Goal: Task Accomplishment & Management: Use online tool/utility

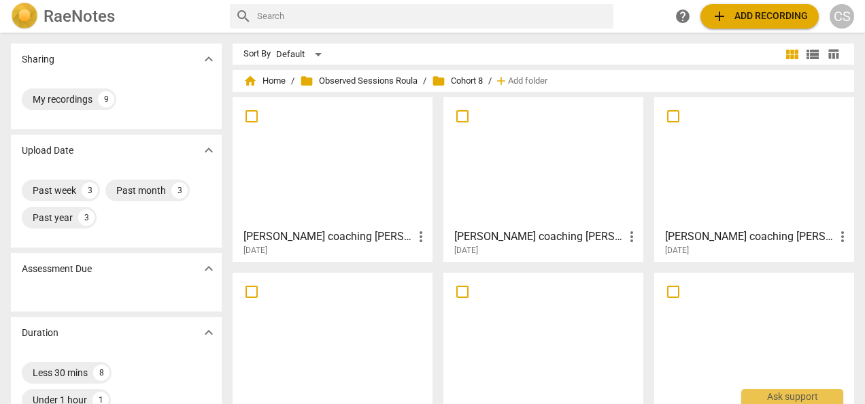
click at [527, 174] on div at bounding box center [543, 162] width 190 height 120
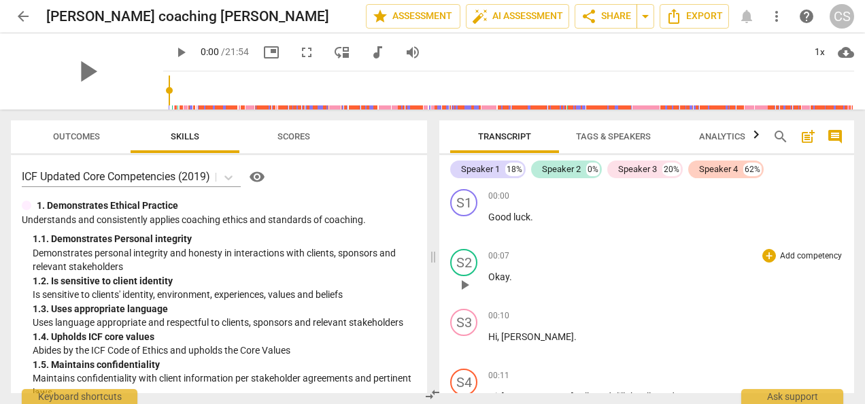
click at [755, 261] on div "00:07 + Add competency keyboard_arrow_right" at bounding box center [665, 256] width 355 height 14
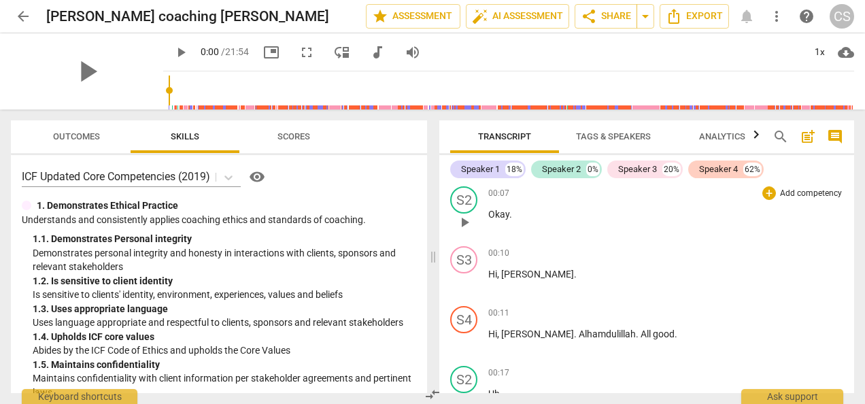
scroll to position [71, 0]
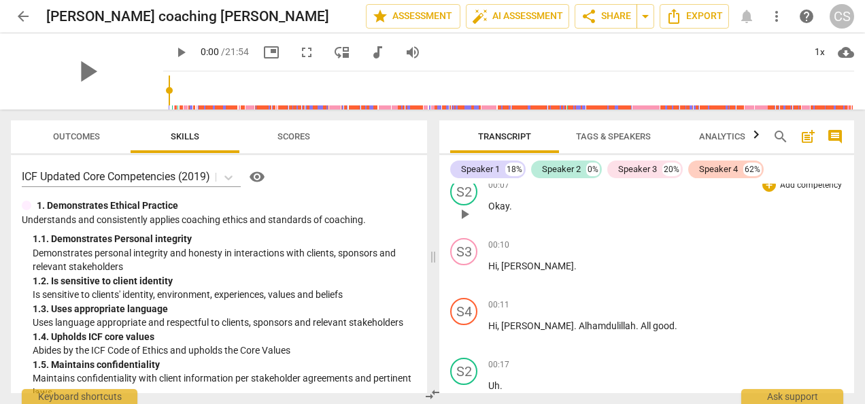
click at [458, 263] on div "S3" at bounding box center [463, 251] width 27 height 27
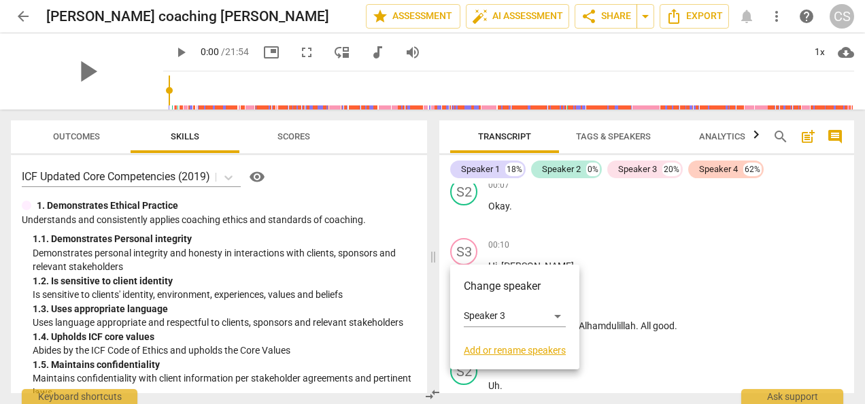
click at [620, 269] on div at bounding box center [432, 202] width 865 height 404
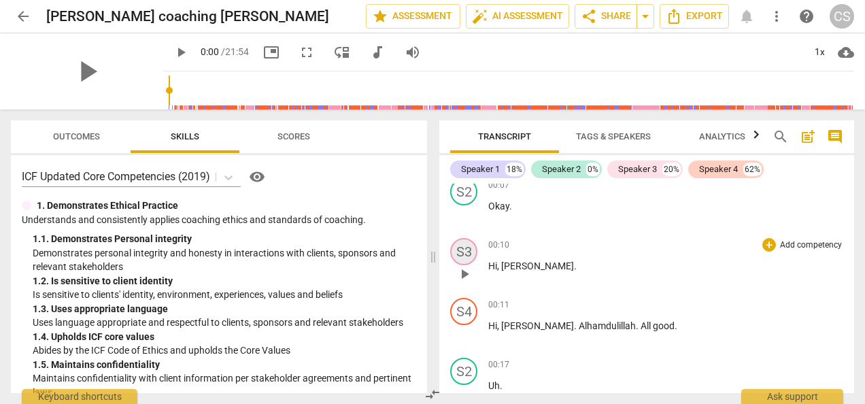
click at [471, 263] on div "S3" at bounding box center [463, 251] width 27 height 27
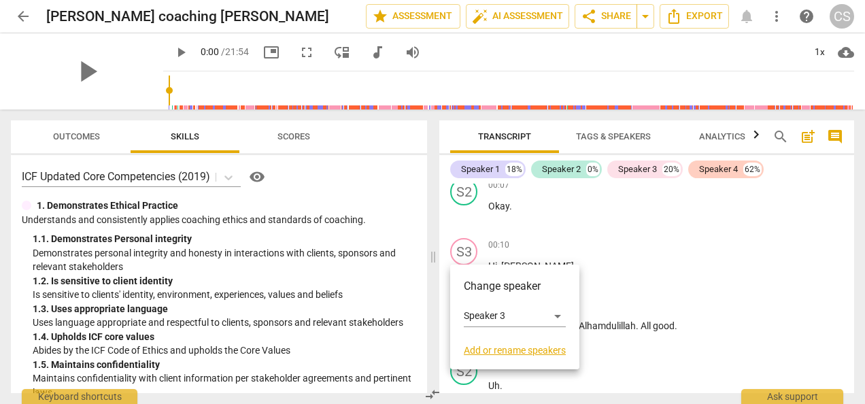
click at [578, 254] on div at bounding box center [432, 202] width 865 height 404
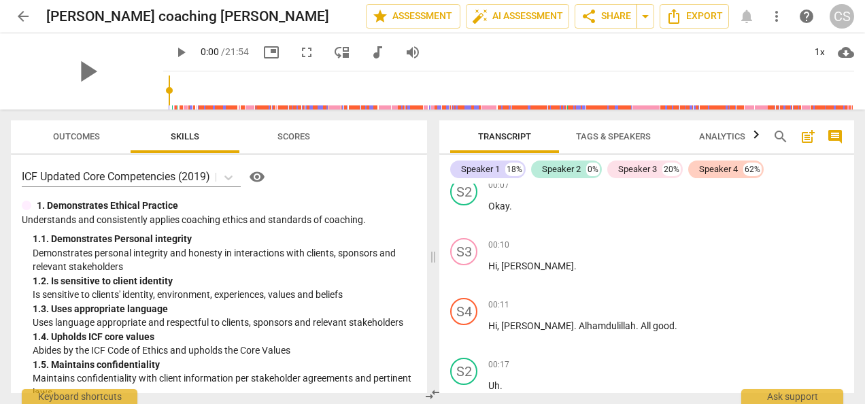
click at [173, 54] on span "play_arrow" at bounding box center [181, 52] width 16 height 16
click at [816, 53] on div "1x" at bounding box center [820, 52] width 26 height 22
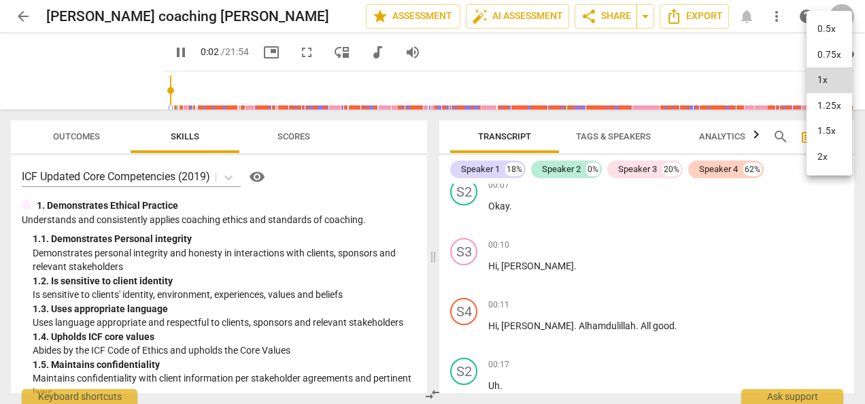
click at [822, 132] on li "1.5x" at bounding box center [830, 131] width 46 height 26
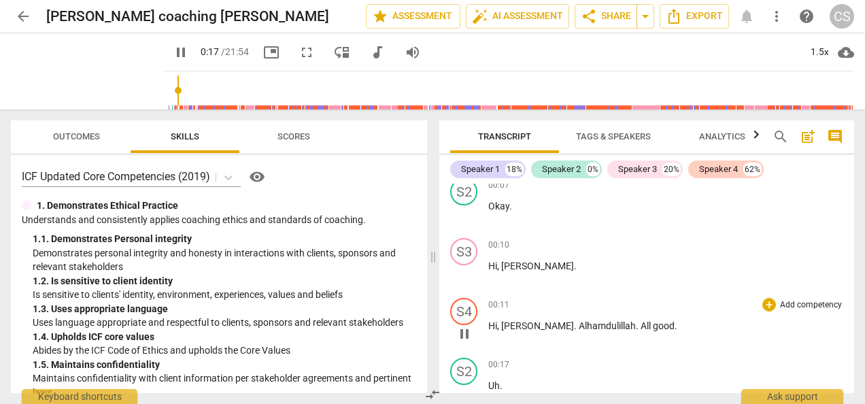
click at [812, 302] on p "Add competency" at bounding box center [811, 305] width 65 height 12
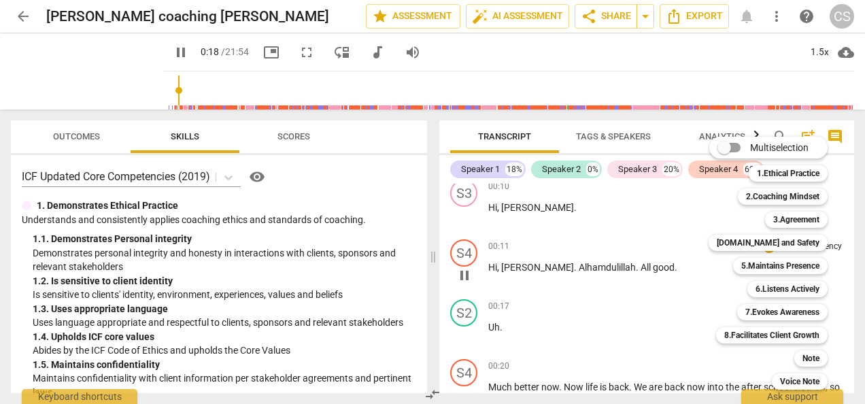
scroll to position [130, 0]
click at [575, 322] on div at bounding box center [432, 202] width 865 height 404
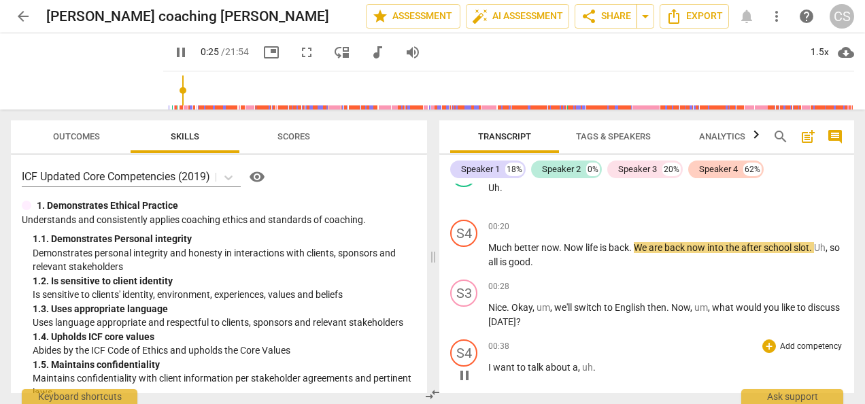
click at [789, 335] on div "S4 play_arrow pause 00:38 + Add competency keyboard_arrow_right I want to talk …" at bounding box center [646, 364] width 415 height 60
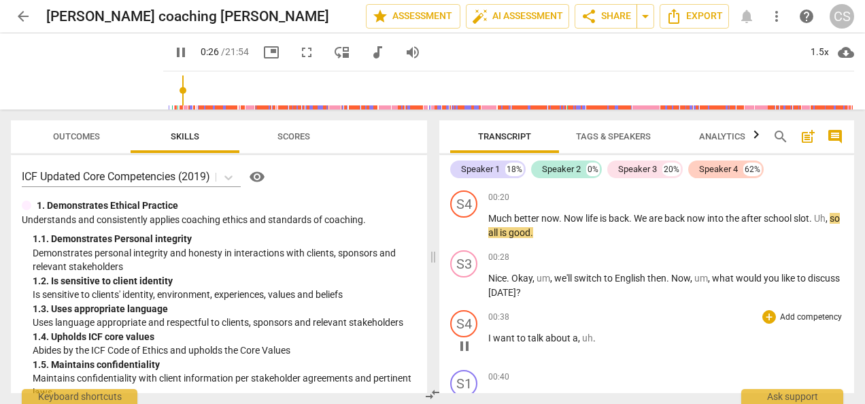
scroll to position [305, 0]
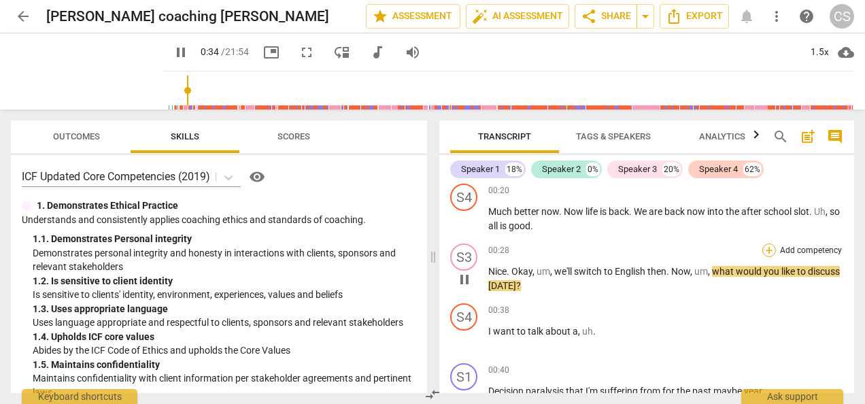
click at [766, 250] on div "+" at bounding box center [770, 251] width 14 height 14
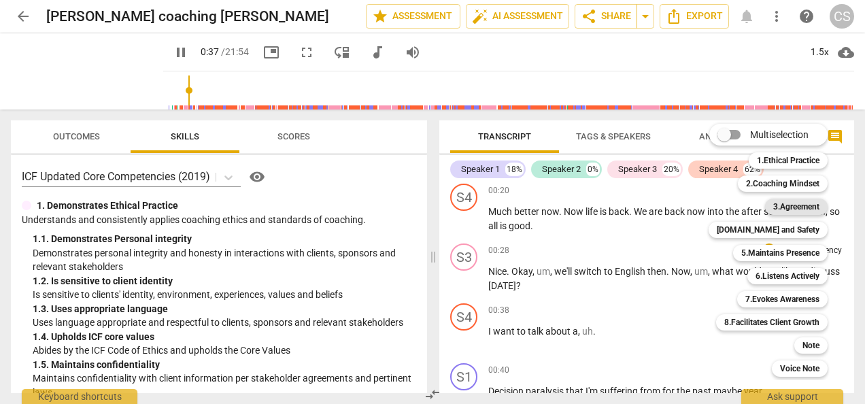
click at [790, 205] on b "3.Agreement" at bounding box center [796, 207] width 46 height 16
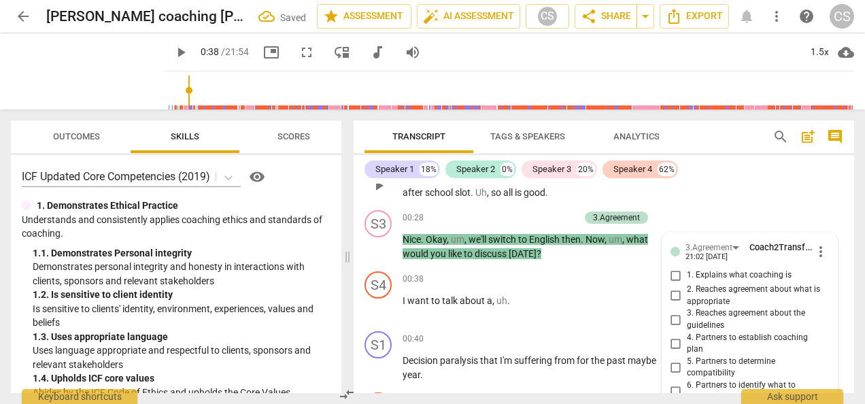
scroll to position [286, 0]
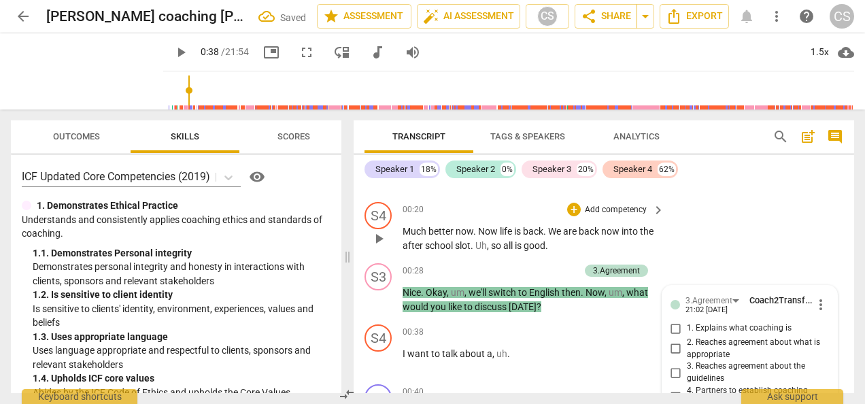
click at [800, 231] on div "S4 play_arrow pause 00:20 + Add competency keyboard_arrow_right Much better now…" at bounding box center [604, 227] width 501 height 61
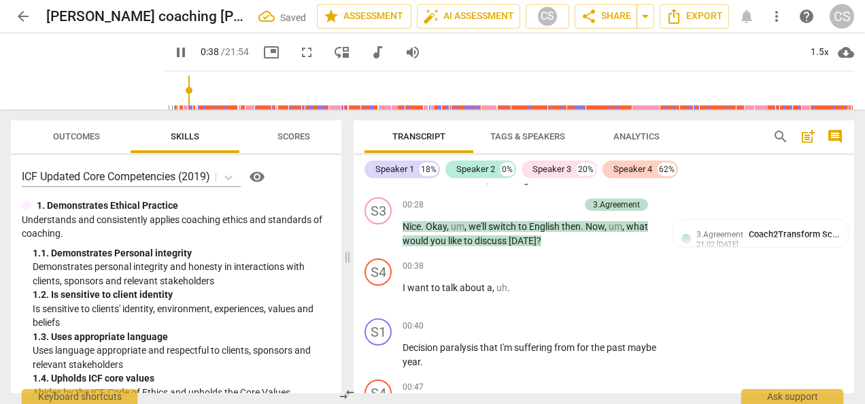
scroll to position [375, 0]
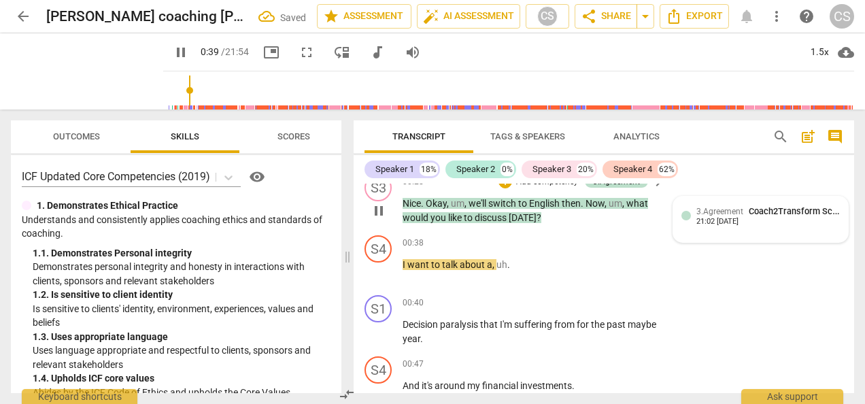
click at [766, 211] on span "Coach2Transform School" at bounding box center [799, 211] width 100 height 10
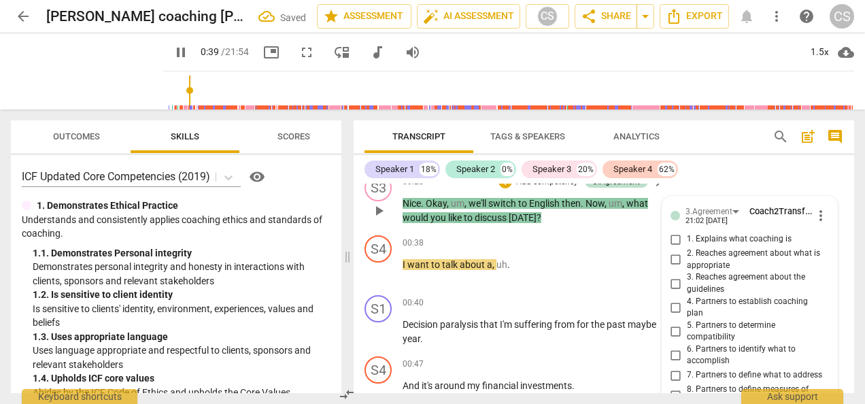
type input "40"
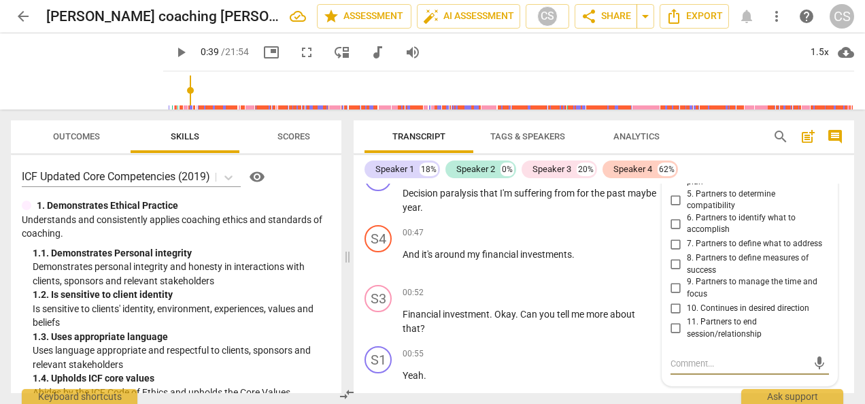
scroll to position [506, 0]
click at [675, 230] on input "6. Partners to identify what to accomplish" at bounding box center [676, 224] width 22 height 16
checkbox input "true"
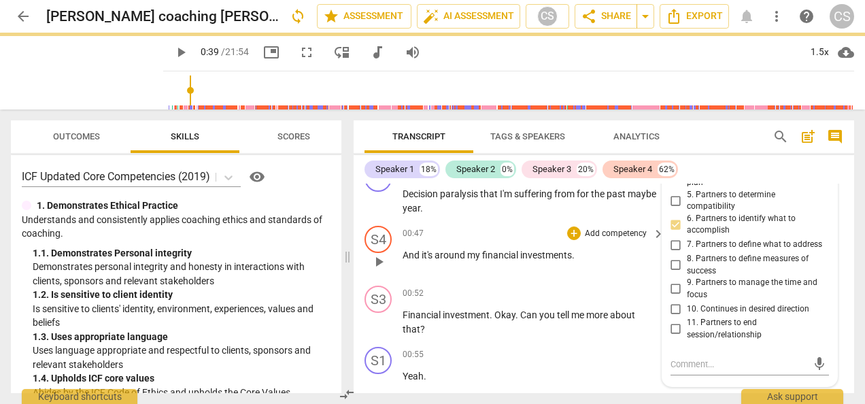
click at [603, 253] on p "And it's around my financial investments ." at bounding box center [530, 255] width 255 height 14
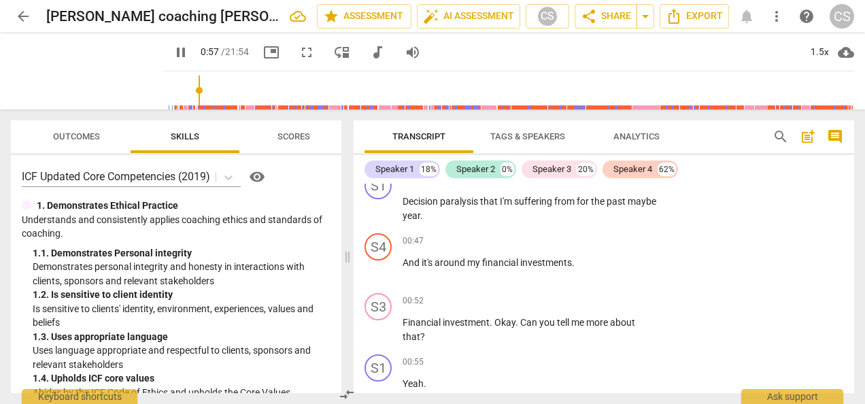
scroll to position [752, 0]
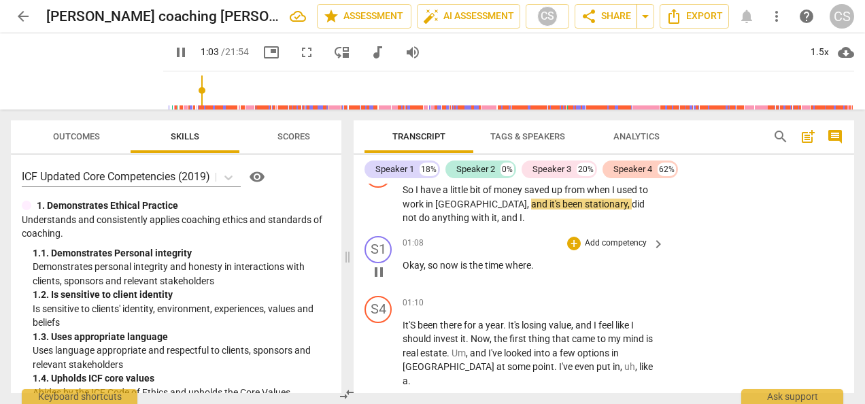
click at [771, 254] on div "S1 play_arrow pause 01:08 + Add competency keyboard_arrow_right Okay , so now i…" at bounding box center [604, 261] width 501 height 60
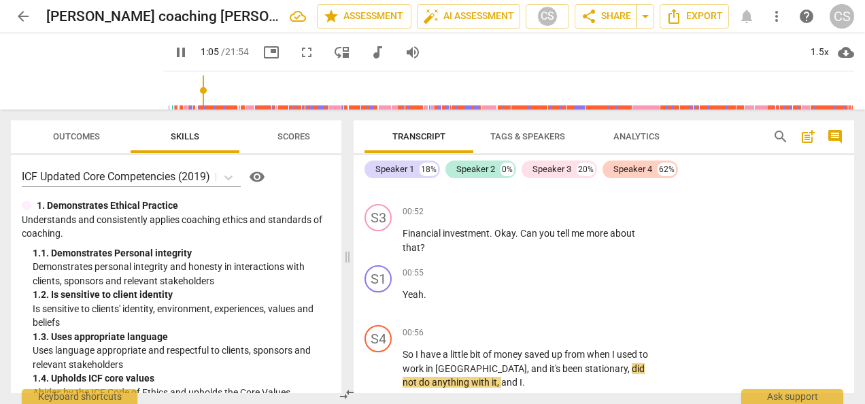
scroll to position [587, 0]
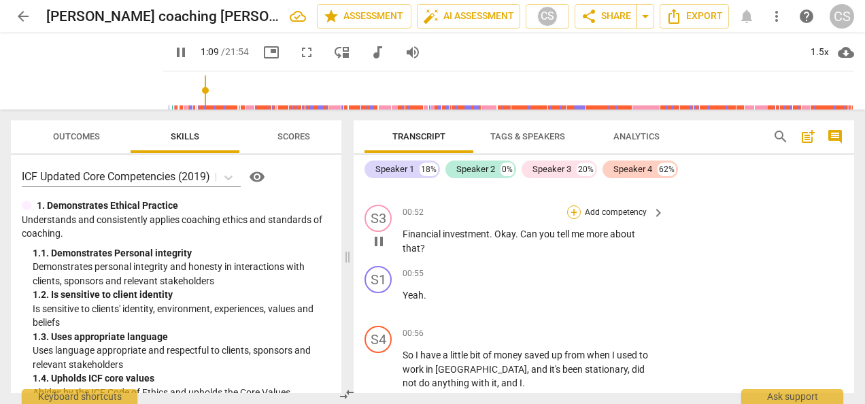
click at [575, 210] on div "+" at bounding box center [574, 212] width 14 height 14
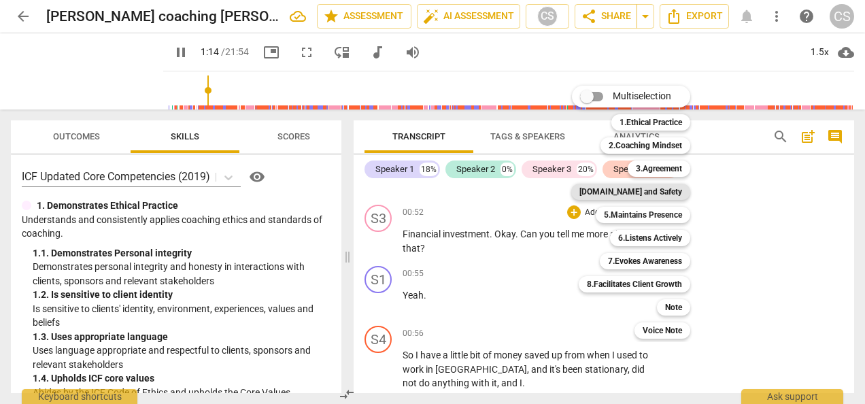
click at [671, 190] on b "[DOMAIN_NAME] and Safety" at bounding box center [631, 192] width 103 height 16
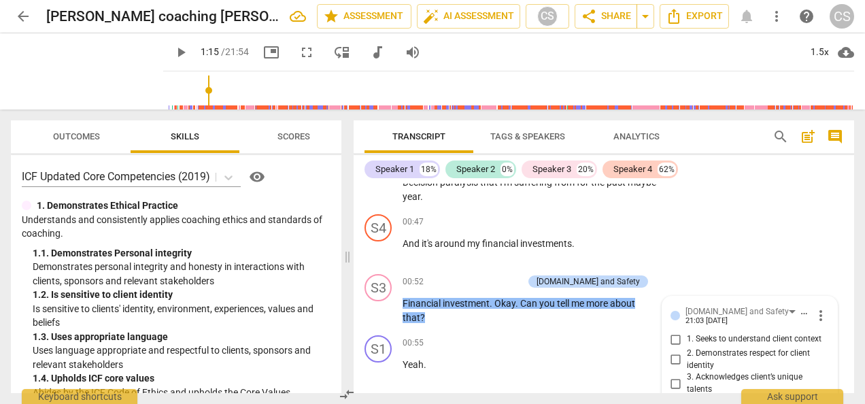
scroll to position [575, 0]
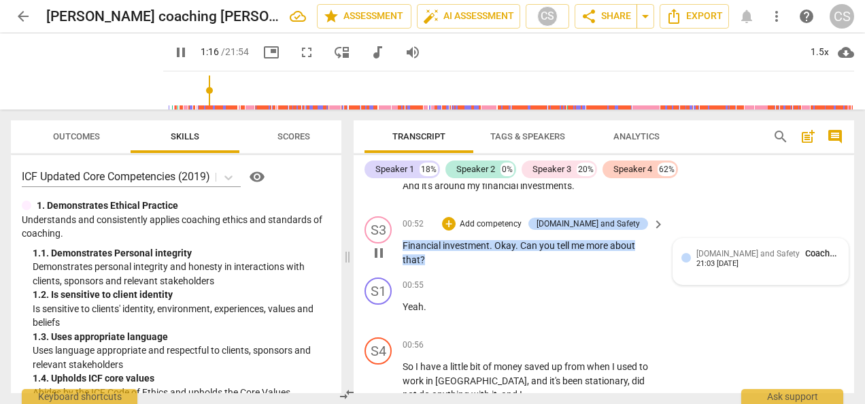
click at [747, 251] on span "[DOMAIN_NAME] and Safety" at bounding box center [748, 254] width 103 height 10
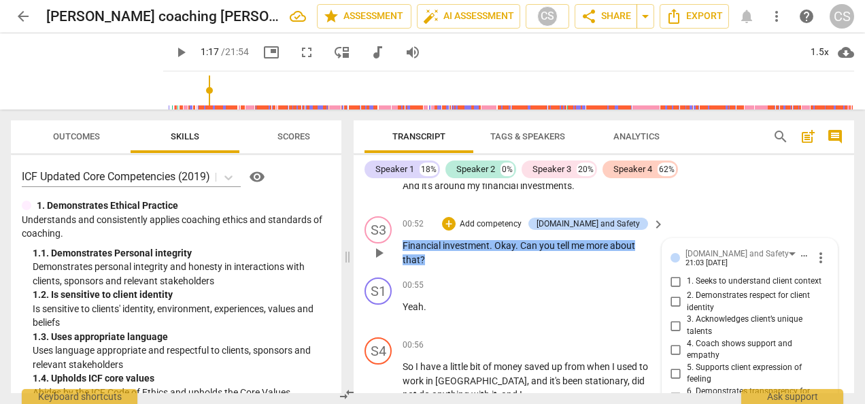
scroll to position [719, 0]
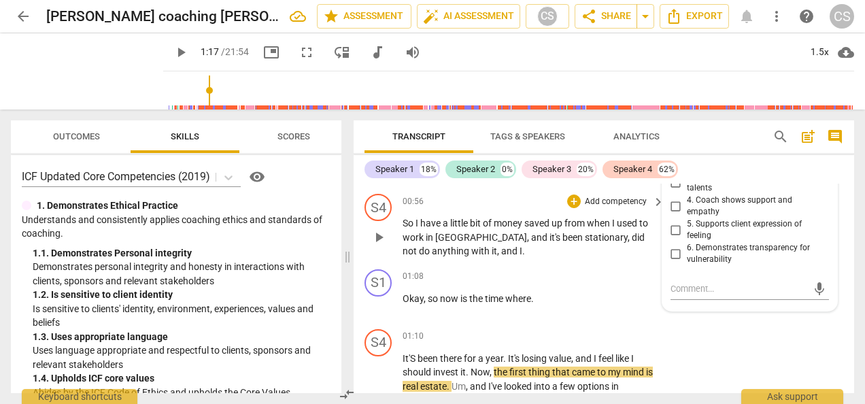
click at [849, 195] on div "S4 play_arrow pause 00:56 + Add competency keyboard_arrow_right So I have a lit…" at bounding box center [604, 226] width 501 height 76
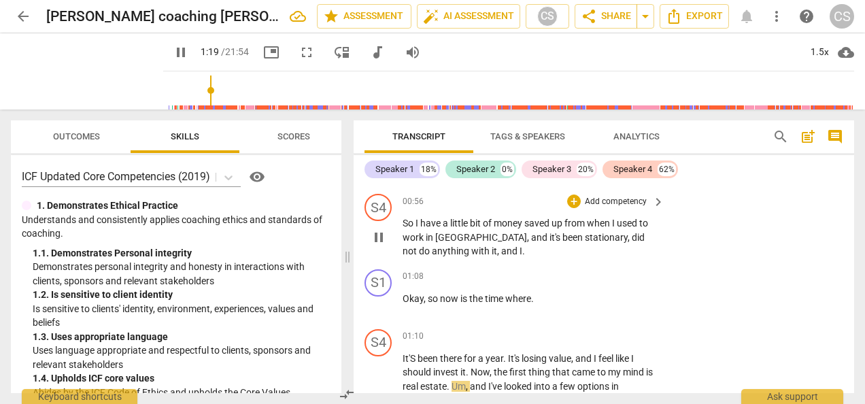
click at [785, 237] on div "S4 play_arrow pause 00:56 + Add competency keyboard_arrow_right So I have a lit…" at bounding box center [604, 226] width 501 height 76
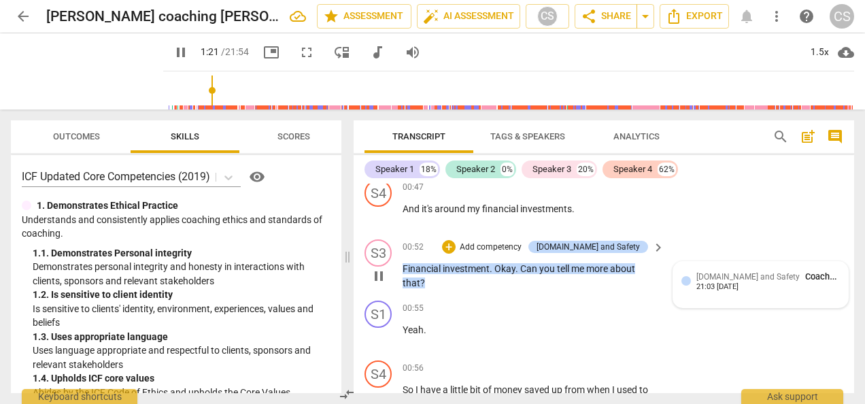
click at [714, 279] on span "[DOMAIN_NAME] and Safety" at bounding box center [748, 277] width 103 height 10
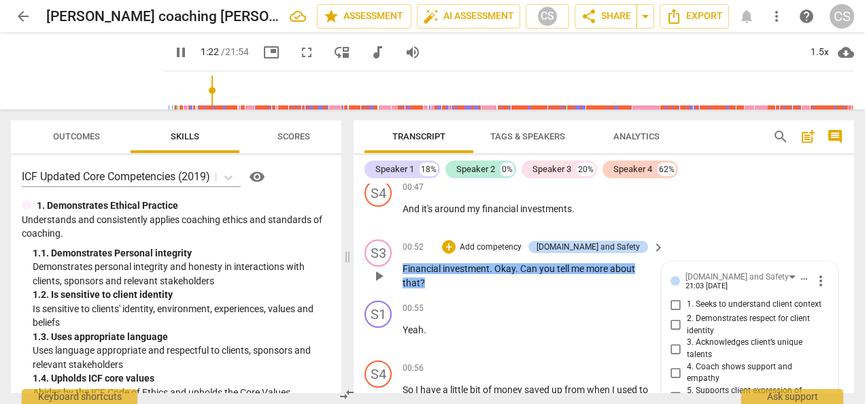
type input "83"
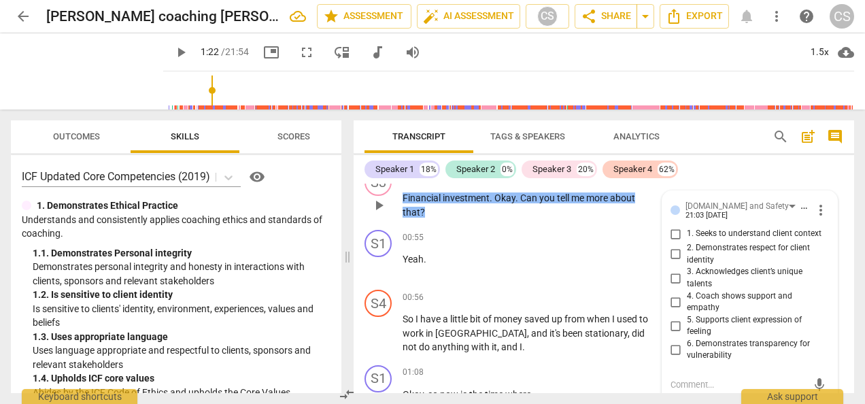
scroll to position [623, 0]
click at [672, 241] on input "1. Seeks to understand client context" at bounding box center [676, 234] width 22 height 16
checkbox input "true"
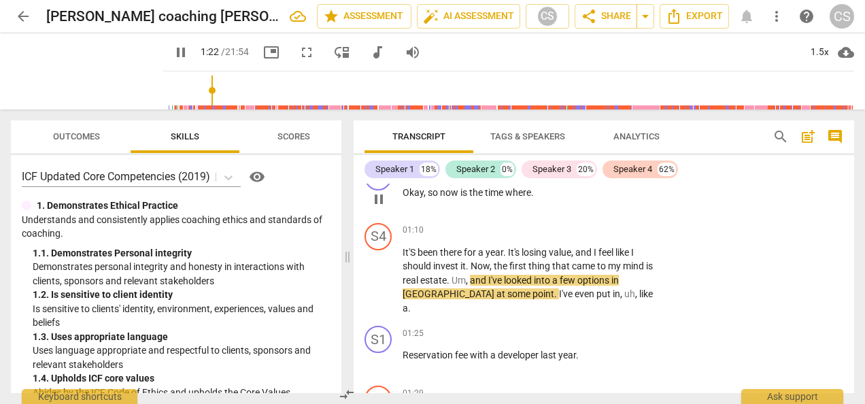
scroll to position [826, 0]
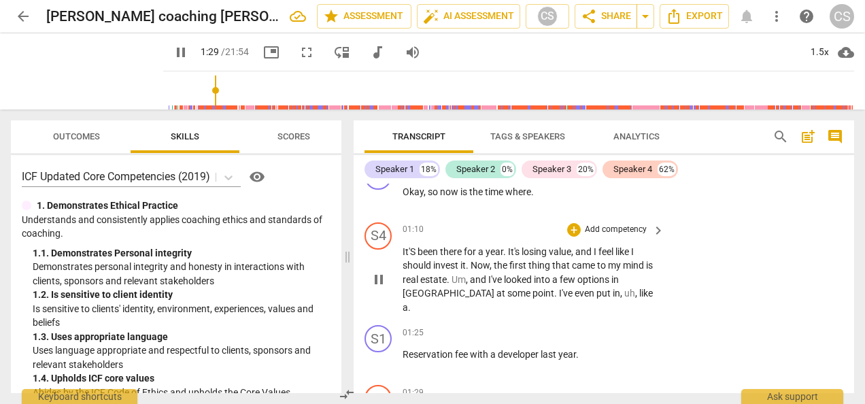
click at [746, 288] on div "S4 play_arrow pause 01:10 + Add competency keyboard_arrow_right It'S been there…" at bounding box center [604, 268] width 501 height 103
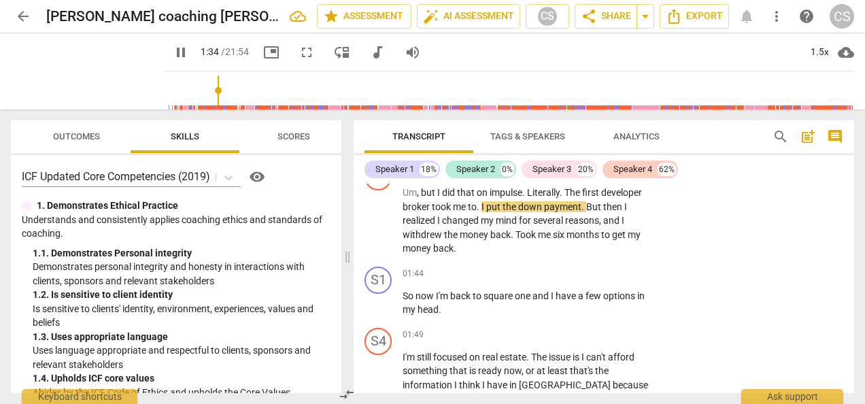
scroll to position [1053, 0]
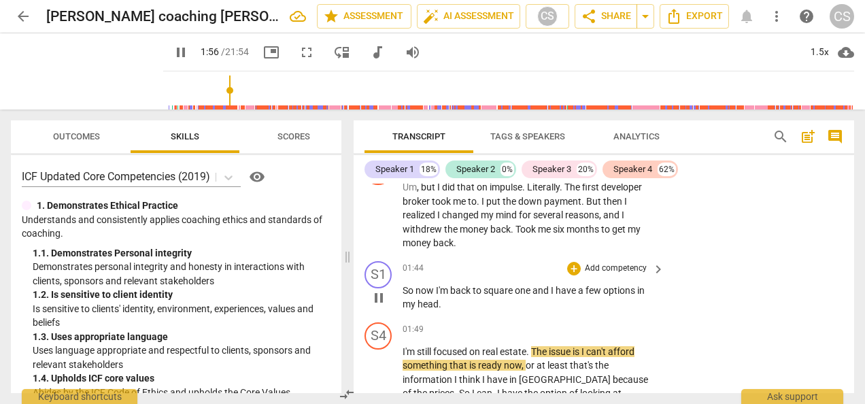
click at [737, 290] on div "S1 play_arrow pause 01:44 + Add competency keyboard_arrow_right So now I'm back…" at bounding box center [604, 286] width 501 height 61
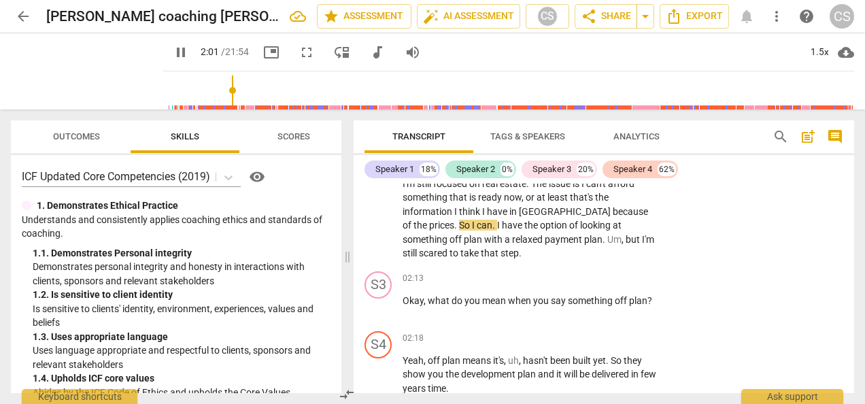
scroll to position [1216, 0]
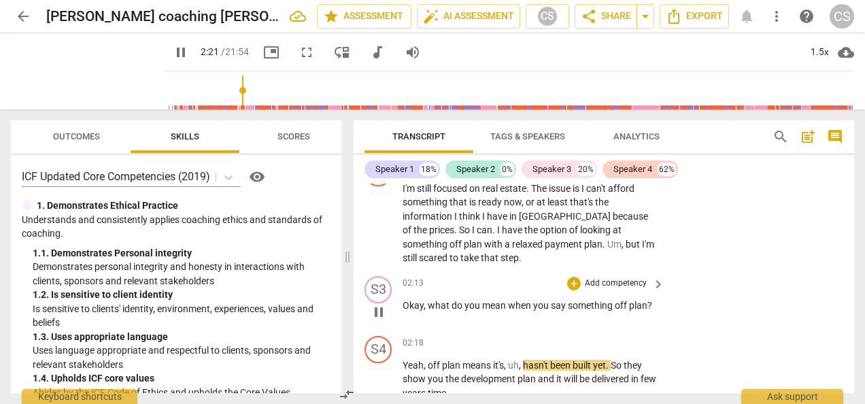
click at [769, 303] on div "S3 play_arrow pause 02:13 + Add competency keyboard_arrow_right Okay , what do …" at bounding box center [604, 301] width 501 height 60
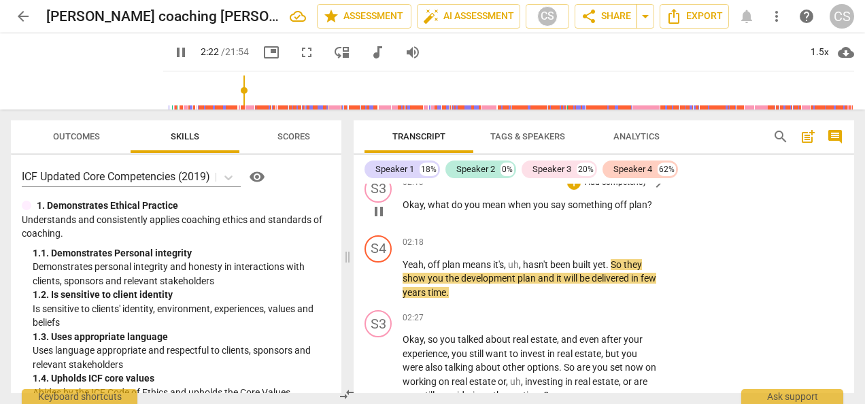
scroll to position [1325, 0]
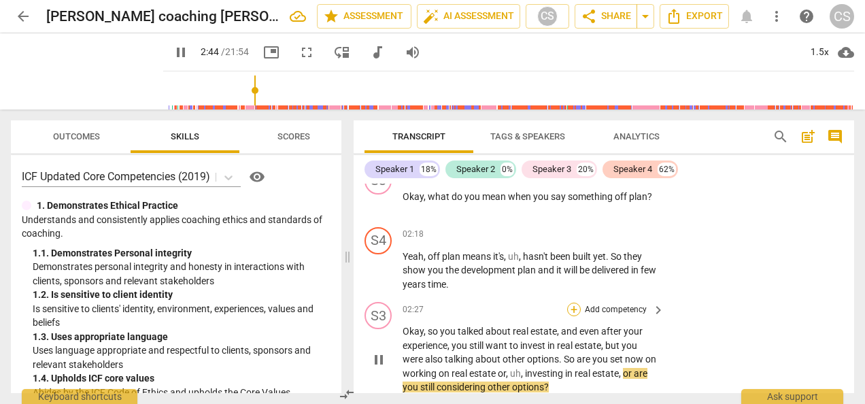
click at [573, 303] on div "+" at bounding box center [574, 310] width 14 height 14
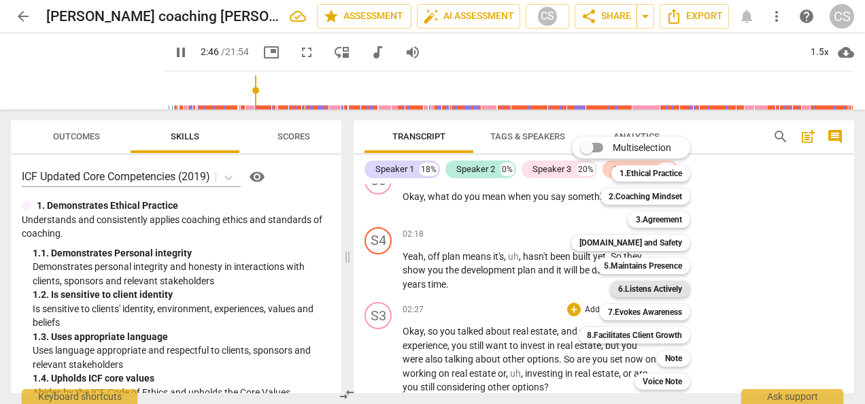
scroll to position [1556, 0]
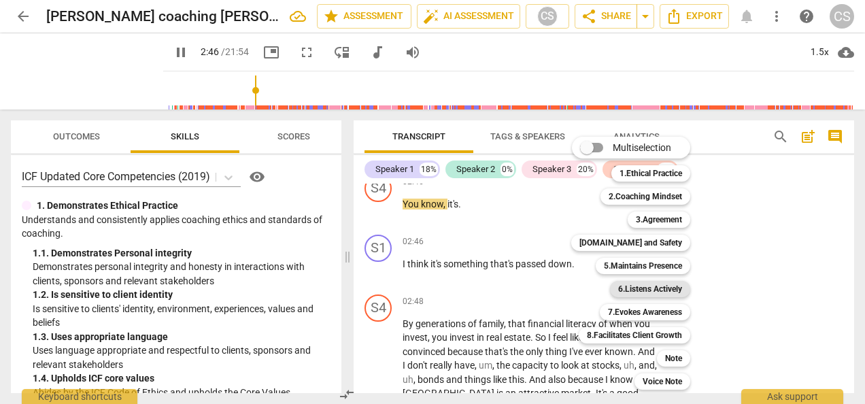
click at [630, 290] on b "6.Listens Actively" at bounding box center [650, 289] width 64 height 16
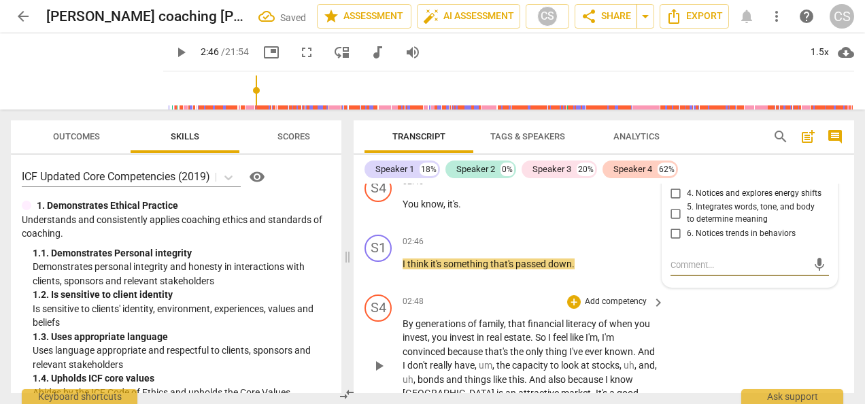
click at [739, 289] on div "S4 play_arrow pause 02:48 + Add competency keyboard_arrow_right By generations …" at bounding box center [604, 354] width 501 height 131
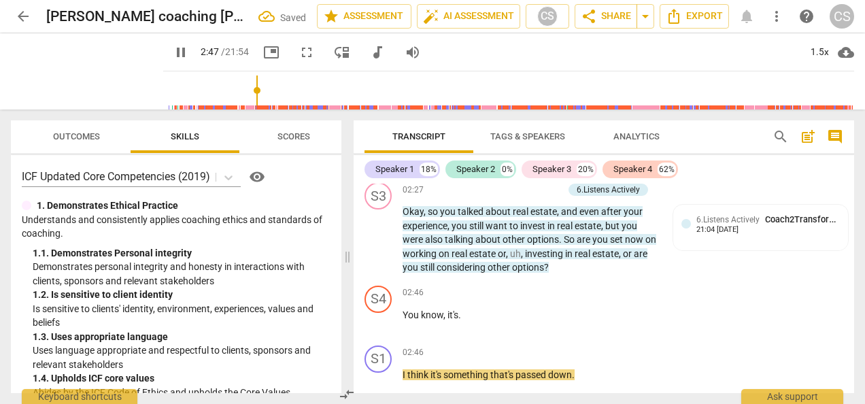
scroll to position [1420, 0]
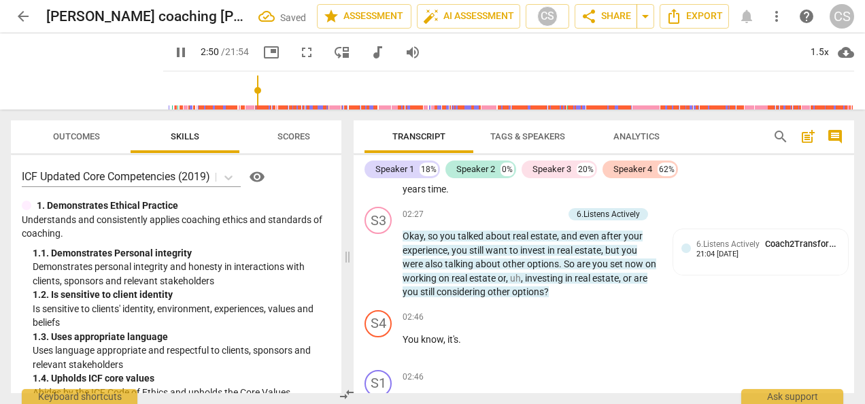
click at [173, 51] on span "pause" at bounding box center [181, 52] width 16 height 16
type input "171"
click at [754, 237] on div "6.Listens Actively Coach2Transform School 21:04 [DATE]" at bounding box center [769, 247] width 144 height 21
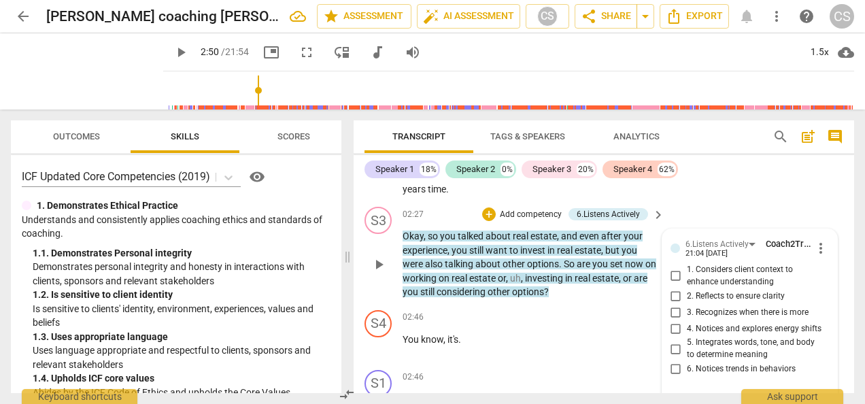
click at [669, 288] on input "2. Reflects to ensure clarity" at bounding box center [676, 296] width 22 height 16
checkbox input "true"
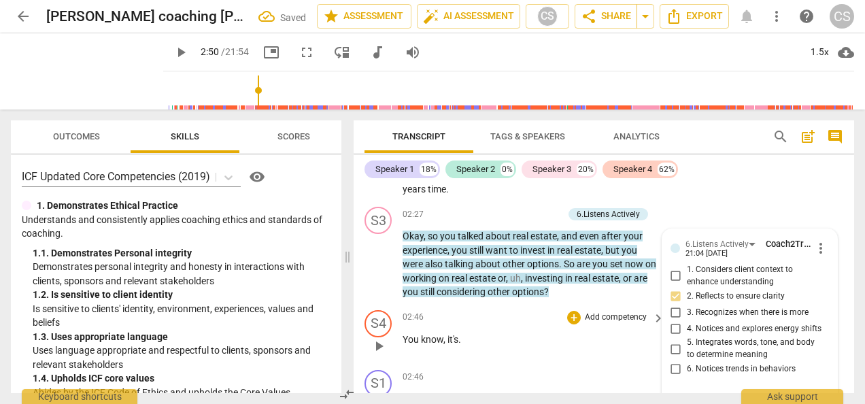
click at [563, 333] on p "You know , it's ." at bounding box center [530, 340] width 255 height 14
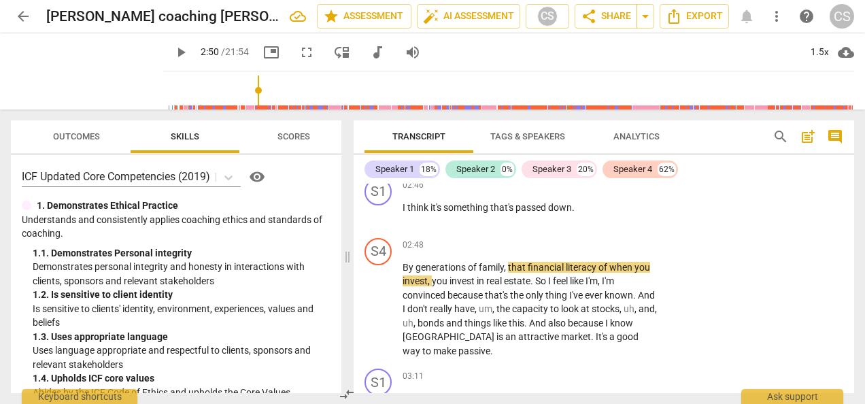
scroll to position [1616, 0]
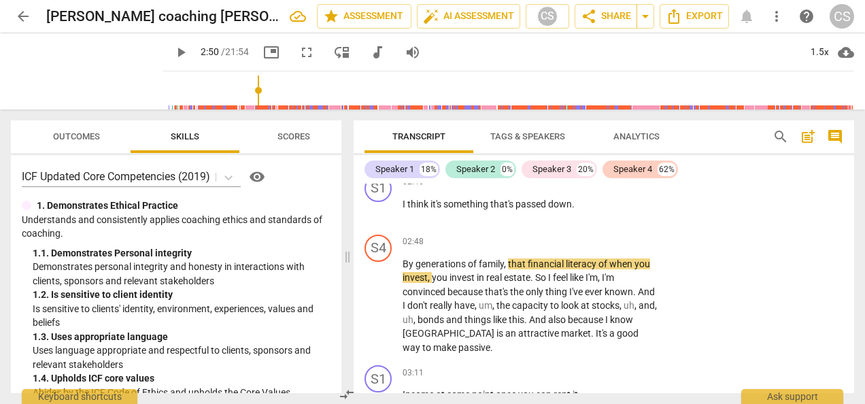
click at [173, 52] on span "play_arrow" at bounding box center [181, 52] width 16 height 16
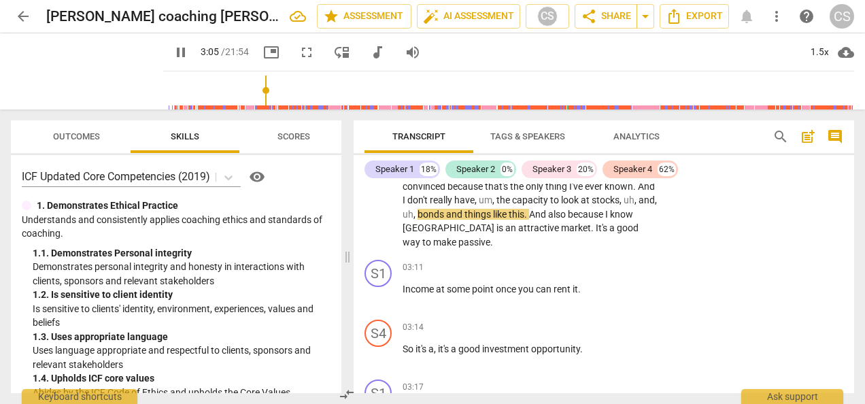
scroll to position [1722, 0]
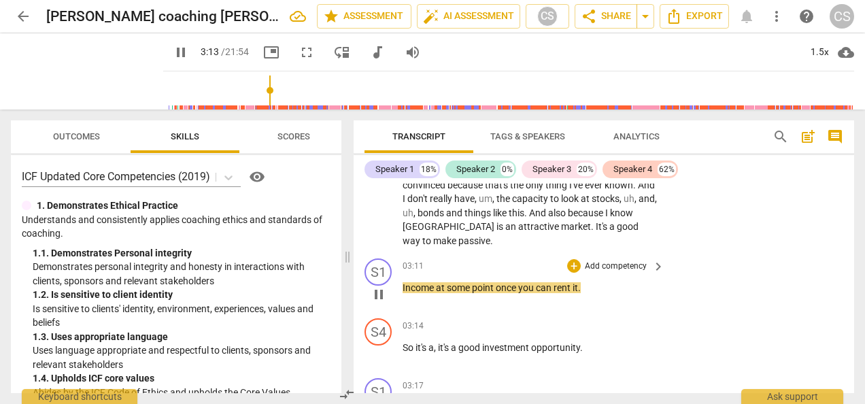
click at [412, 288] on div "03:11 + Add competency keyboard_arrow_right Income at some point once you can r…" at bounding box center [534, 282] width 263 height 49
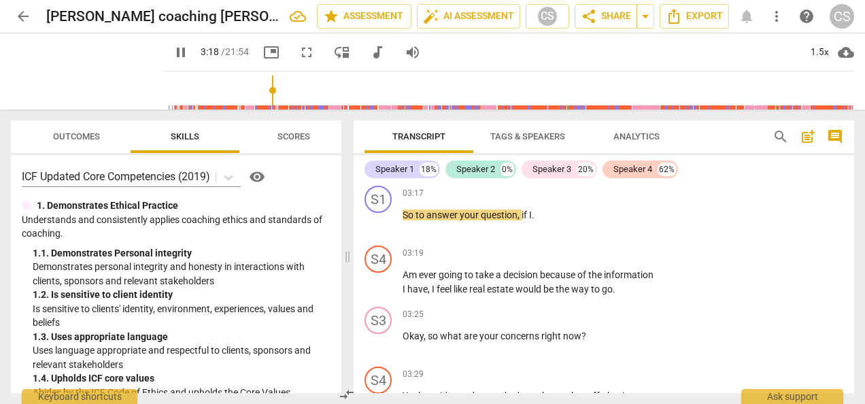
scroll to position [1916, 0]
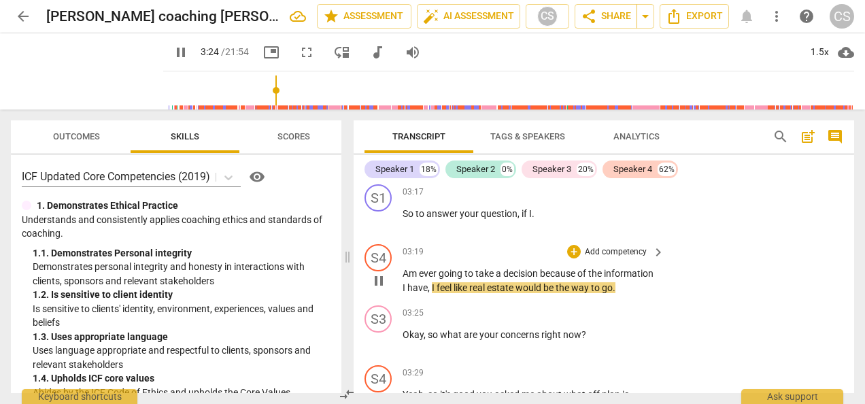
click at [771, 283] on div "S4 play_arrow pause 03:19 + Add competency keyboard_arrow_right Am ever going t…" at bounding box center [604, 269] width 501 height 61
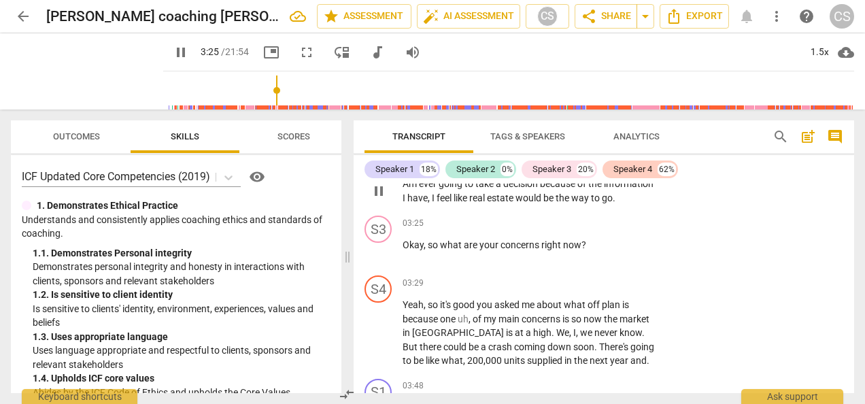
scroll to position [2011, 0]
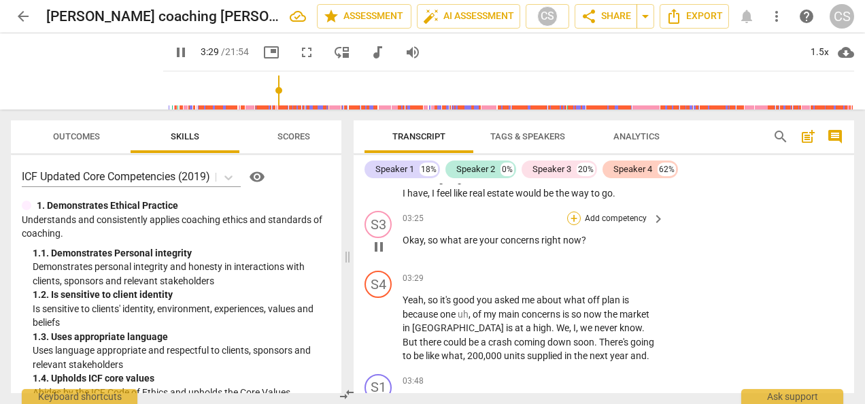
click at [573, 219] on div "+" at bounding box center [574, 219] width 14 height 14
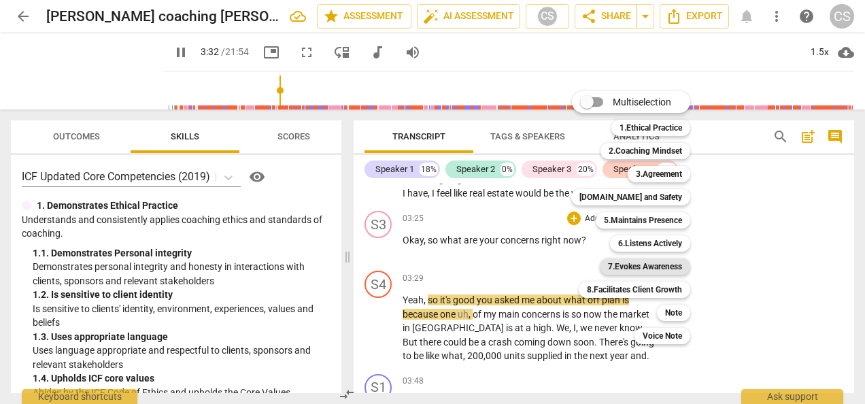
click at [654, 269] on b "7.Evokes Awareness" at bounding box center [645, 266] width 74 height 16
type input "213"
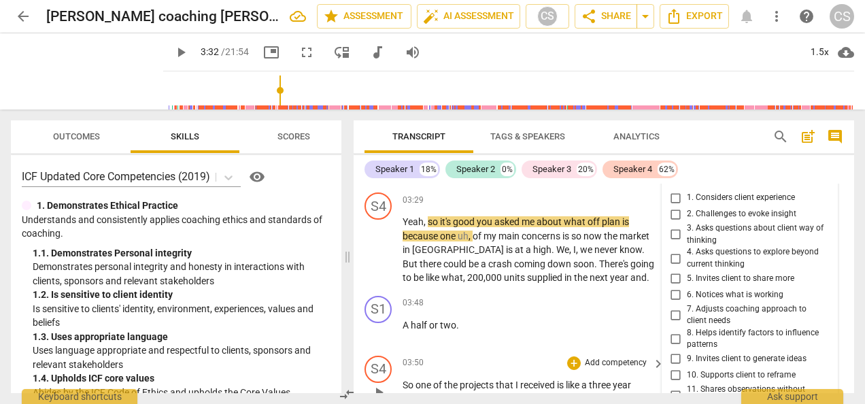
scroll to position [2086, 0]
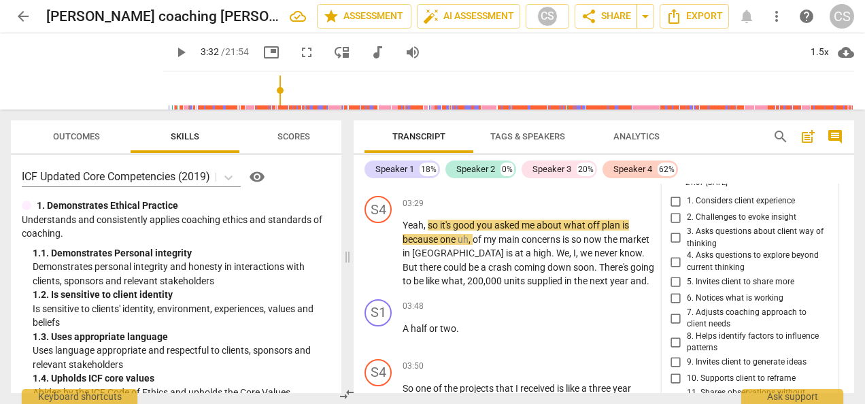
click at [675, 237] on input "3. Asks questions about client way of thinking" at bounding box center [676, 238] width 22 height 16
checkbox input "true"
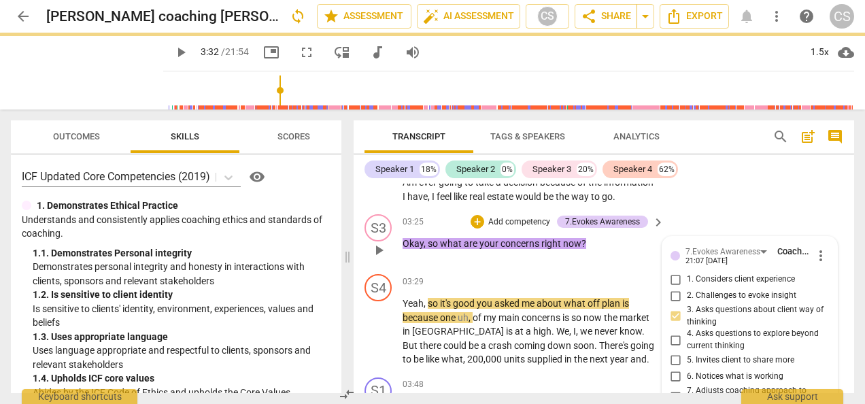
scroll to position [2001, 0]
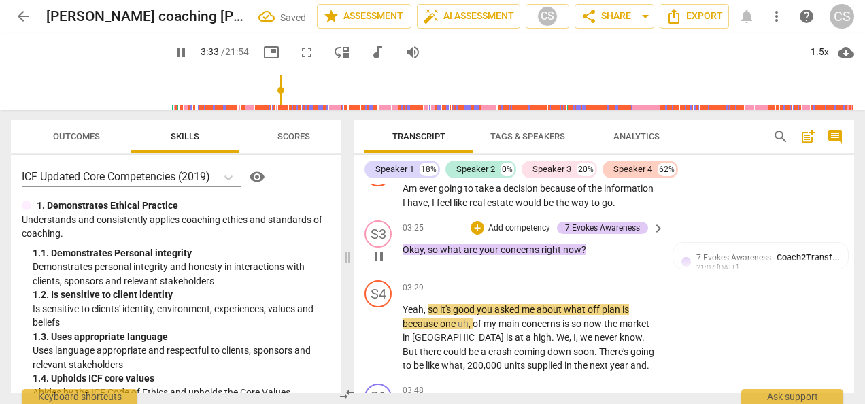
click at [489, 230] on p "Add competency" at bounding box center [519, 228] width 65 height 12
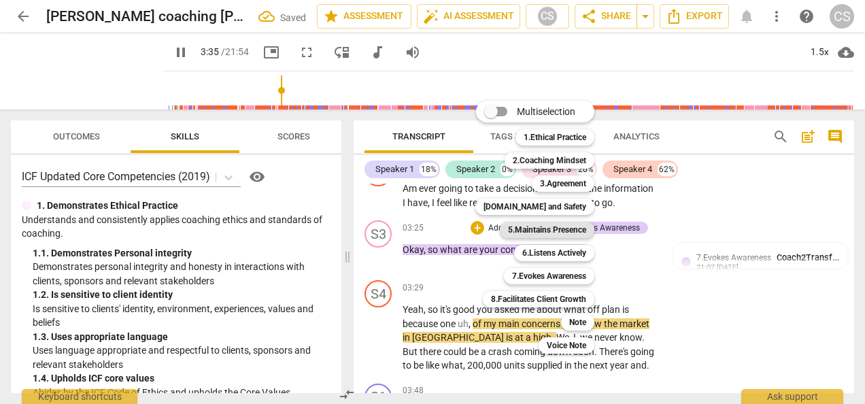
click at [548, 231] on b "5.Maintains Presence" at bounding box center [547, 230] width 78 height 16
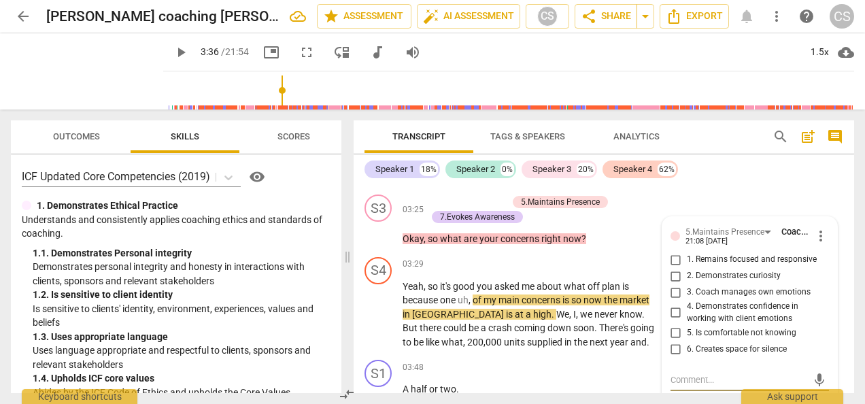
scroll to position [2025, 0]
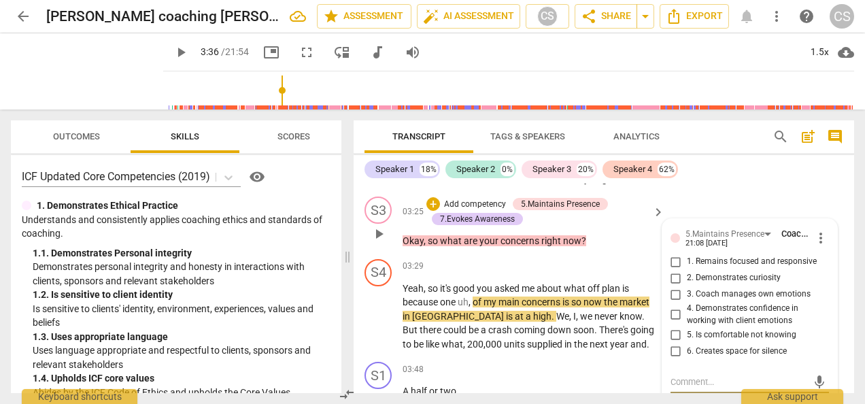
click at [822, 235] on span "more_vert" at bounding box center [821, 238] width 16 height 16
click at [679, 263] on div at bounding box center [432, 202] width 865 height 404
click at [819, 242] on span "more_vert" at bounding box center [821, 238] width 16 height 16
click at [833, 263] on li "Delete" at bounding box center [830, 263] width 47 height 26
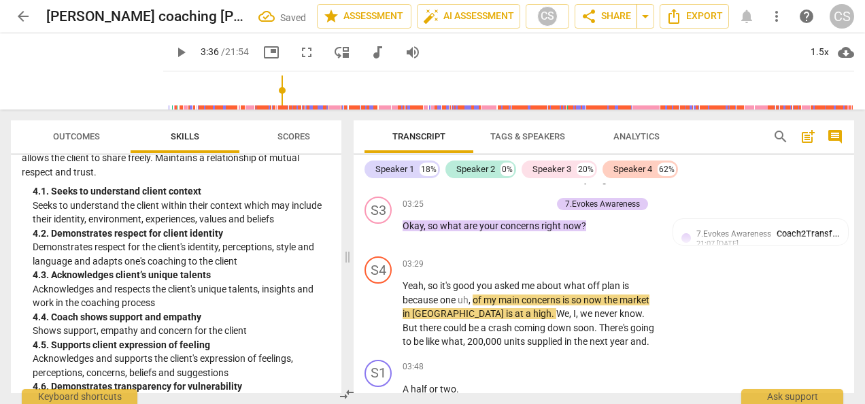
scroll to position [1270, 0]
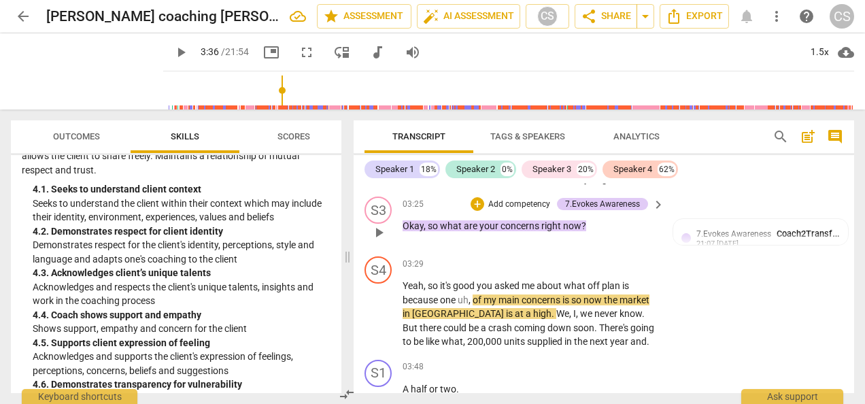
click at [524, 203] on p "Add competency" at bounding box center [519, 205] width 65 height 12
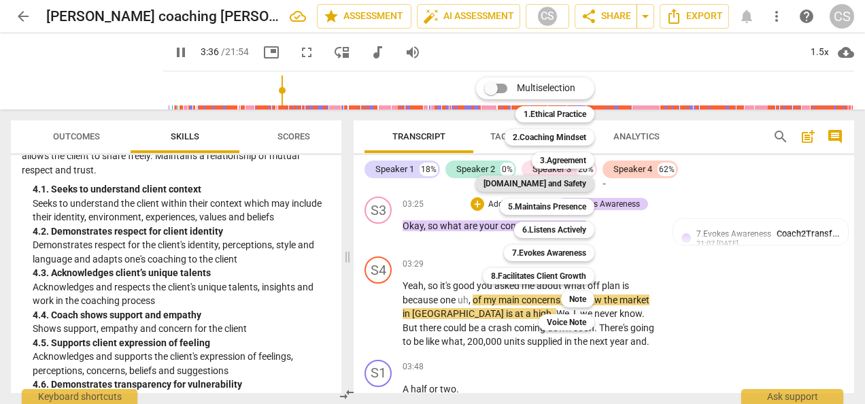
click at [548, 183] on b "[DOMAIN_NAME] and Safety" at bounding box center [535, 184] width 103 height 16
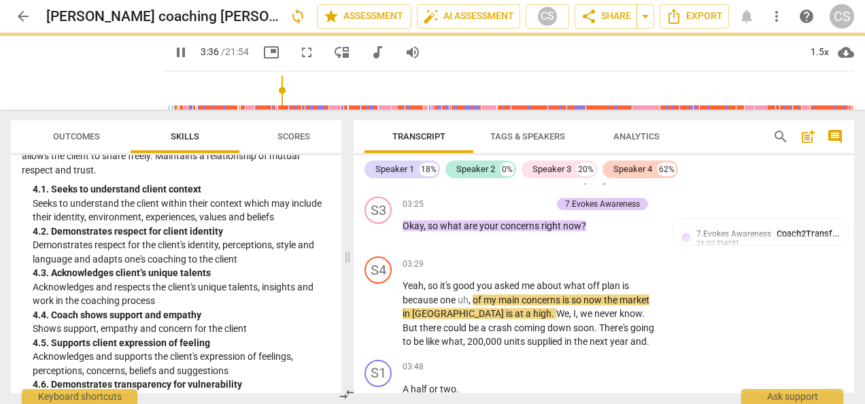
type input "216"
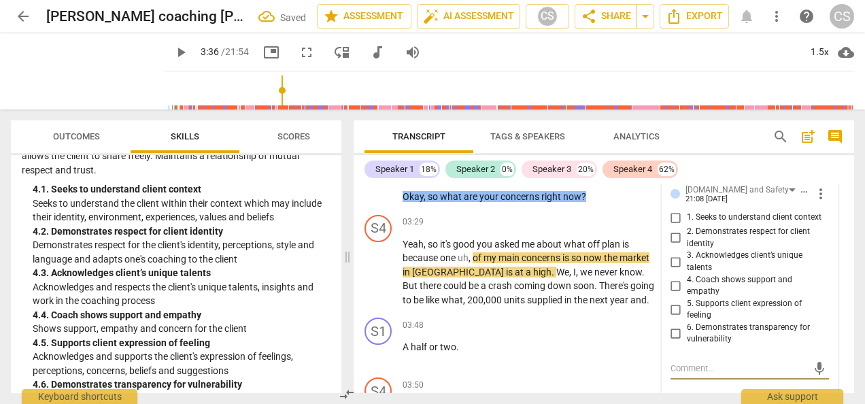
scroll to position [2054, 0]
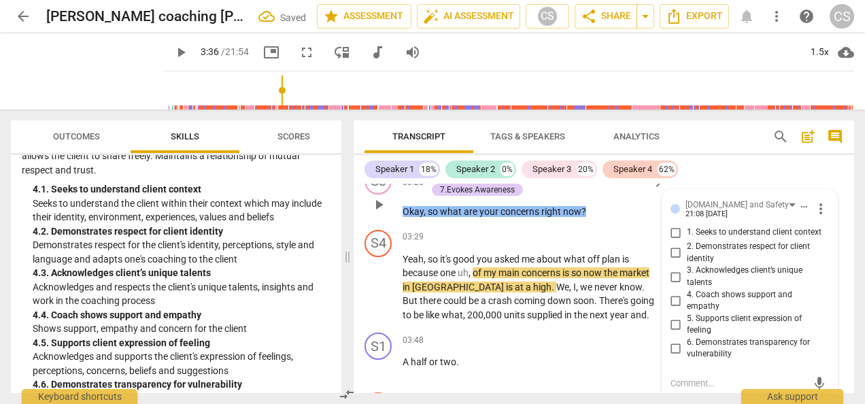
click at [671, 237] on input "1. Seeks to understand client context" at bounding box center [676, 232] width 22 height 16
checkbox input "true"
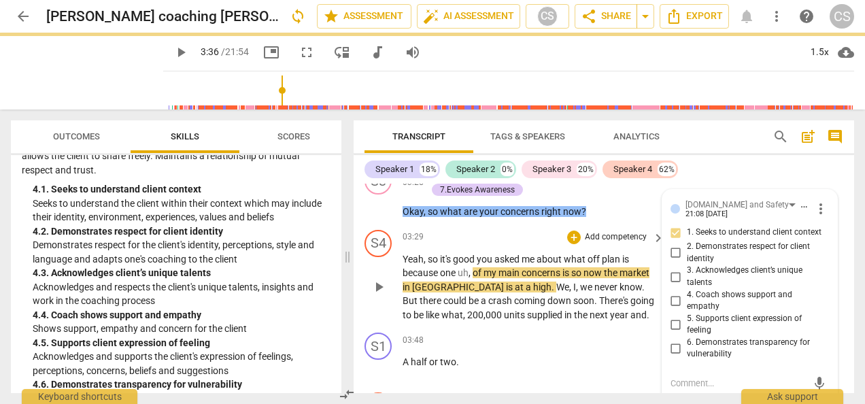
click at [380, 289] on span "play_arrow" at bounding box center [379, 287] width 16 height 16
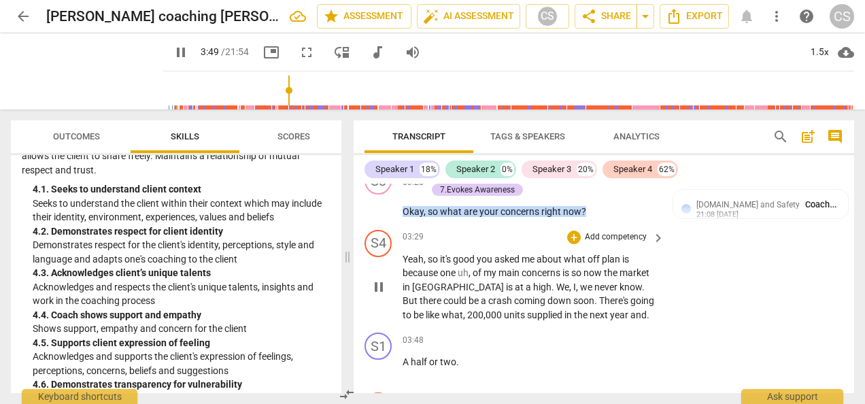
click at [776, 283] on div "S4 play_arrow pause 03:29 + Add competency keyboard_arrow_right Yeah , so it's …" at bounding box center [604, 275] width 501 height 103
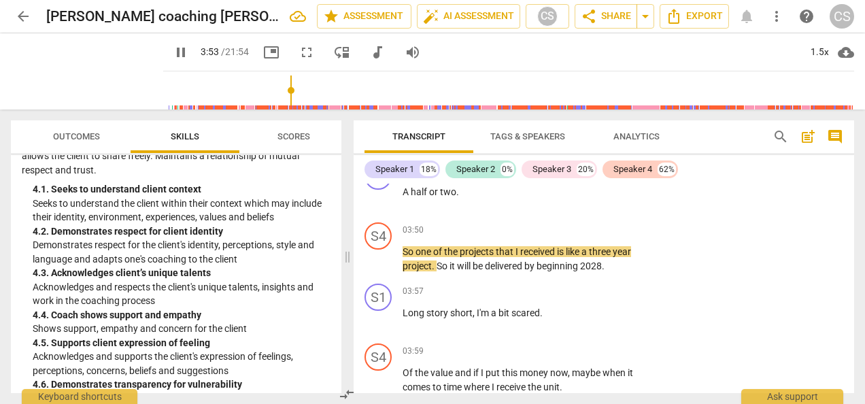
scroll to position [2266, 0]
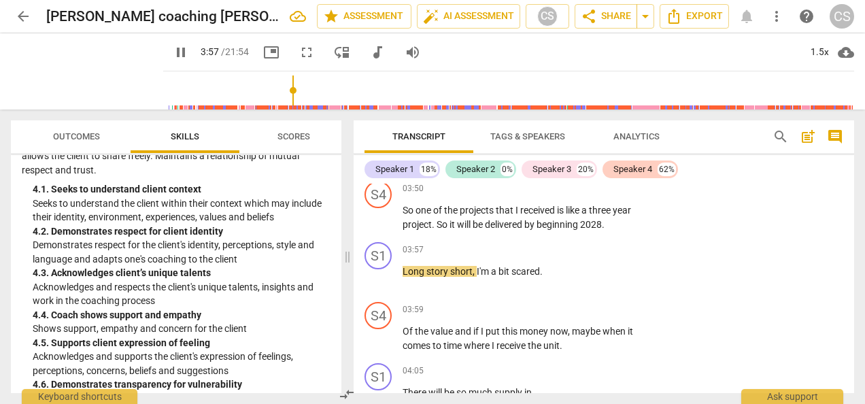
click at [796, 258] on div "S1 play_arrow pause 03:57 + Add competency keyboard_arrow_right Long story shor…" at bounding box center [604, 267] width 501 height 60
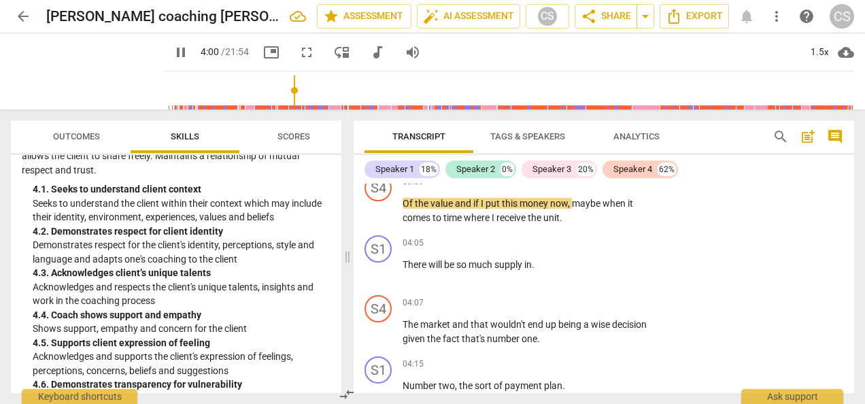
scroll to position [2404, 0]
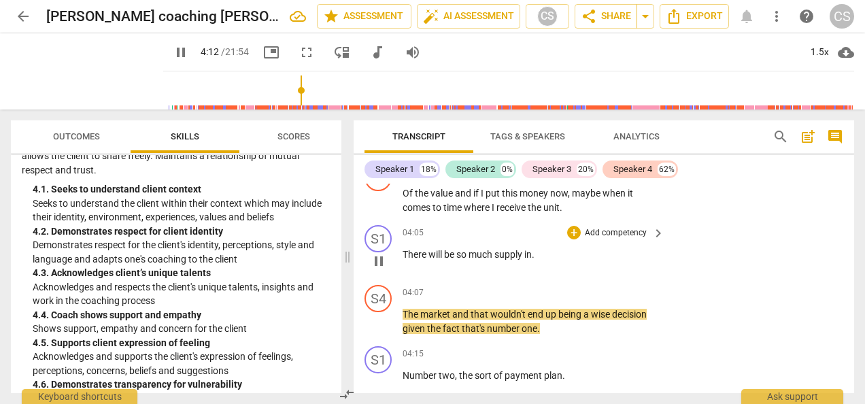
click at [782, 277] on div "S1 play_arrow pause 04:05 + Add competency keyboard_arrow_right There will be s…" at bounding box center [604, 250] width 501 height 60
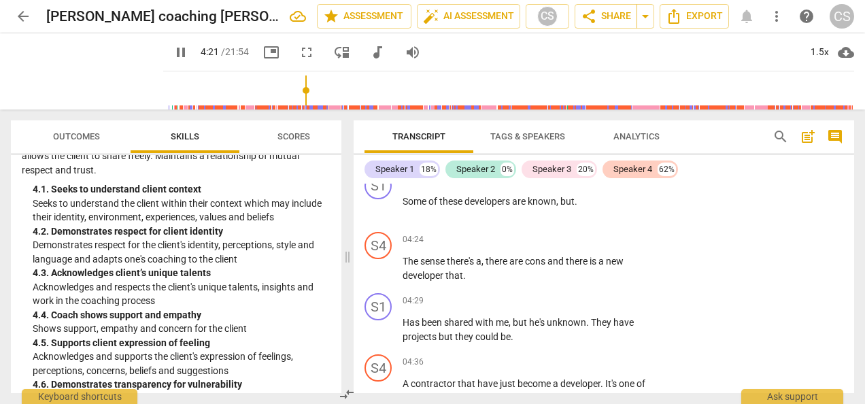
scroll to position [2702, 0]
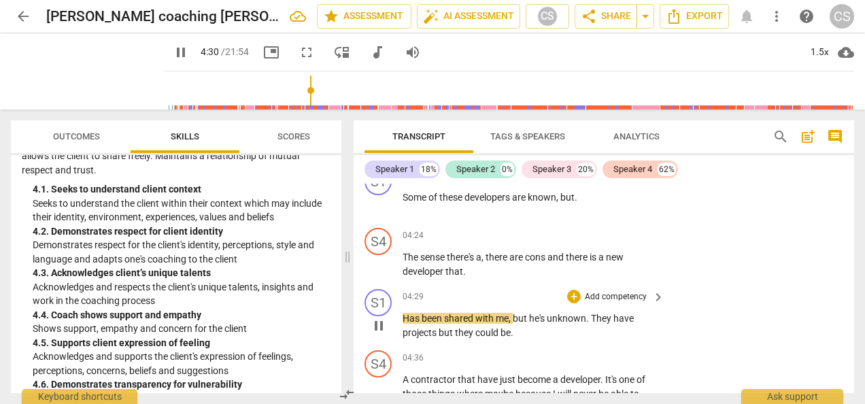
click at [806, 297] on div "S1 play_arrow pause 04:29 + Add competency keyboard_arrow_right Has been shared…" at bounding box center [604, 314] width 501 height 61
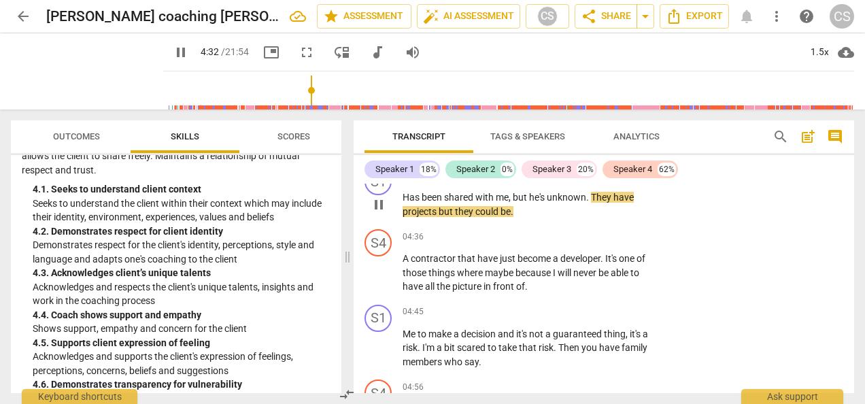
scroll to position [2826, 0]
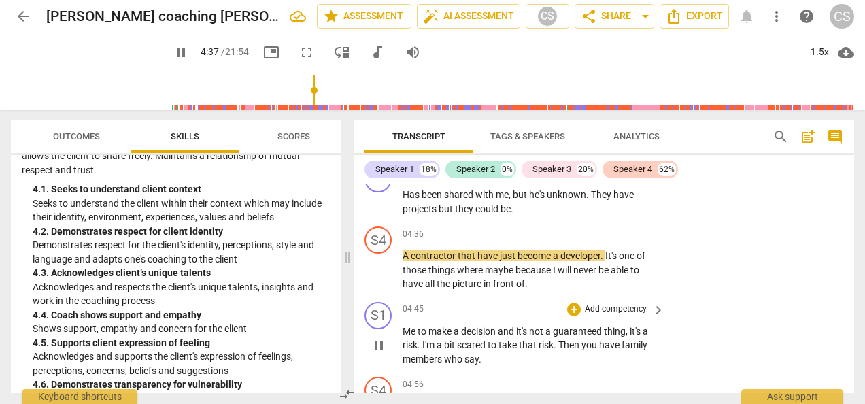
click at [796, 298] on div "S1 play_arrow pause 04:45 + Add competency keyboard_arrow_right Me to make a de…" at bounding box center [604, 335] width 501 height 76
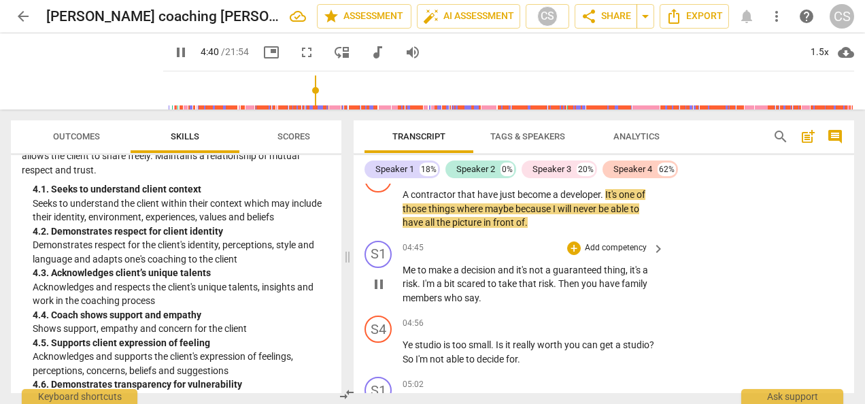
scroll to position [2890, 0]
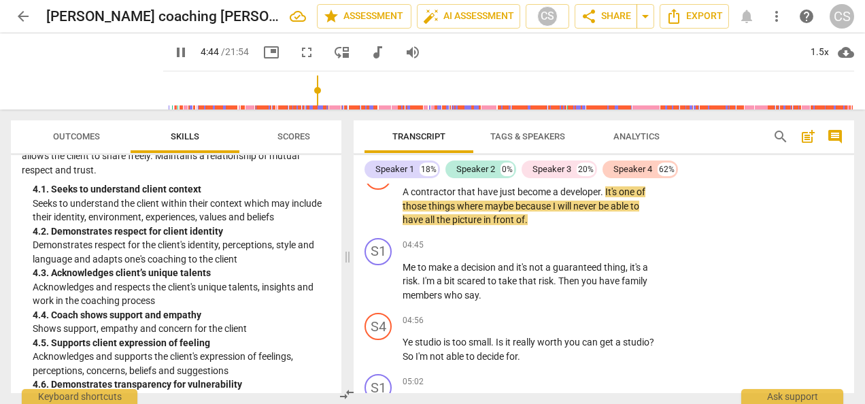
click at [173, 50] on span "pause" at bounding box center [181, 52] width 16 height 16
click at [173, 54] on span "play_arrow" at bounding box center [181, 52] width 16 height 16
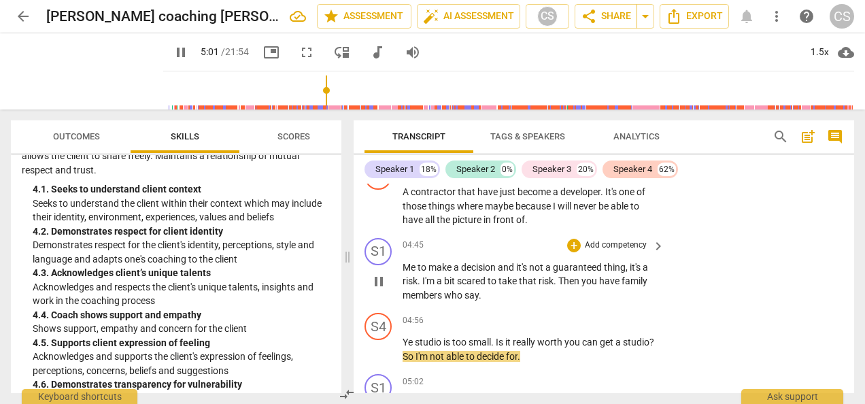
click at [782, 273] on div "S1 play_arrow pause 04:45 + Add competency keyboard_arrow_right Me to make a de…" at bounding box center [604, 271] width 501 height 76
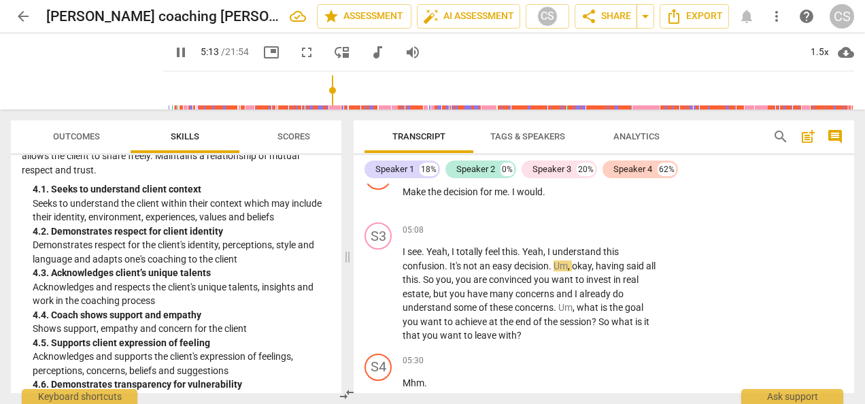
scroll to position [3170, 0]
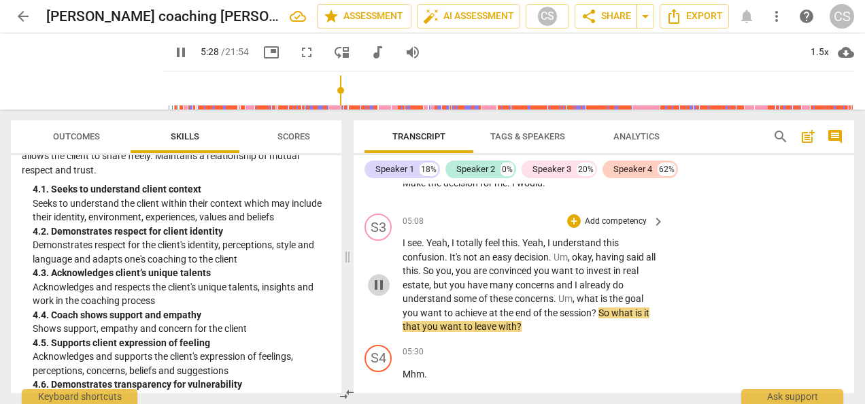
click at [376, 290] on span "pause" at bounding box center [379, 285] width 16 height 16
type input "329"
click at [569, 220] on div "+" at bounding box center [574, 221] width 14 height 14
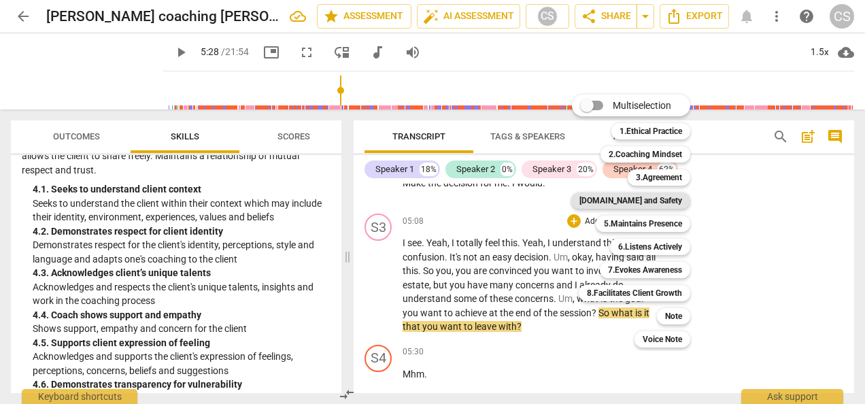
click at [642, 207] on b "[DOMAIN_NAME] and Safety" at bounding box center [631, 201] width 103 height 16
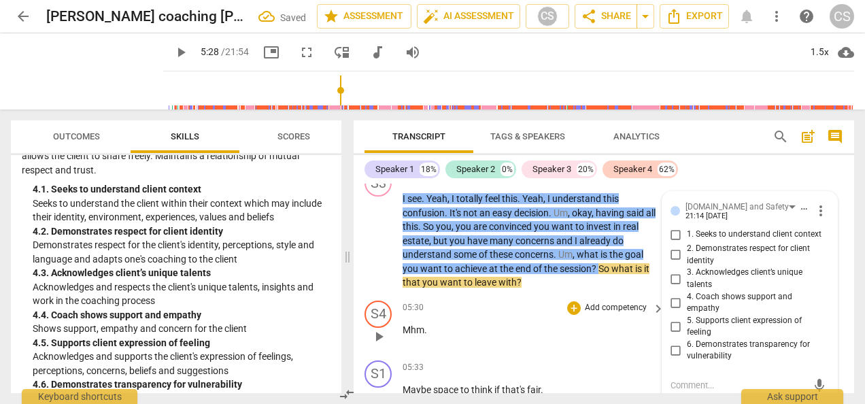
scroll to position [3211, 0]
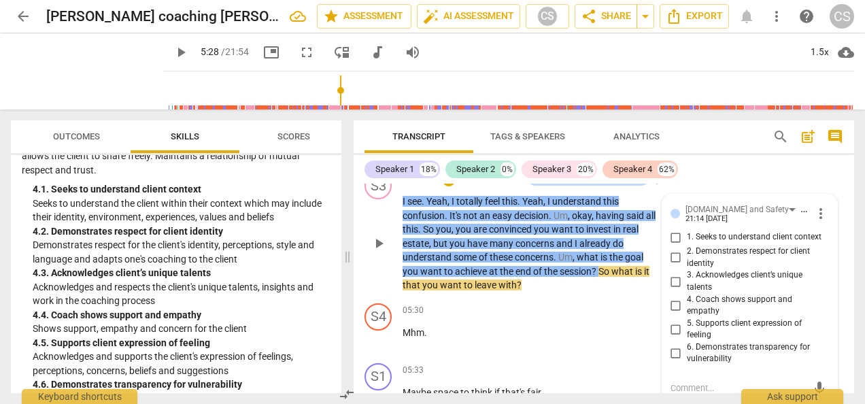
click at [676, 264] on input "2. Demonstrates respect for client identity" at bounding box center [676, 258] width 22 height 16
checkbox input "true"
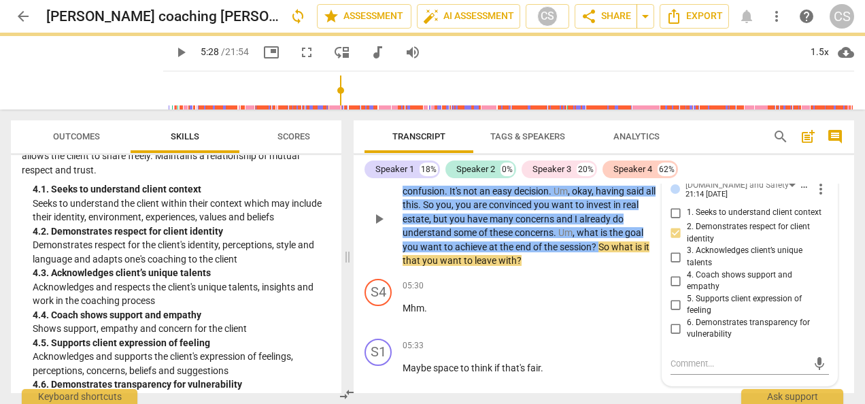
scroll to position [3237, 0]
click at [671, 285] on input "4. Coach shows support and empathy" at bounding box center [676, 280] width 22 height 16
checkbox input "true"
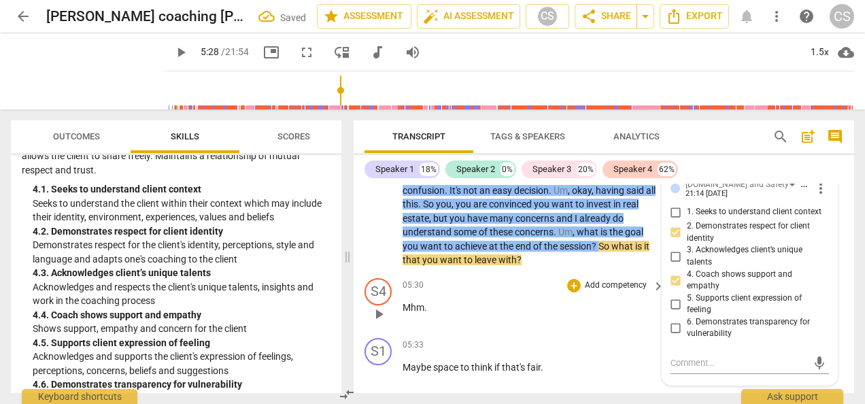
click at [592, 293] on div "+ Add competency keyboard_arrow_right" at bounding box center [615, 285] width 101 height 15
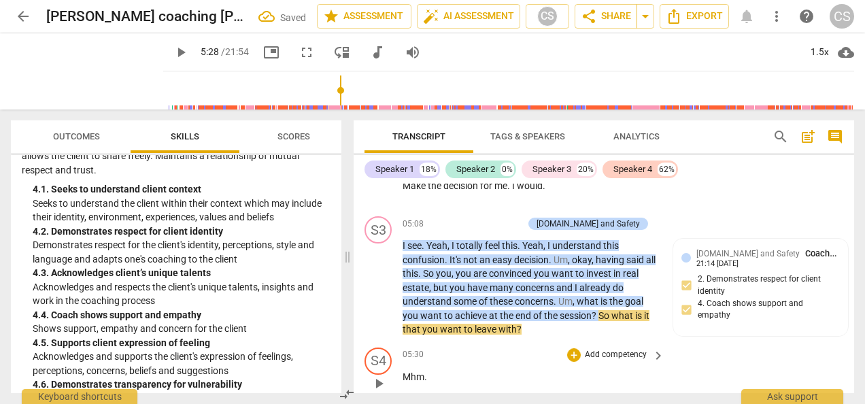
scroll to position [3164, 0]
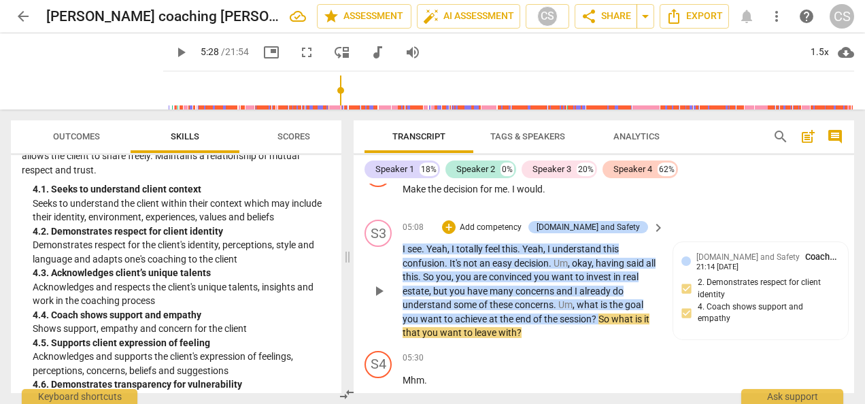
click at [523, 232] on p "Add competency" at bounding box center [490, 228] width 65 height 12
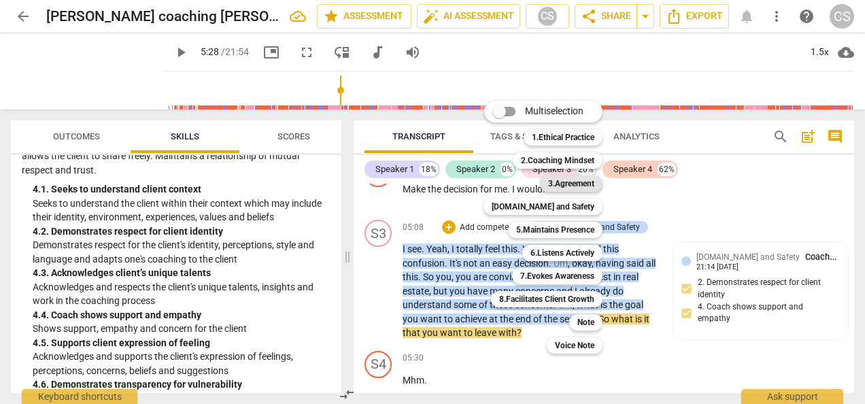
click at [555, 185] on b "3.Agreement" at bounding box center [571, 184] width 46 height 16
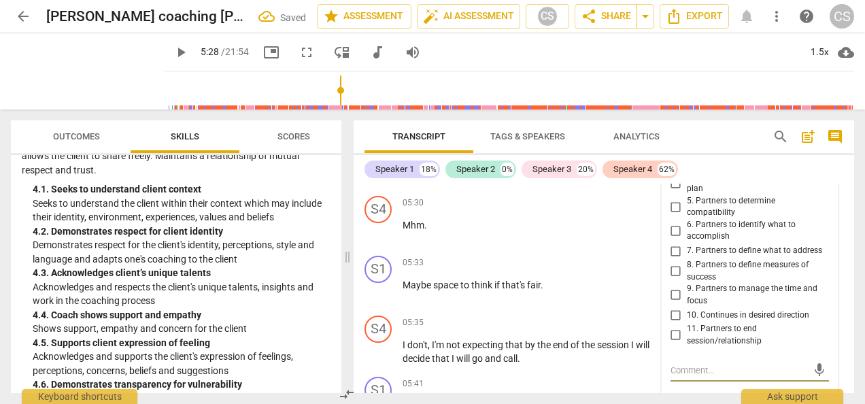
scroll to position [3328, 0]
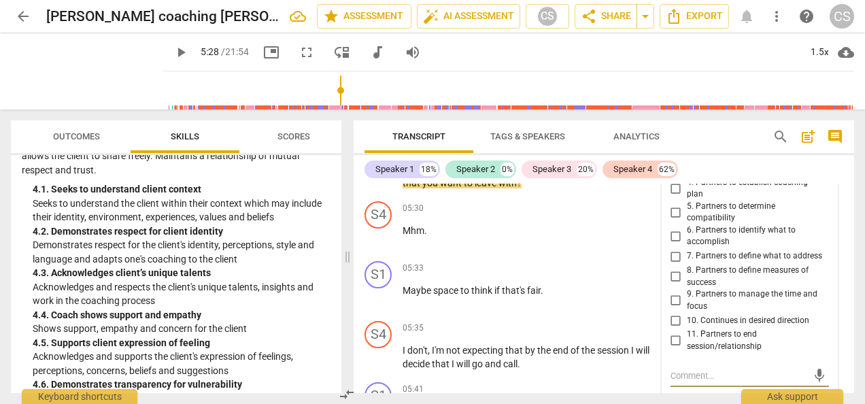
click at [675, 256] on input "7. Partners to define what to address" at bounding box center [676, 256] width 22 height 16
checkbox input "true"
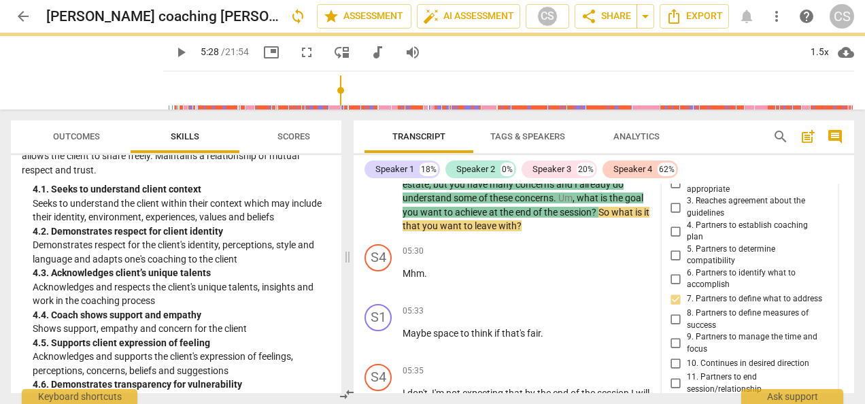
scroll to position [3249, 0]
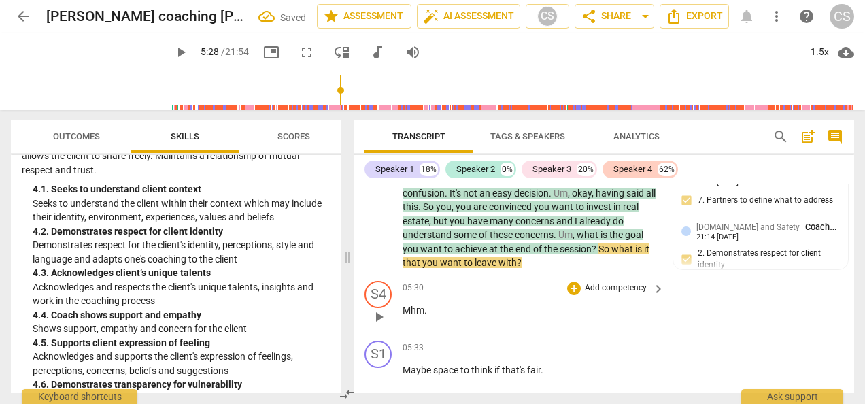
click at [489, 313] on p "Mhm ." at bounding box center [530, 310] width 255 height 14
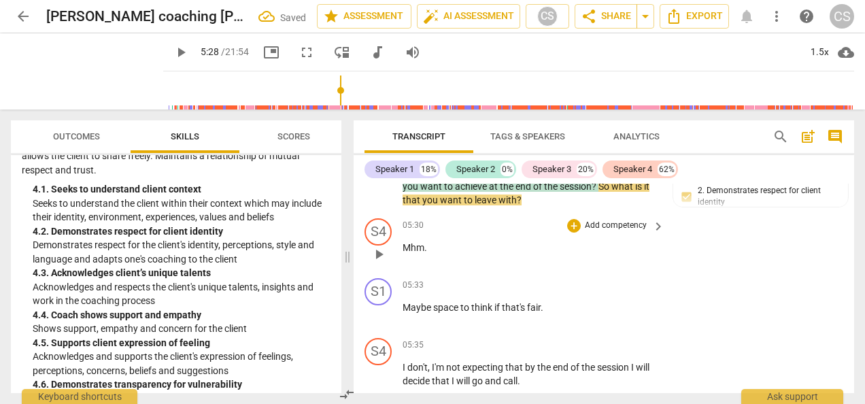
scroll to position [3313, 0]
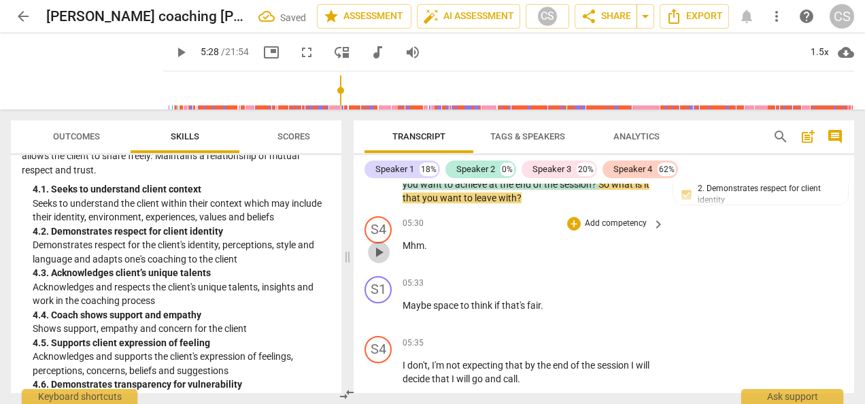
click at [378, 256] on span "play_arrow" at bounding box center [379, 252] width 16 height 16
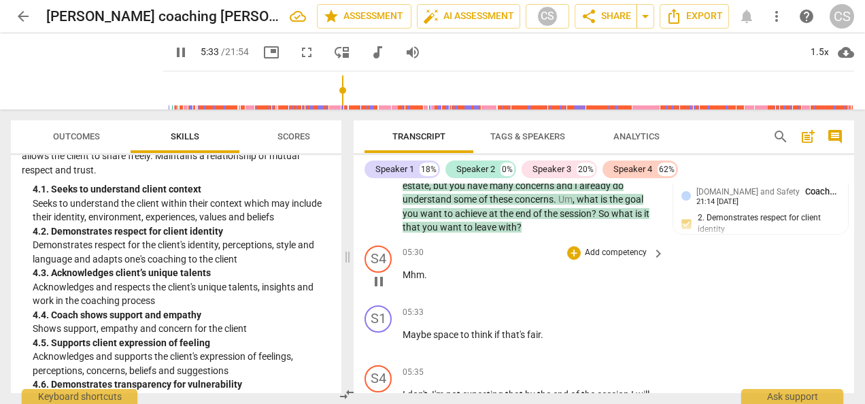
scroll to position [3283, 0]
click at [782, 282] on div "S4 play_arrow pause 05:30 + Add competency keyboard_arrow_right Mhm ." at bounding box center [604, 271] width 501 height 60
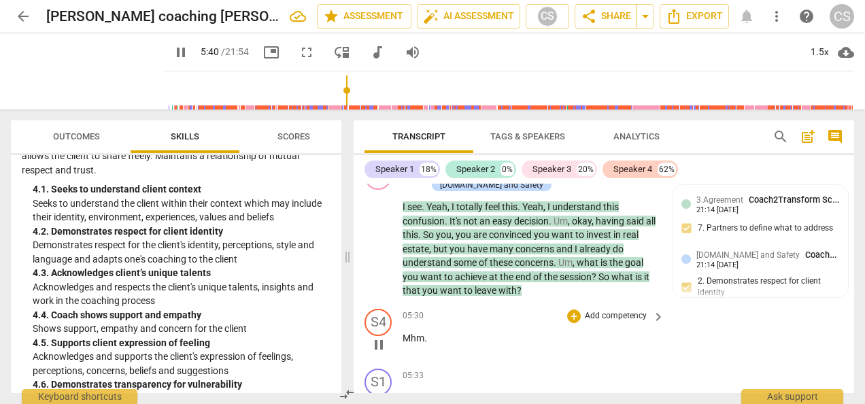
scroll to position [3218, 0]
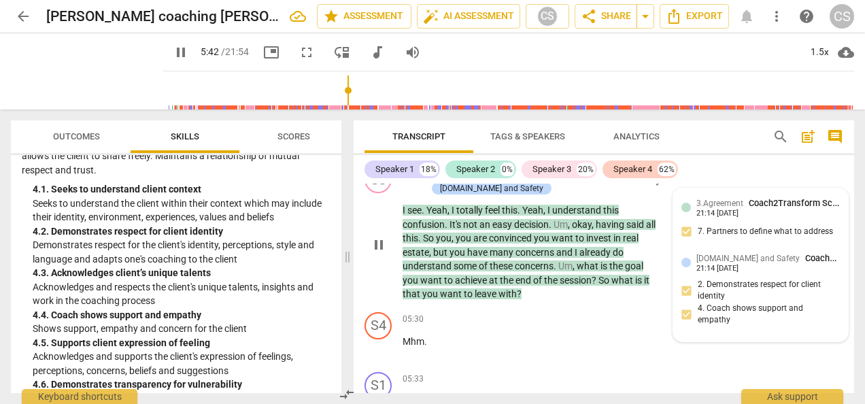
click at [710, 205] on span "3.Agreement" at bounding box center [720, 204] width 47 height 10
type input "343"
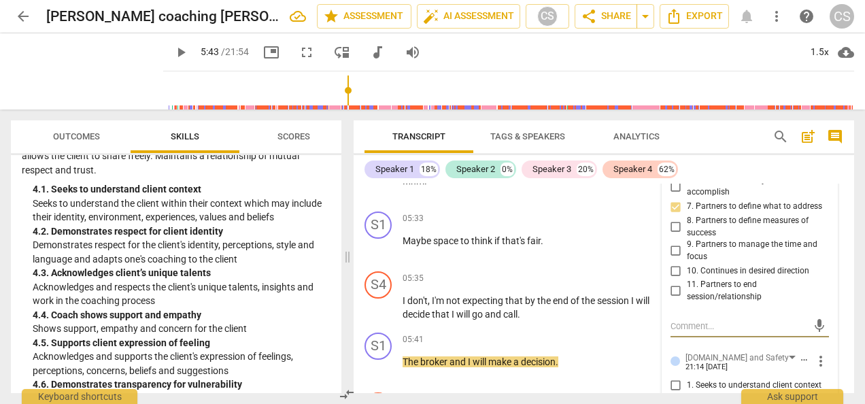
scroll to position [3373, 0]
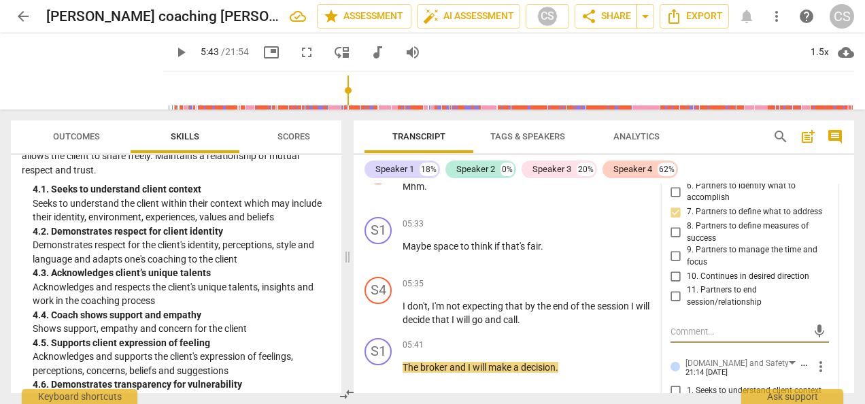
click at [674, 233] on input "8. Partners to define measures of success" at bounding box center [676, 232] width 22 height 16
checkbox input "true"
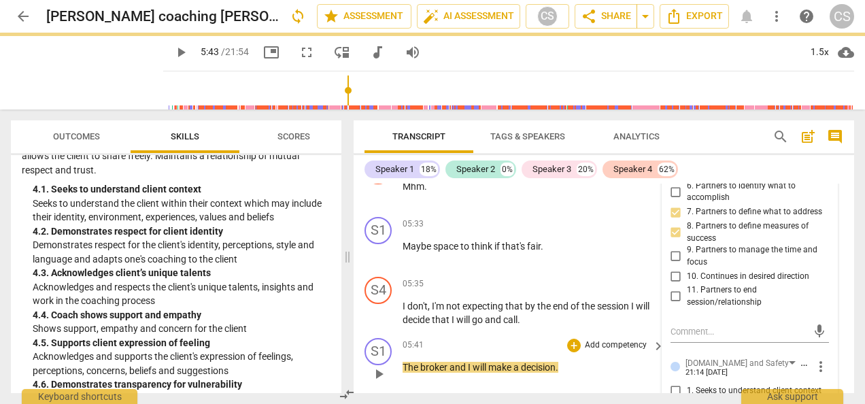
click at [374, 373] on span "play_arrow" at bounding box center [379, 374] width 16 height 16
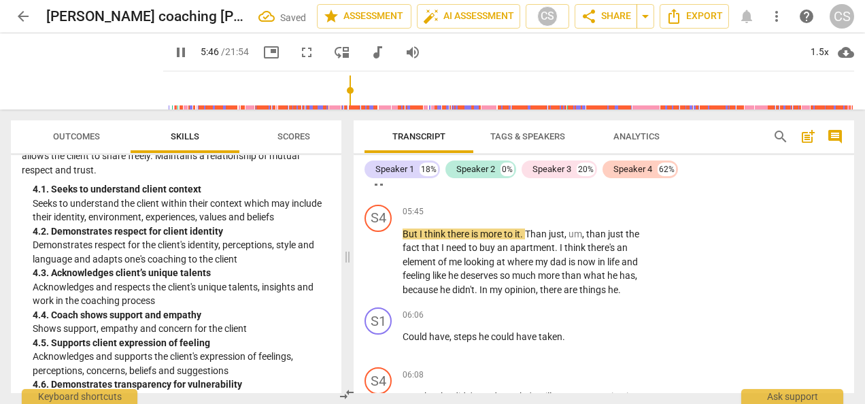
scroll to position [3581, 0]
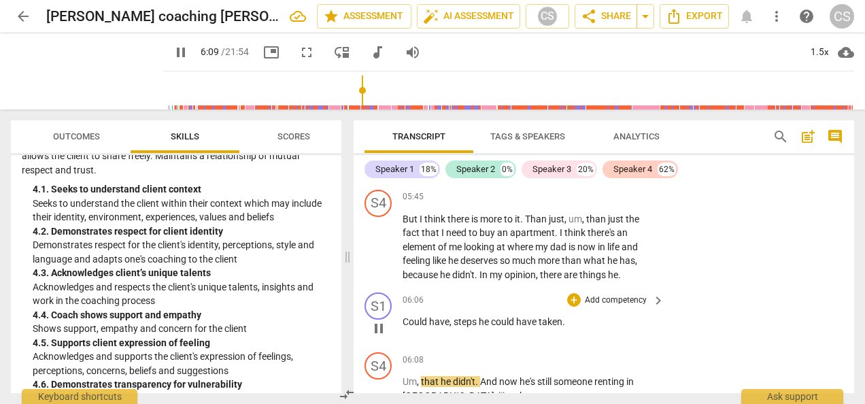
click at [773, 309] on div "S1 play_arrow pause 06:06 + Add competency keyboard_arrow_right Could have , st…" at bounding box center [604, 317] width 501 height 60
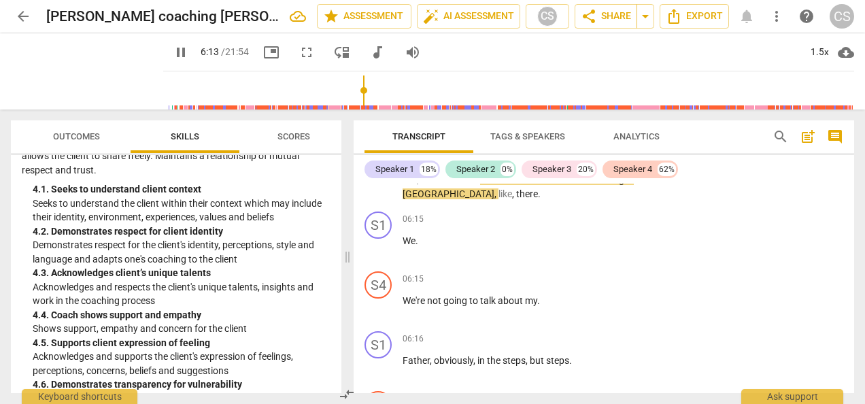
scroll to position [3788, 0]
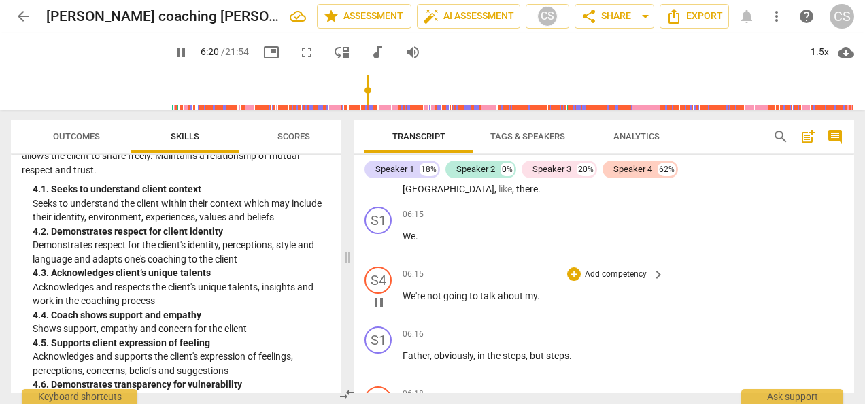
click at [737, 298] on div "S4 play_arrow pause 06:15 + Add competency keyboard_arrow_right We're not going…" at bounding box center [604, 291] width 501 height 60
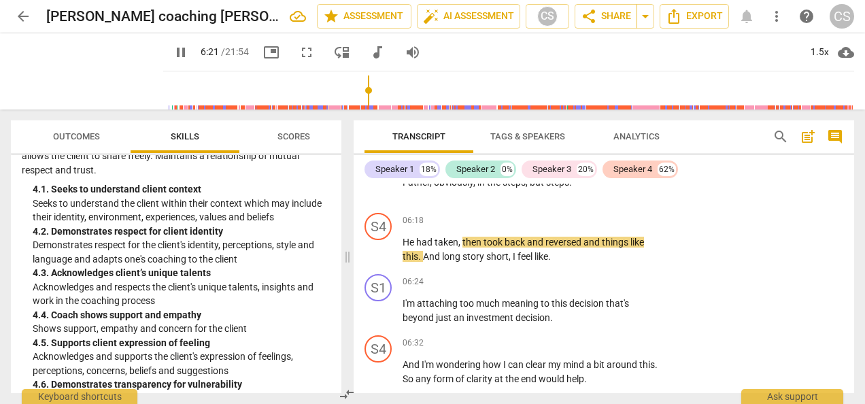
scroll to position [4005, 0]
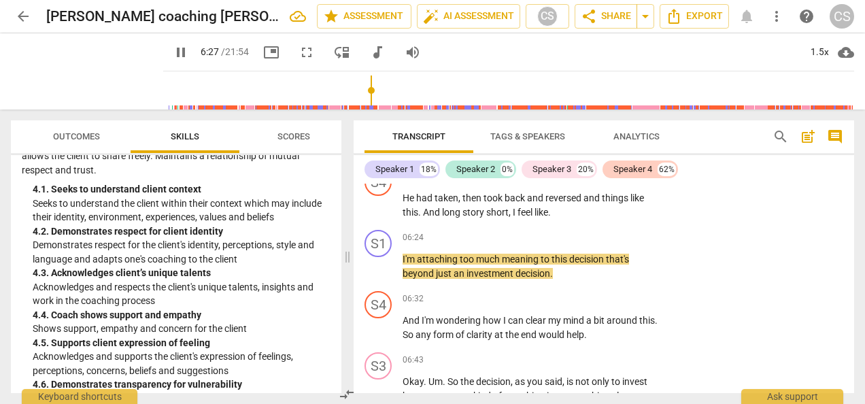
click at [767, 254] on div "S1 play_arrow pause 06:24 + Add competency keyboard_arrow_right I'm attaching t…" at bounding box center [604, 254] width 501 height 61
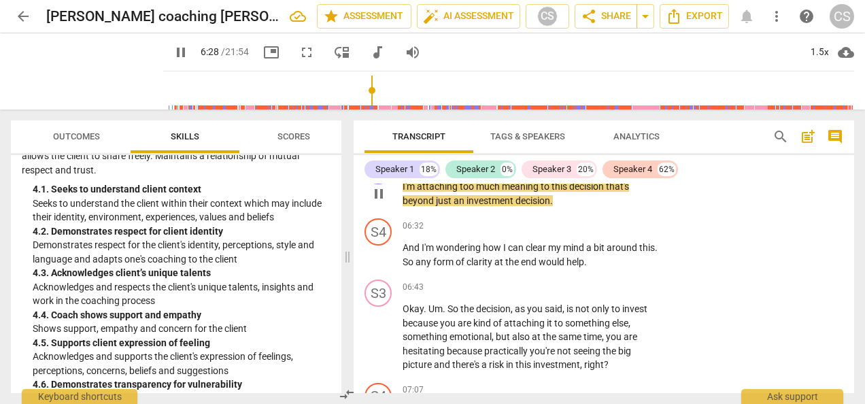
scroll to position [4080, 0]
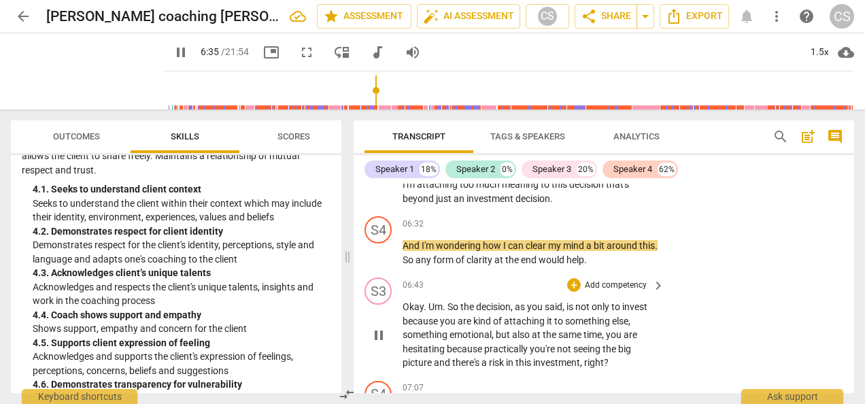
click at [767, 280] on div "S3 play_arrow pause 06:43 + Add competency keyboard_arrow_right Okay . Um . So …" at bounding box center [604, 323] width 501 height 103
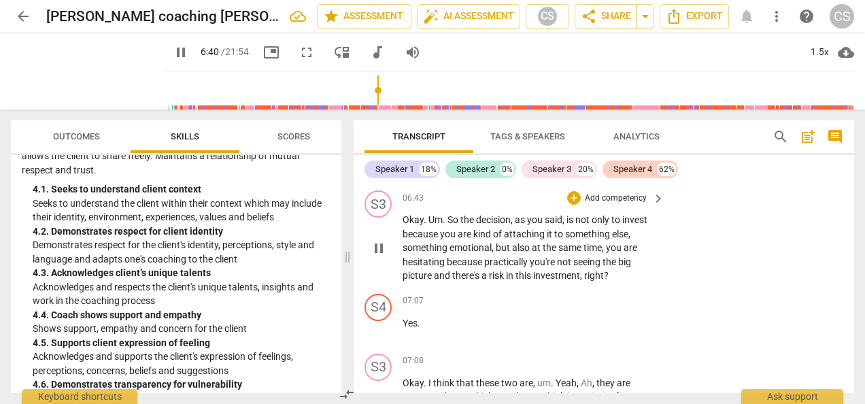
scroll to position [4166, 0]
click at [569, 199] on div "+" at bounding box center [574, 199] width 14 height 14
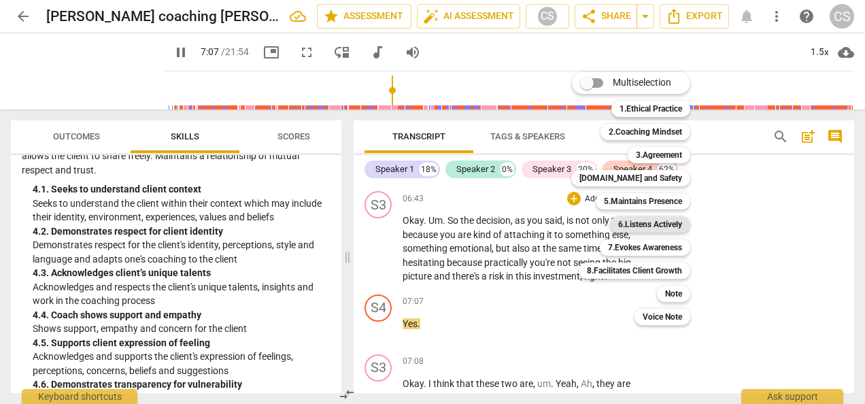
click at [645, 222] on b "6.Listens Actively" at bounding box center [650, 224] width 64 height 16
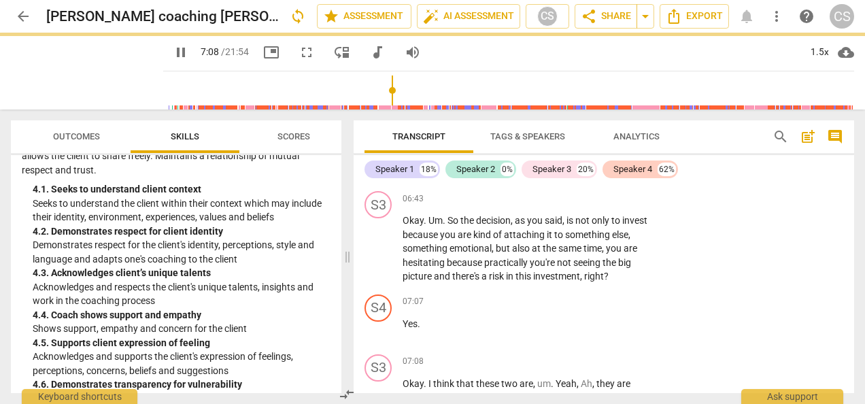
type input "429"
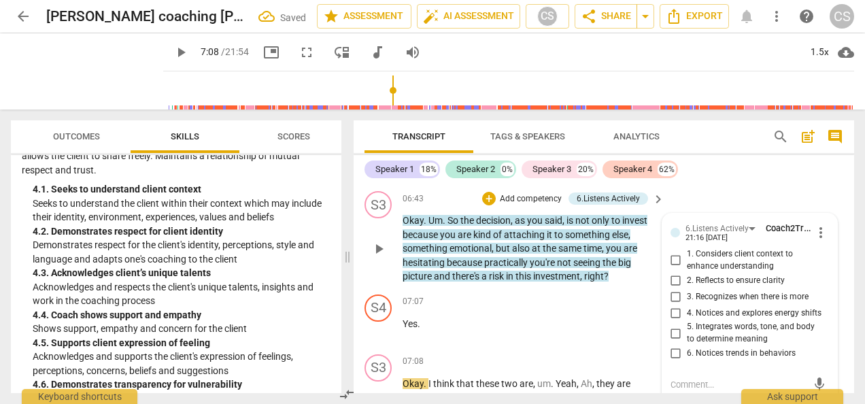
click at [674, 277] on input "2. Reflects to ensure clarity" at bounding box center [676, 280] width 22 height 16
checkbox input "true"
click at [501, 331] on div "07:07 + Add competency keyboard_arrow_right Yes ." at bounding box center [534, 319] width 263 height 49
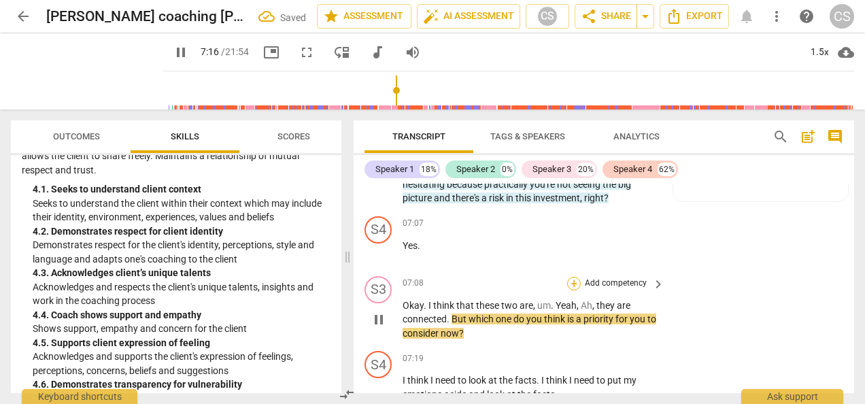
scroll to position [4249, 0]
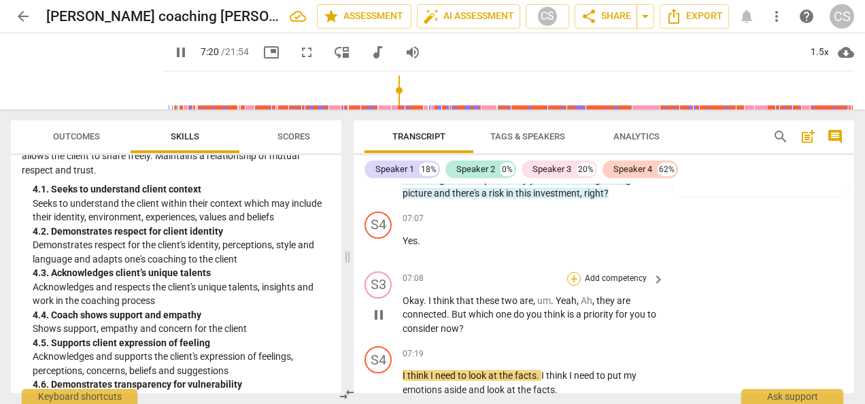
click at [573, 277] on div "+" at bounding box center [574, 279] width 14 height 14
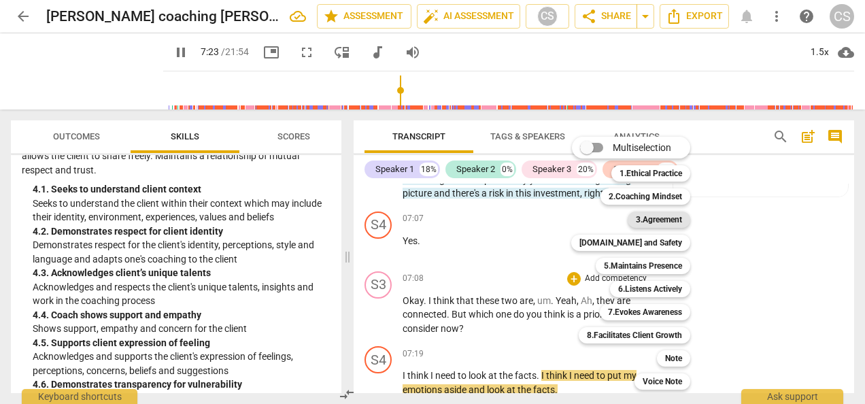
click at [656, 224] on b "3.Agreement" at bounding box center [659, 220] width 46 height 16
type input "444"
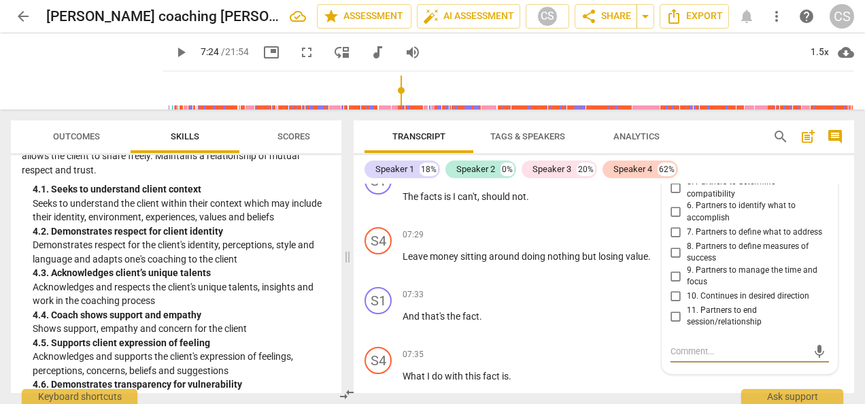
scroll to position [4488, 0]
click at [676, 233] on input "7. Partners to define what to address" at bounding box center [676, 234] width 22 height 16
checkbox input "true"
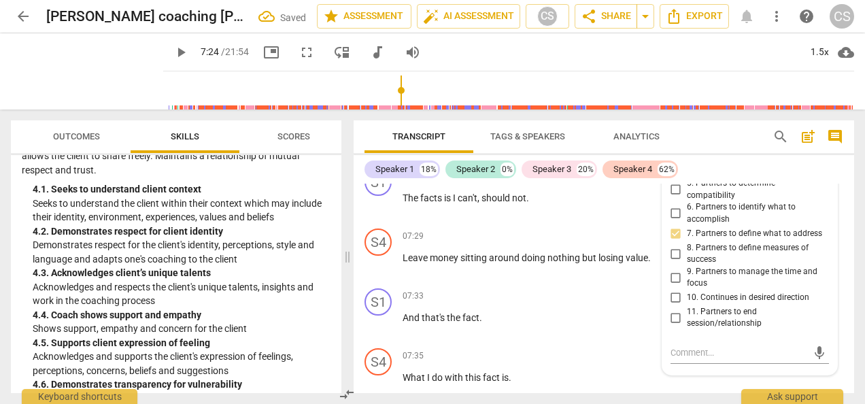
click at [173, 52] on span "play_arrow" at bounding box center [181, 52] width 16 height 16
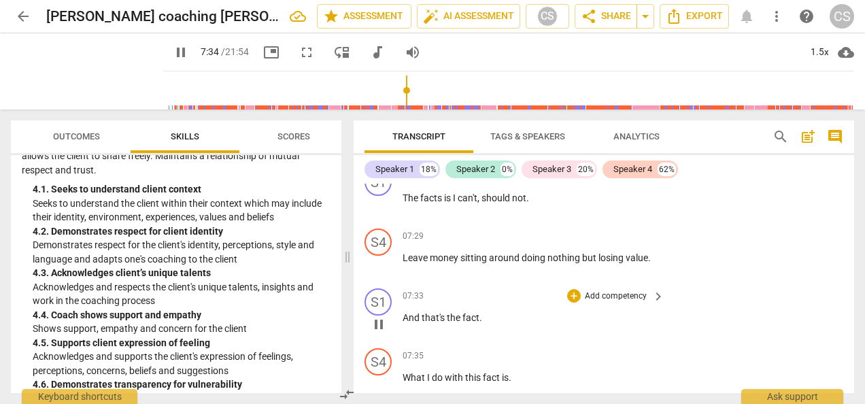
click at [775, 306] on div "S1 play_arrow pause 07:33 + Add competency keyboard_arrow_right And that's the …" at bounding box center [604, 313] width 501 height 60
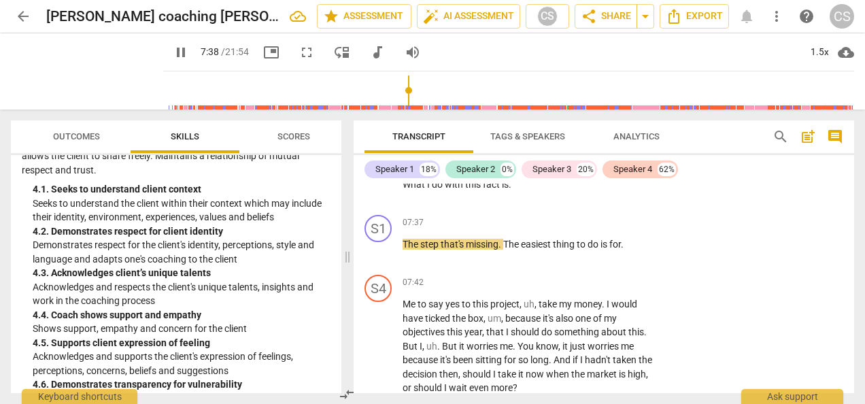
scroll to position [4684, 0]
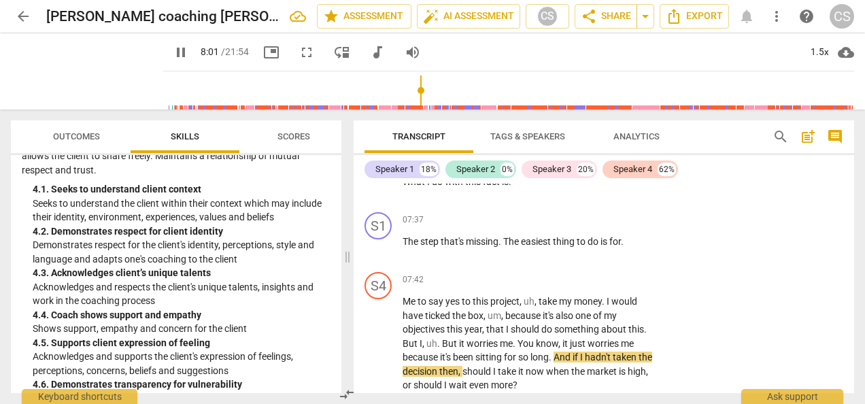
click at [771, 315] on div "S4 play_arrow pause 07:42 + Add competency keyboard_arrow_right Me to say yes t…" at bounding box center [604, 332] width 501 height 131
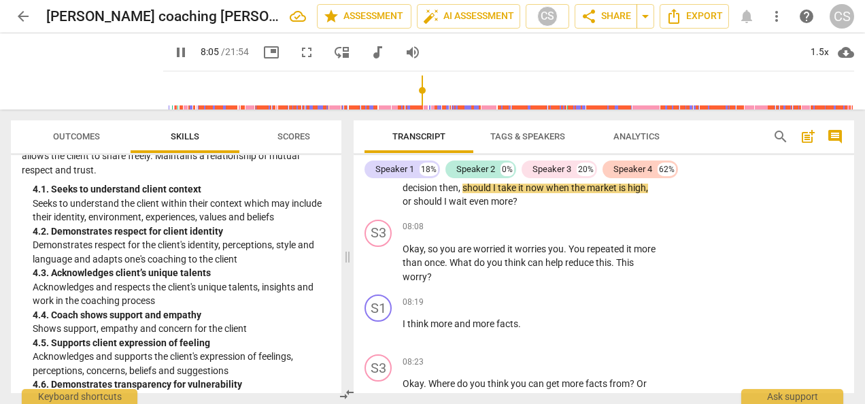
scroll to position [4882, 0]
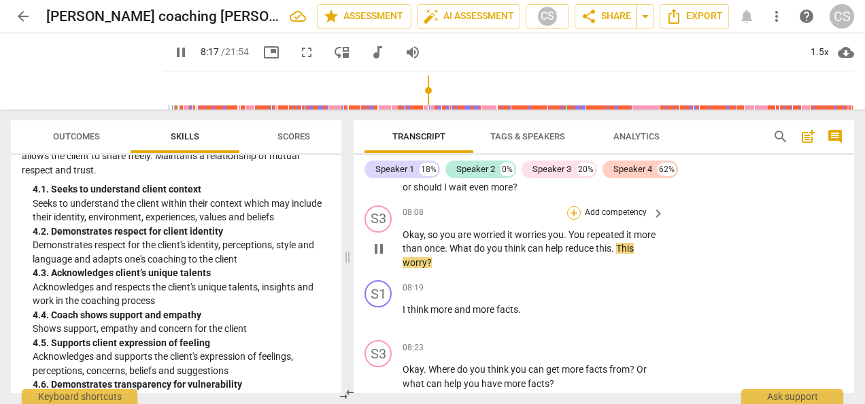
click at [574, 212] on div "+" at bounding box center [574, 213] width 14 height 14
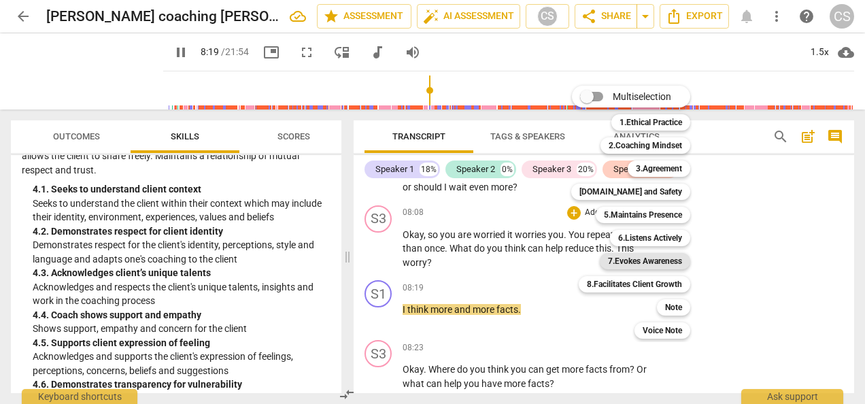
click at [639, 262] on b "7.Evokes Awareness" at bounding box center [645, 261] width 74 height 16
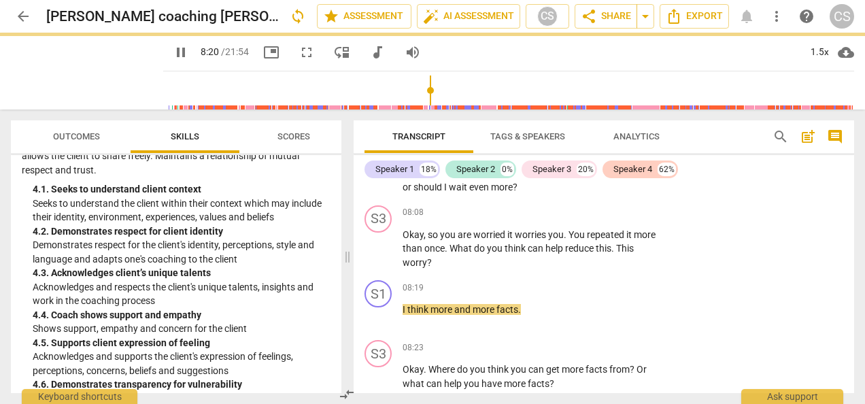
type input "501"
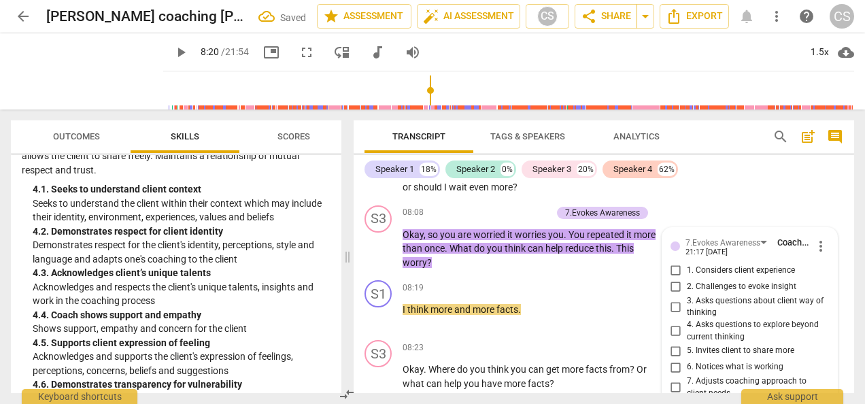
scroll to position [5096, 0]
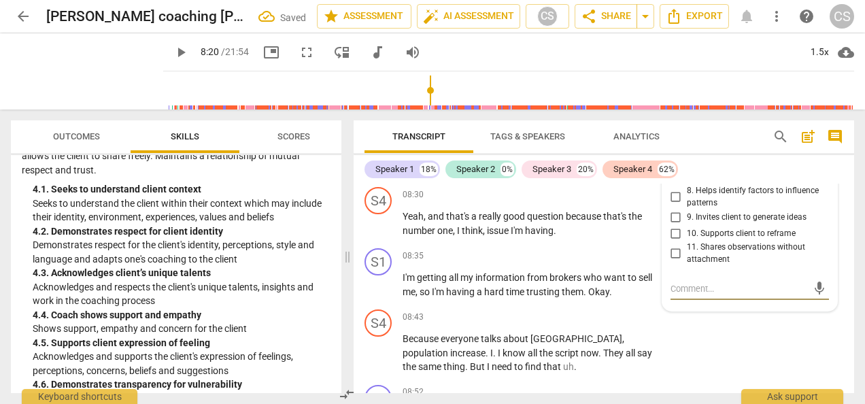
click at [784, 220] on span "9. Invites client to generate ideas" at bounding box center [747, 218] width 120 height 12
click at [687, 220] on input "9. Invites client to generate ideas" at bounding box center [676, 217] width 22 height 16
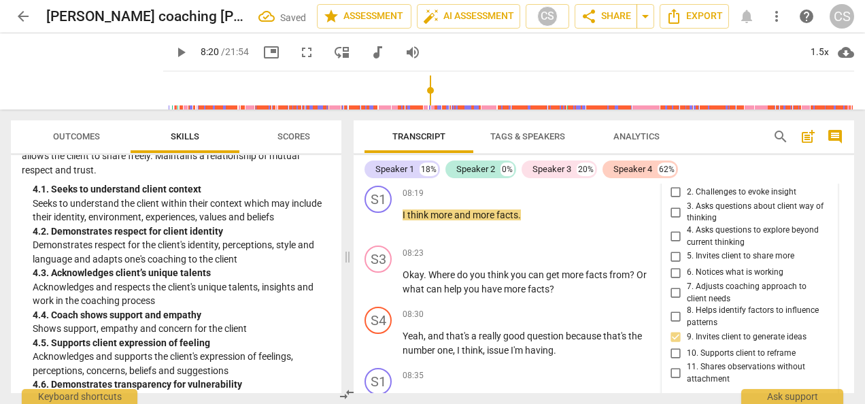
scroll to position [4974, 0]
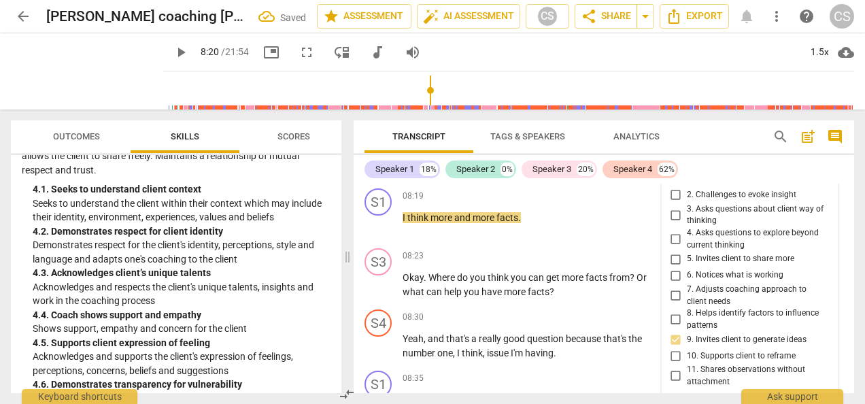
click at [672, 342] on input "9. Invites client to generate ideas" at bounding box center [676, 339] width 22 height 16
click at [673, 337] on input "9. Invites client to generate ideas" at bounding box center [676, 339] width 22 height 16
checkbox input "false"
click at [669, 239] on input "4. Asks questions to explore beyond current thinking" at bounding box center [676, 239] width 22 height 16
checkbox input "true"
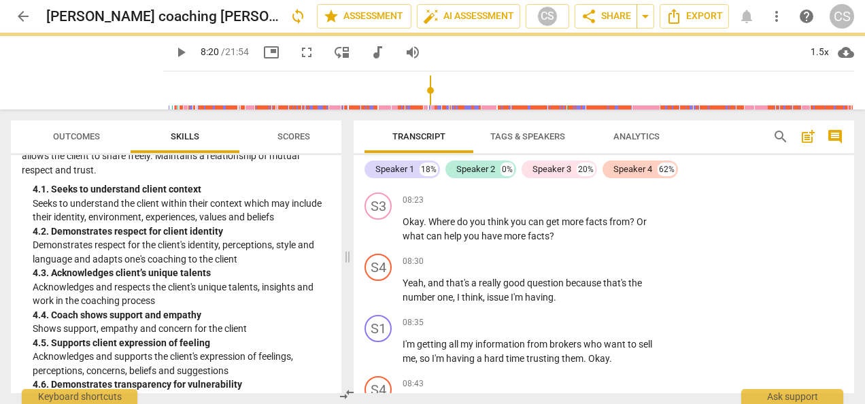
scroll to position [4977, 0]
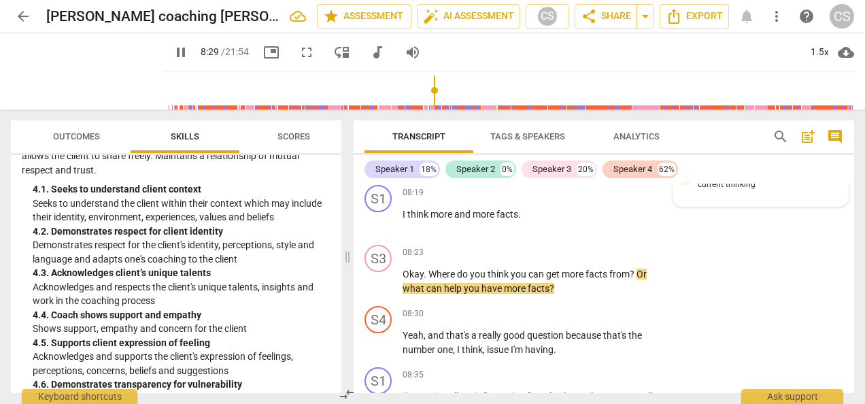
click at [612, 242] on div "S3 play_arrow pause 08:23 + Add competency keyboard_arrow_right Okay . Where do…" at bounding box center [604, 269] width 501 height 61
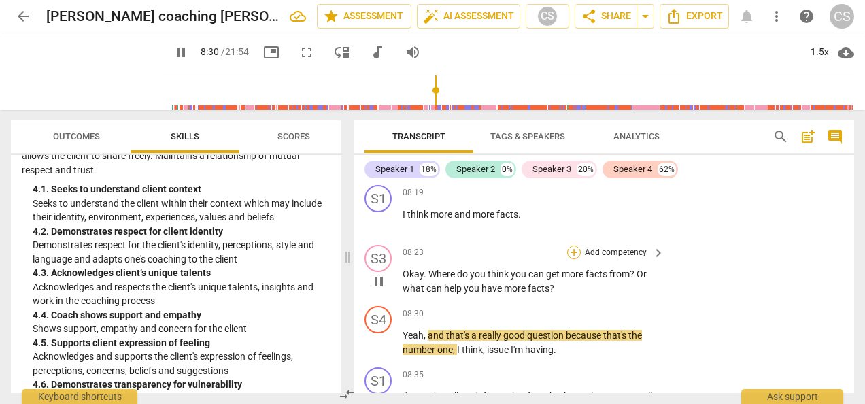
click at [573, 256] on div "+" at bounding box center [574, 253] width 14 height 14
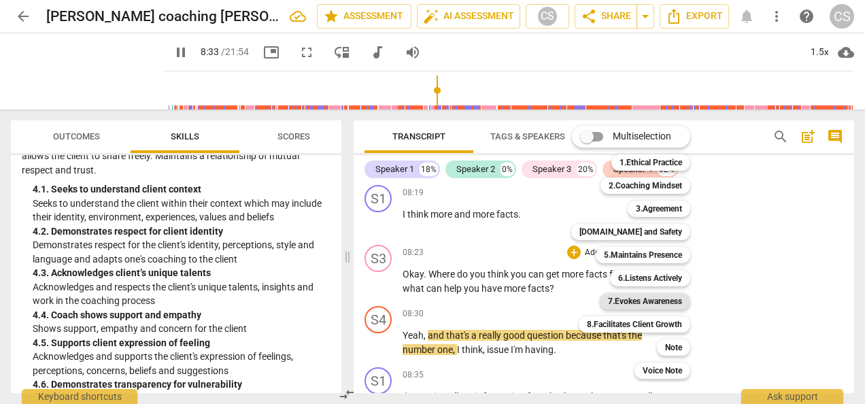
click at [629, 303] on b "7.Evokes Awareness" at bounding box center [645, 301] width 74 height 16
type input "514"
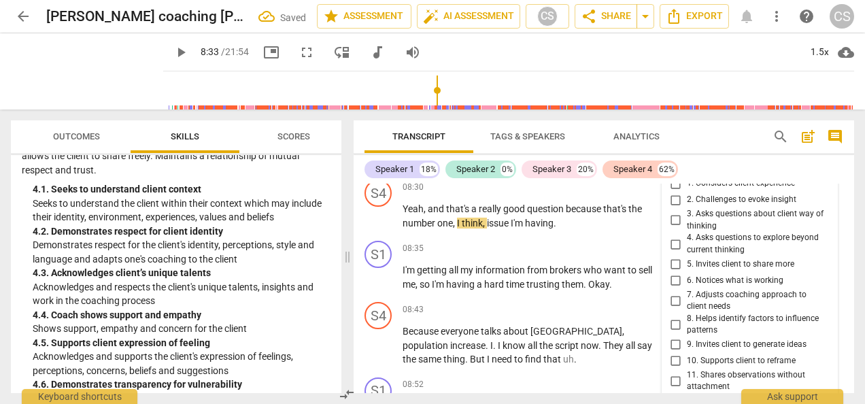
scroll to position [5102, 0]
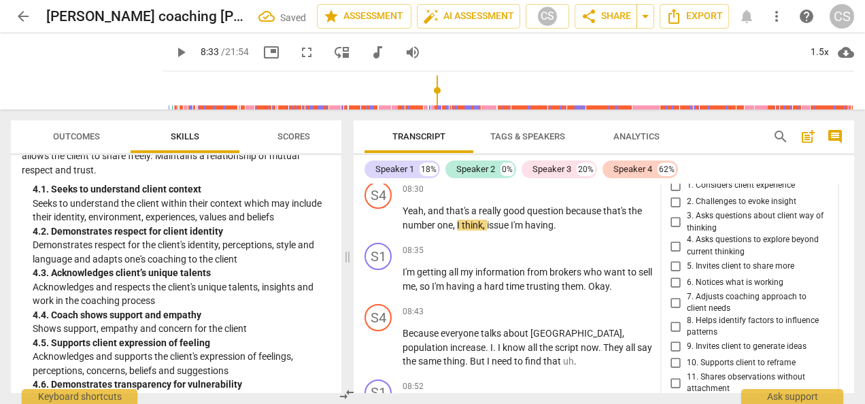
click at [671, 250] on input "4. Asks questions to explore beyond current thinking" at bounding box center [676, 246] width 22 height 16
checkbox input "true"
click at [671, 344] on input "9. Invites client to generate ideas" at bounding box center [676, 347] width 22 height 16
checkbox input "true"
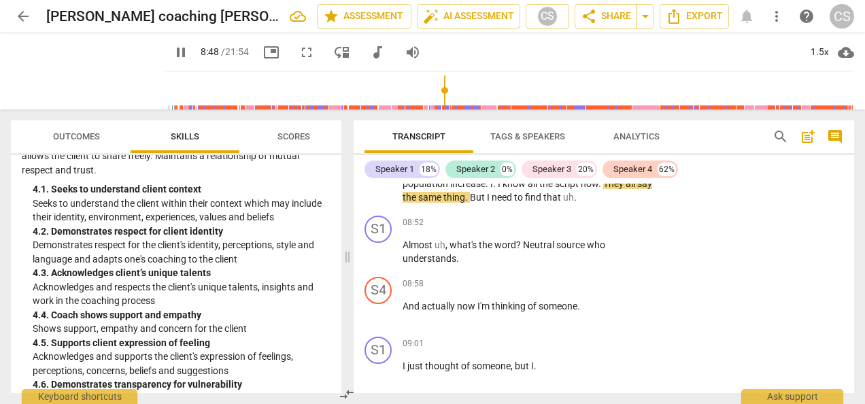
scroll to position [5270, 0]
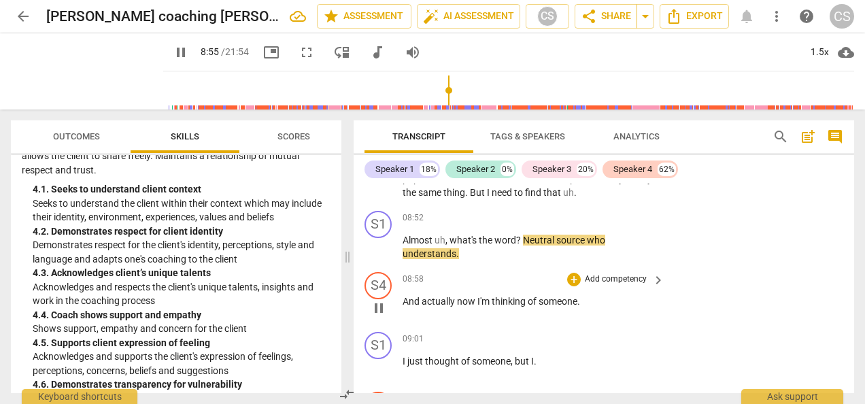
click at [773, 306] on div "S4 play_arrow pause 08:58 + Add competency keyboard_arrow_right And actually no…" at bounding box center [604, 297] width 501 height 60
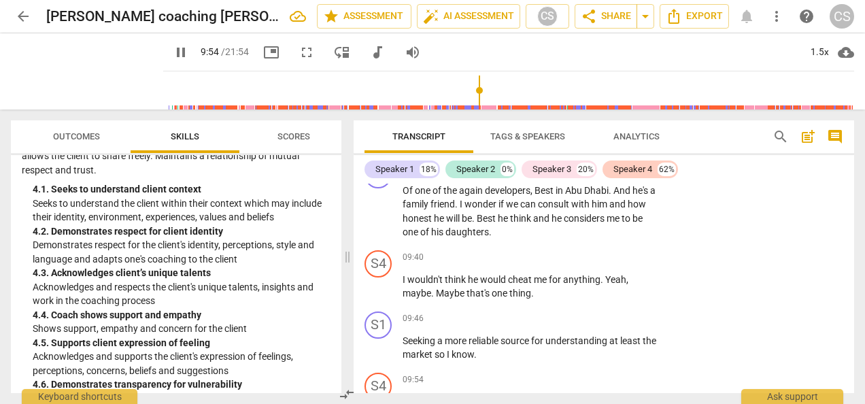
scroll to position [6042, 0]
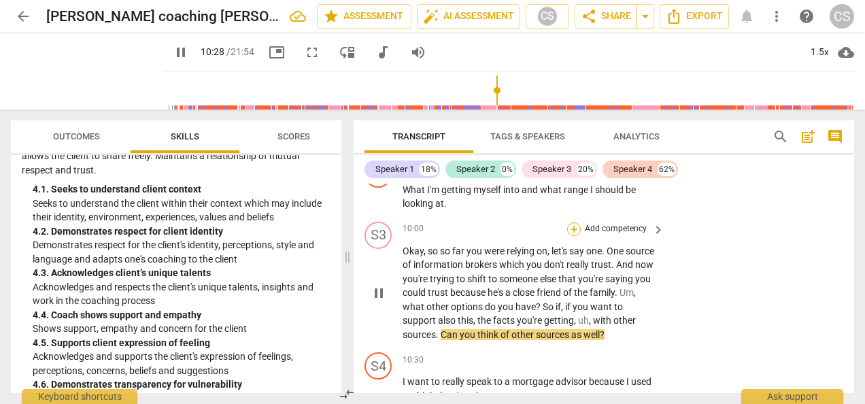
click at [573, 226] on div "+" at bounding box center [574, 229] width 14 height 14
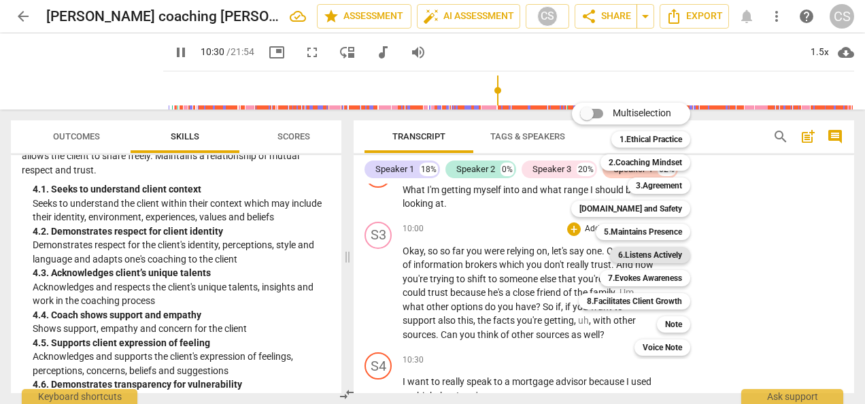
click at [639, 261] on b "6.Listens Actively" at bounding box center [650, 255] width 64 height 16
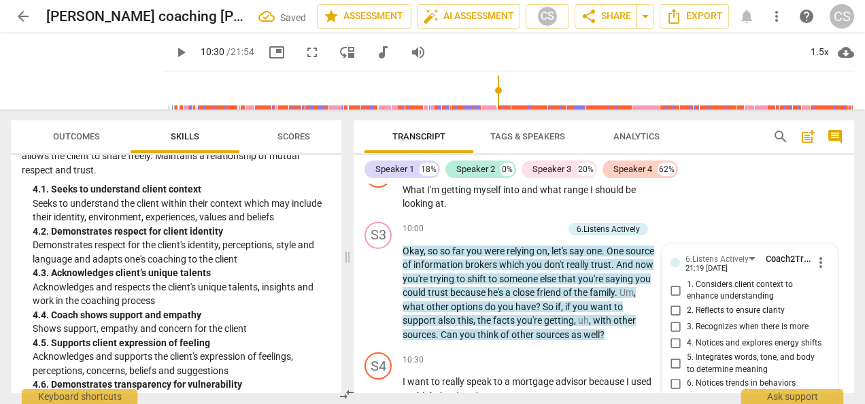
scroll to position [6168, 0]
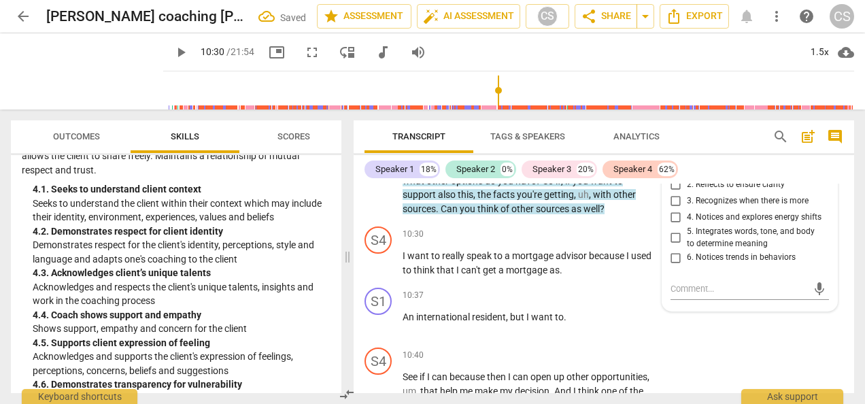
click at [672, 182] on div "Speaker 1 18% Speaker 2 0% Speaker 3 20% Speaker 4 62% S1 play_arrow pause 00:0…" at bounding box center [604, 274] width 501 height 238
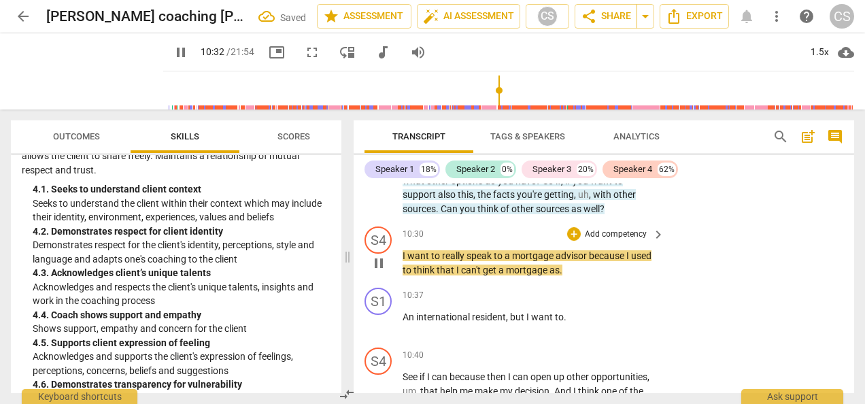
click at [770, 222] on div "S4 play_arrow pause 10:30 + Add competency keyboard_arrow_right I want to reall…" at bounding box center [604, 251] width 501 height 61
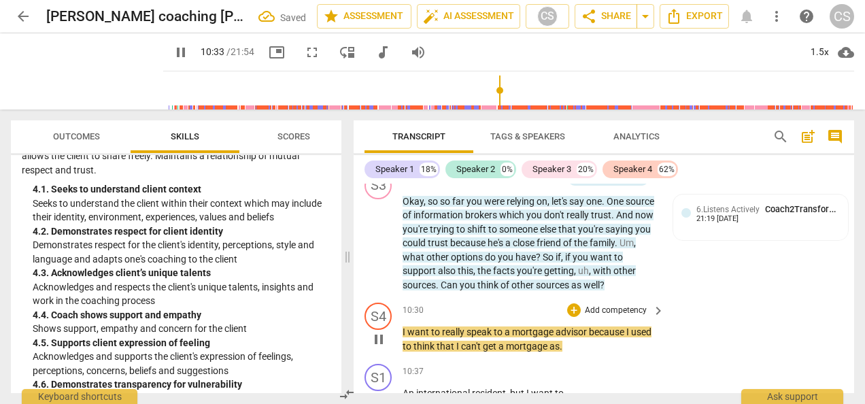
scroll to position [6089, 0]
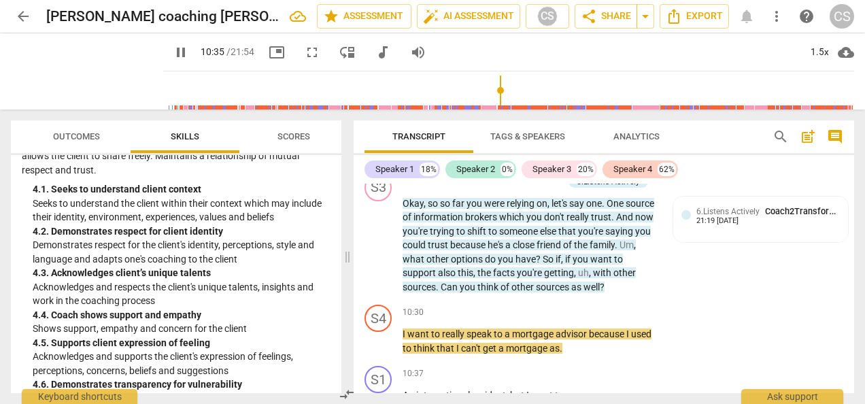
click at [173, 55] on span "pause" at bounding box center [181, 52] width 16 height 16
type input "636"
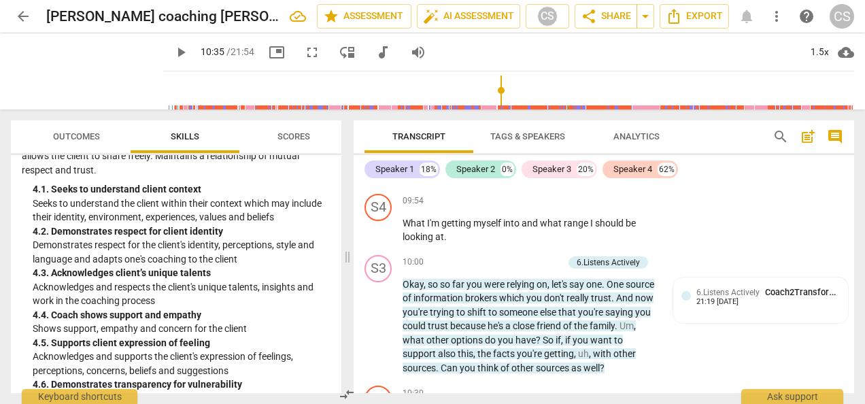
scroll to position [6002, 0]
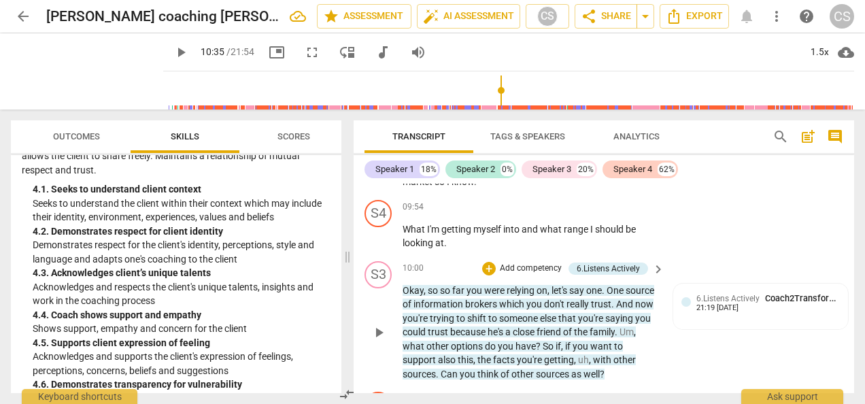
click at [524, 271] on p "Add competency" at bounding box center [531, 269] width 65 height 12
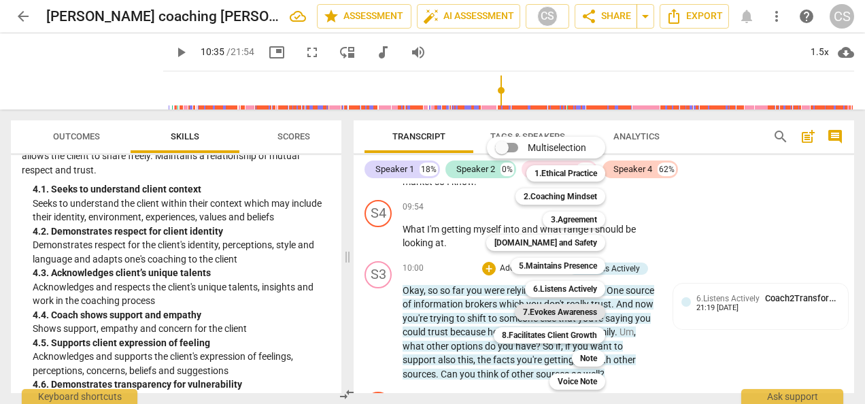
click at [553, 310] on b "7.Evokes Awareness" at bounding box center [560, 312] width 74 height 16
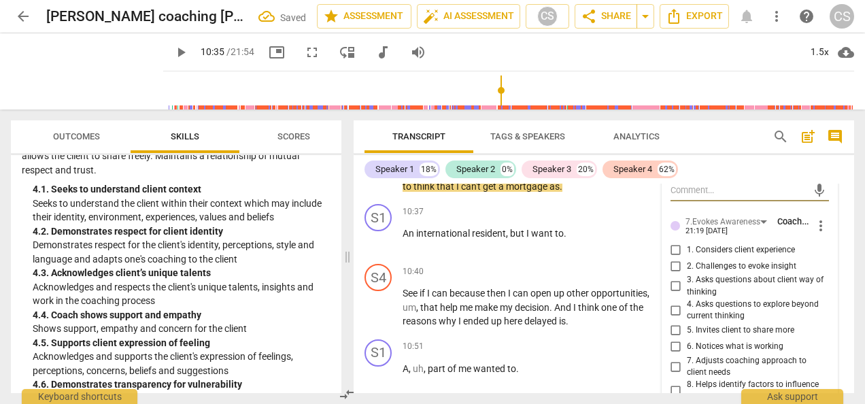
scroll to position [6268, 0]
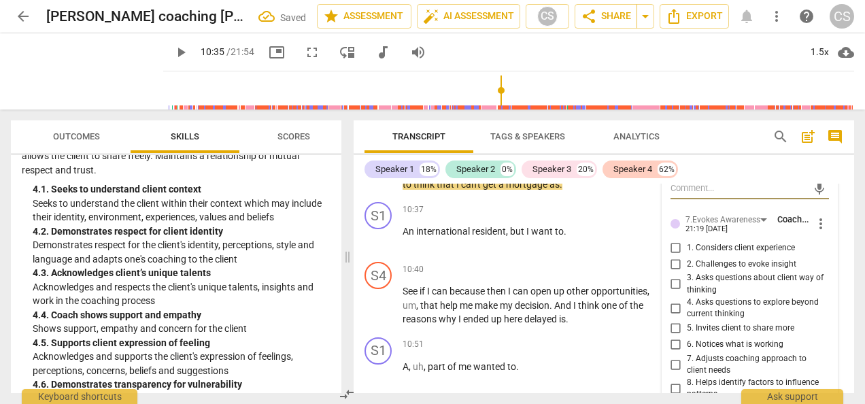
click at [669, 308] on input "4. Asks questions to explore beyond current thinking" at bounding box center [676, 308] width 22 height 16
checkbox input "true"
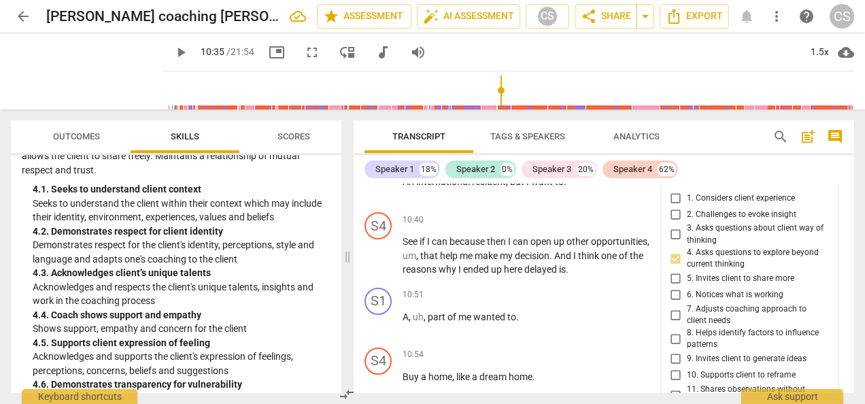
scroll to position [6347, 0]
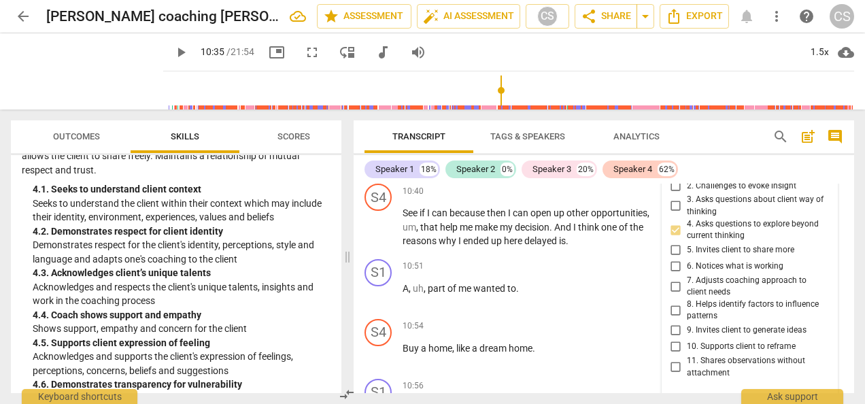
click at [673, 326] on input "9. Invites client to generate ideas" at bounding box center [676, 330] width 22 height 16
checkbox input "true"
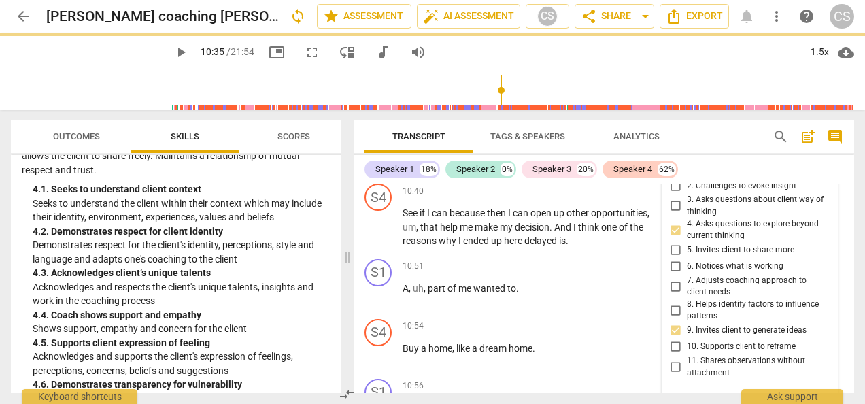
click at [173, 48] on span "play_arrow" at bounding box center [181, 52] width 16 height 16
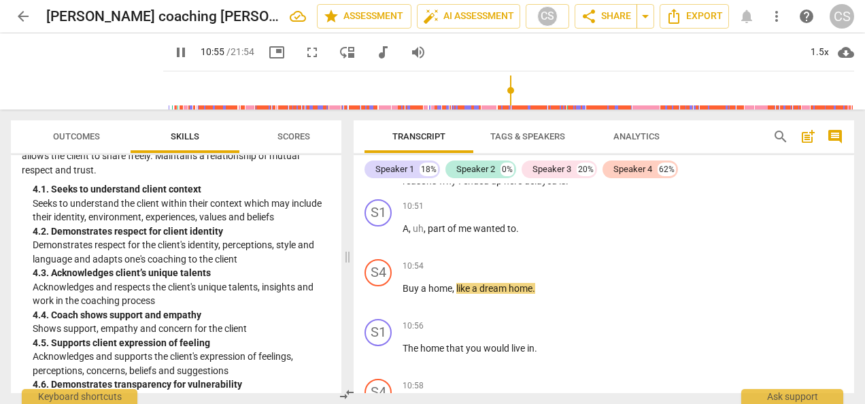
scroll to position [6447, 0]
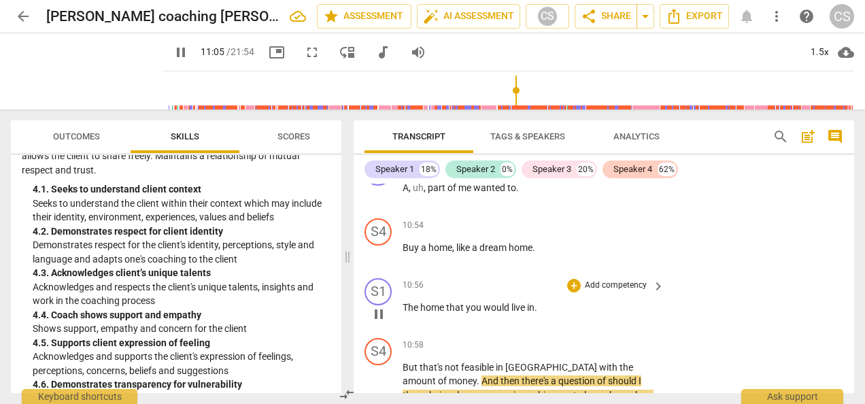
click at [450, 290] on div "10:56 + Add competency keyboard_arrow_right" at bounding box center [534, 285] width 263 height 15
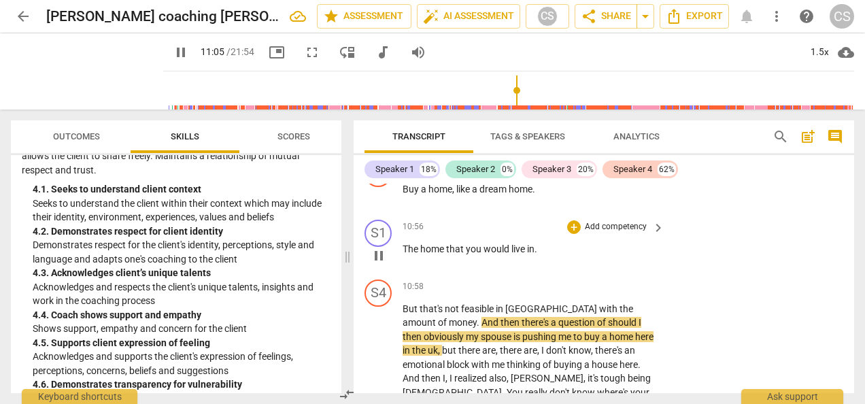
scroll to position [6510, 0]
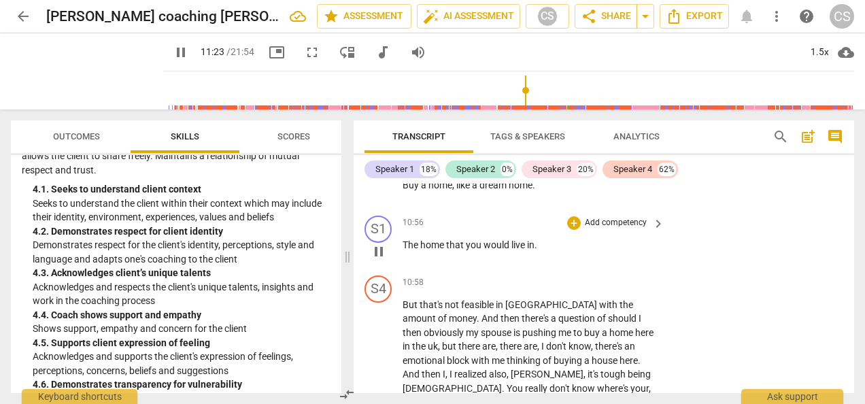
click at [762, 292] on div "S4 play_arrow pause 10:58 + Add competency keyboard_arrow_right But that's not …" at bounding box center [604, 342] width 501 height 145
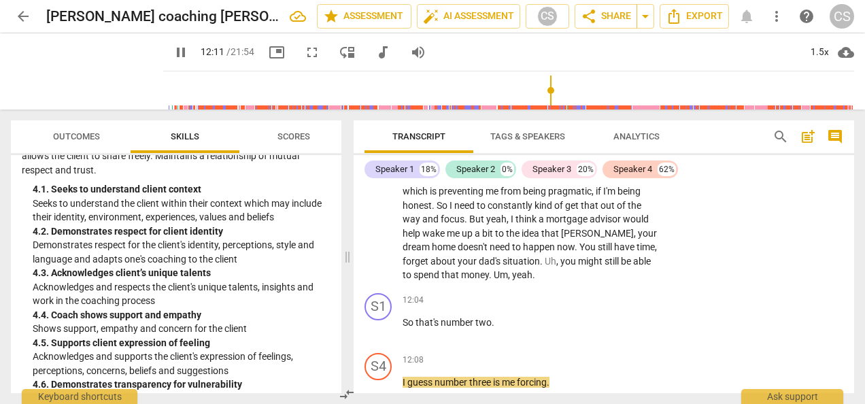
scroll to position [7095, 0]
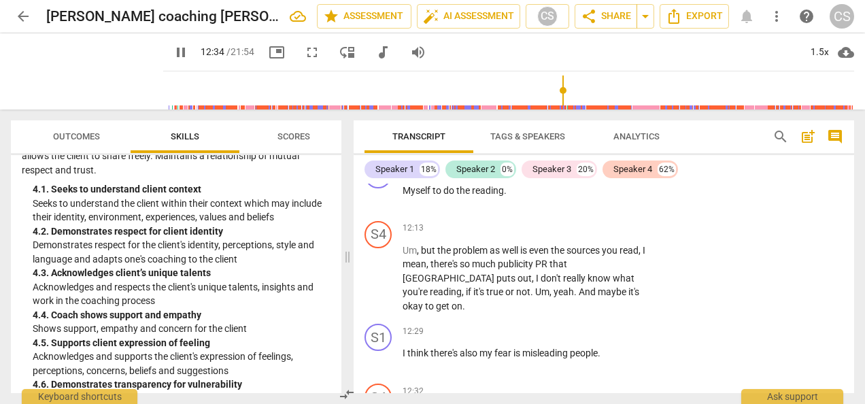
click at [507, 318] on div "S1 play_arrow pause 12:29 + Add competency keyboard_arrow_right I think there's…" at bounding box center [604, 348] width 501 height 60
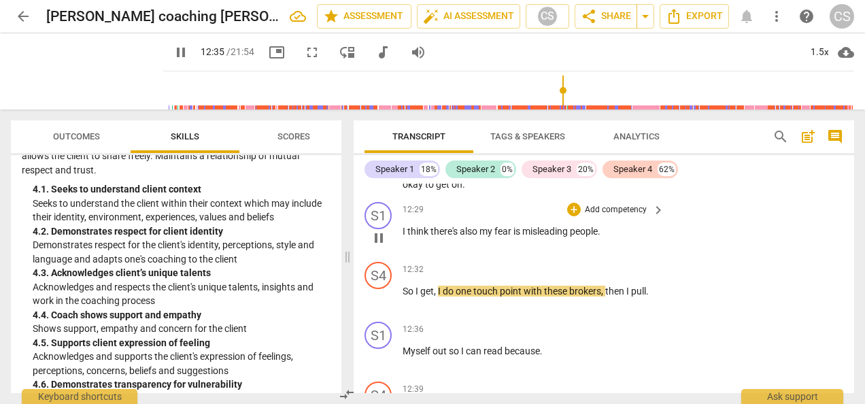
scroll to position [7219, 0]
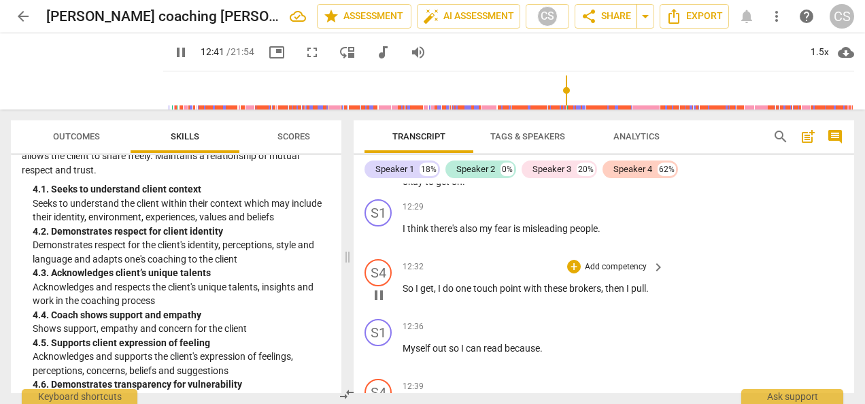
click at [773, 287] on div "S4 play_arrow pause 12:32 + Add competency keyboard_arrow_right So I get , I do…" at bounding box center [604, 284] width 501 height 60
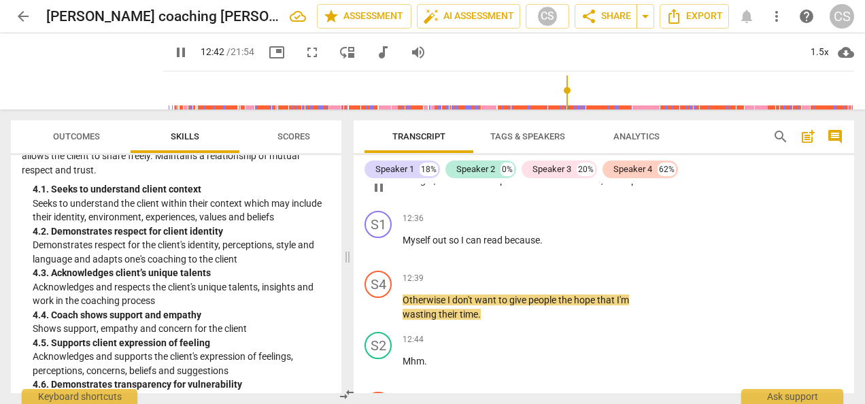
scroll to position [7341, 0]
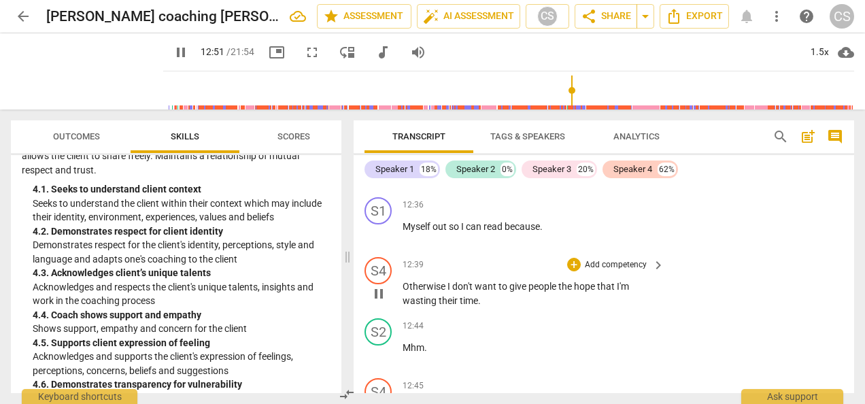
click at [754, 286] on div "S4 play_arrow pause 12:39 + Add competency keyboard_arrow_right Otherwise I don…" at bounding box center [604, 282] width 501 height 61
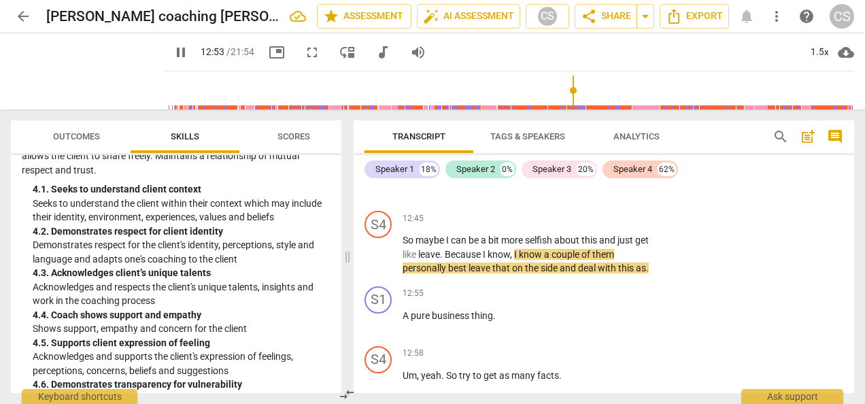
scroll to position [7578, 0]
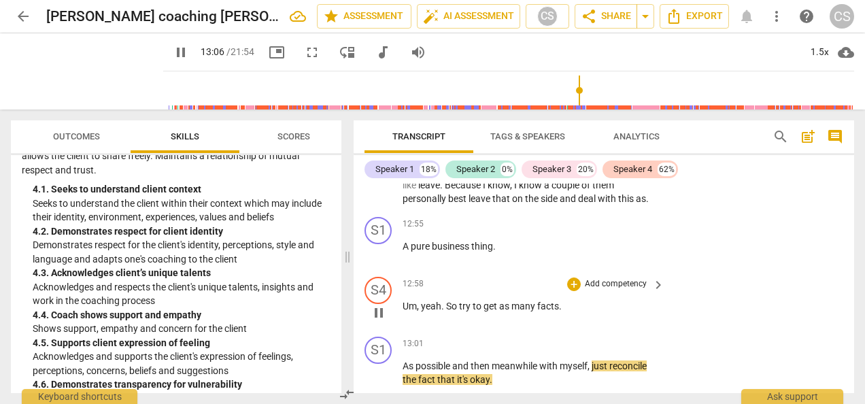
click at [770, 274] on div "S4 play_arrow pause 12:58 + Add competency keyboard_arrow_right Um , yeah . So …" at bounding box center [604, 301] width 501 height 60
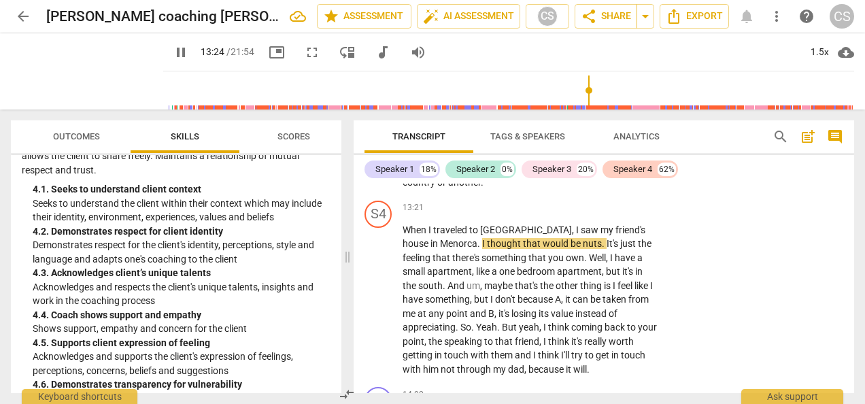
scroll to position [7900, 0]
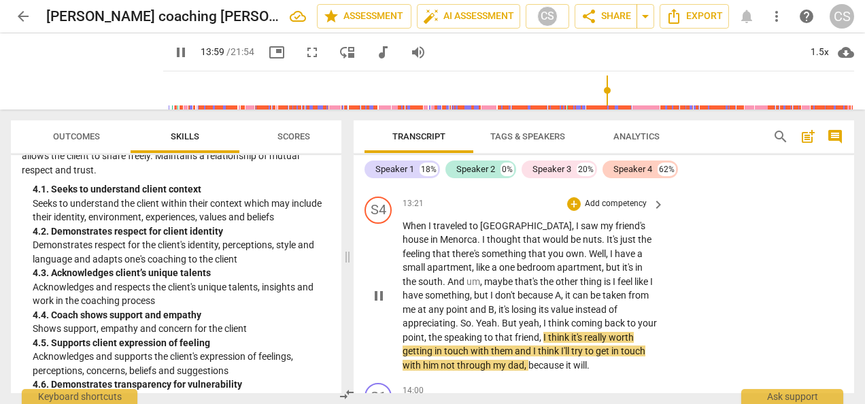
click at [378, 288] on span "pause" at bounding box center [379, 296] width 16 height 16
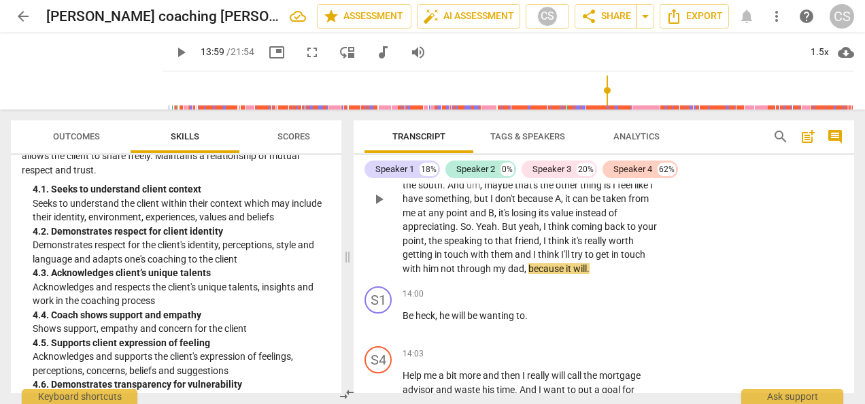
scroll to position [7996, 0]
click at [173, 50] on span "play_arrow" at bounding box center [181, 52] width 16 height 16
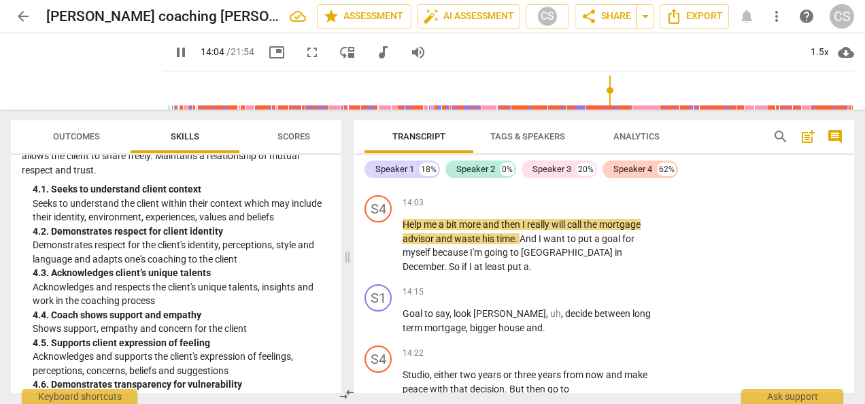
scroll to position [8155, 0]
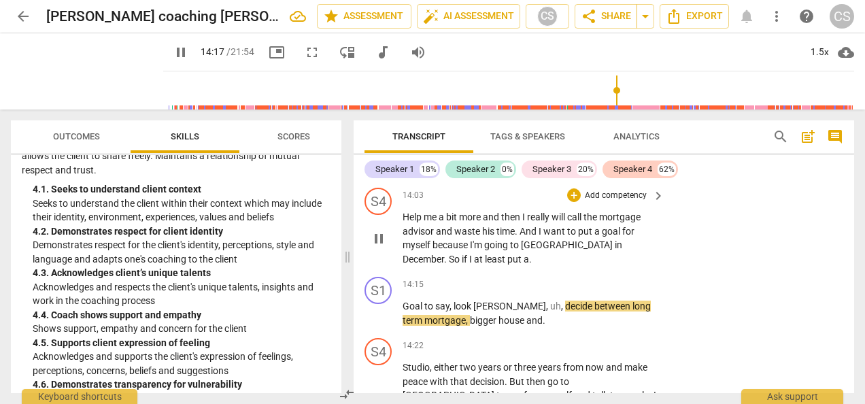
click at [747, 202] on div "S4 play_arrow pause 14:03 + Add competency keyboard_arrow_right Help me a bit m…" at bounding box center [604, 226] width 501 height 89
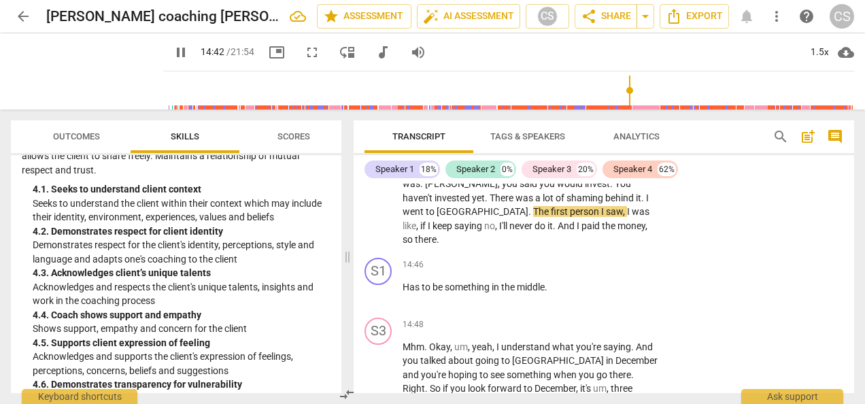
scroll to position [8395, 0]
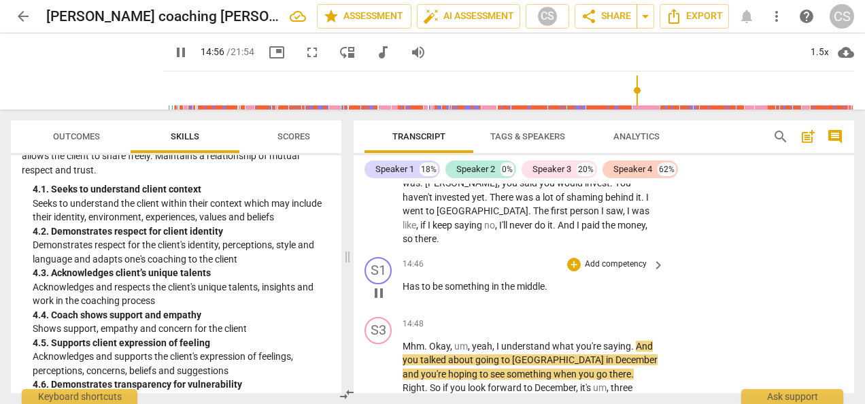
click at [751, 263] on div "S1 play_arrow pause 14:46 + Add competency keyboard_arrow_right Has to be somet…" at bounding box center [604, 282] width 501 height 60
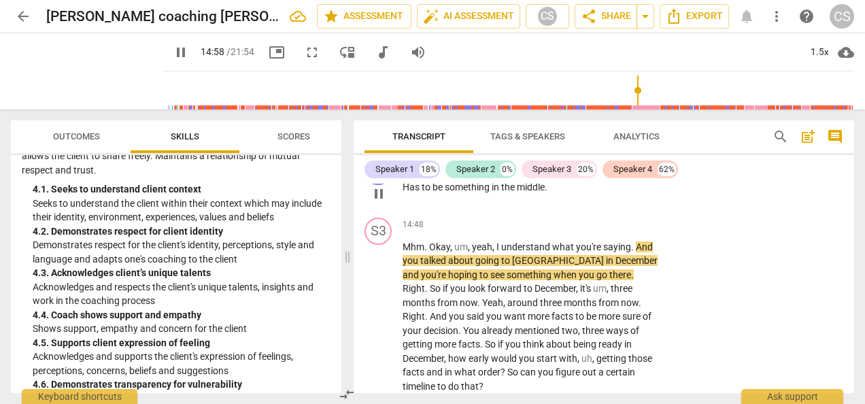
scroll to position [8498, 0]
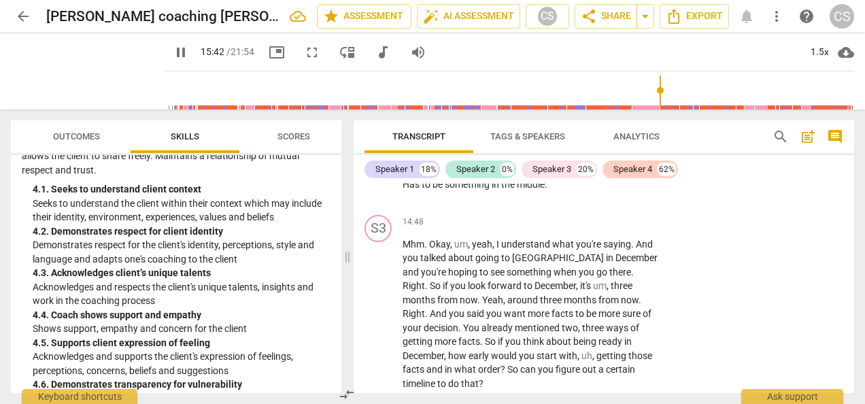
click at [173, 50] on span "pause" at bounding box center [181, 52] width 16 height 16
type input "942"
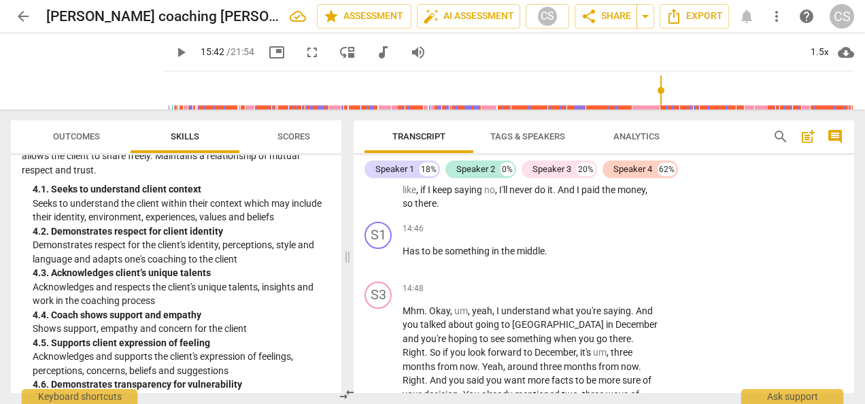
scroll to position [8432, 0]
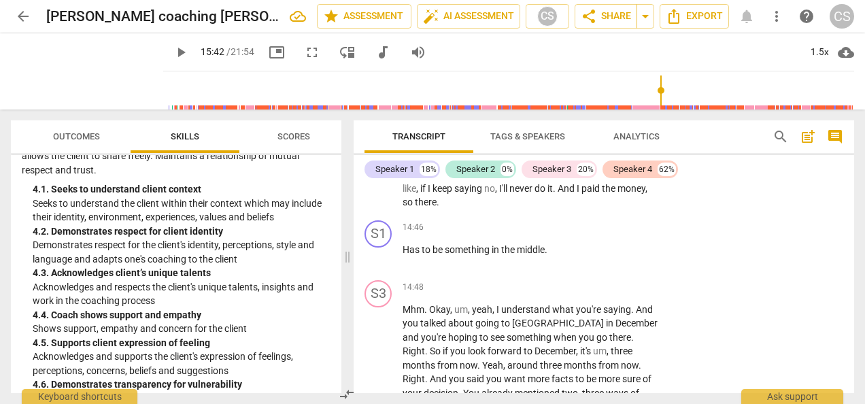
click at [600, 282] on p "Add competency" at bounding box center [616, 288] width 65 height 12
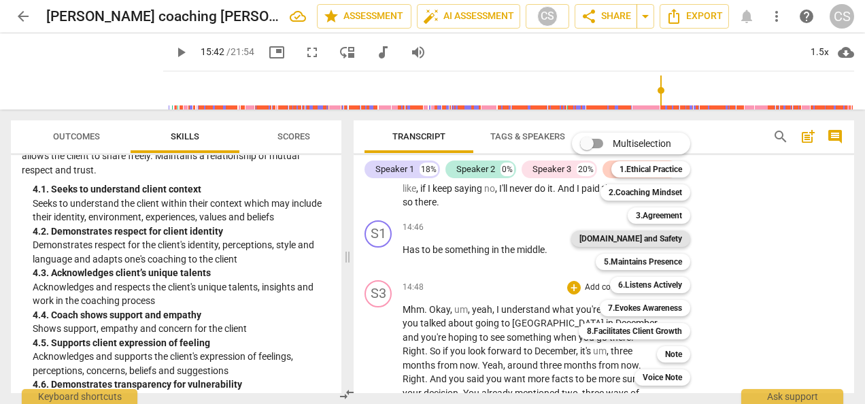
click at [661, 239] on b "[DOMAIN_NAME] and Safety" at bounding box center [631, 239] width 103 height 16
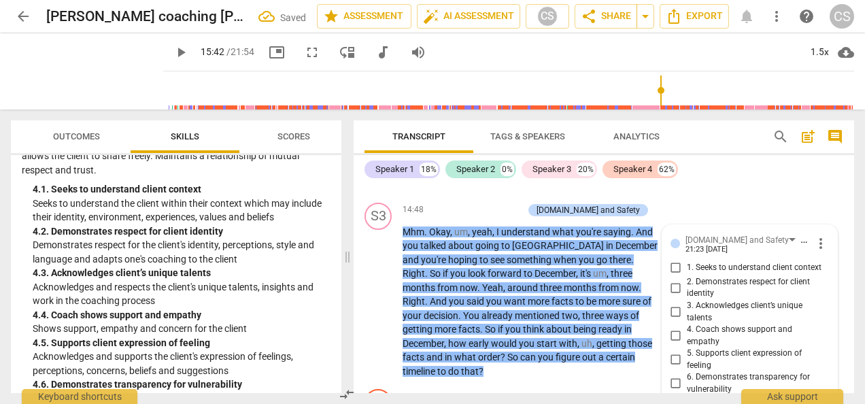
scroll to position [8506, 0]
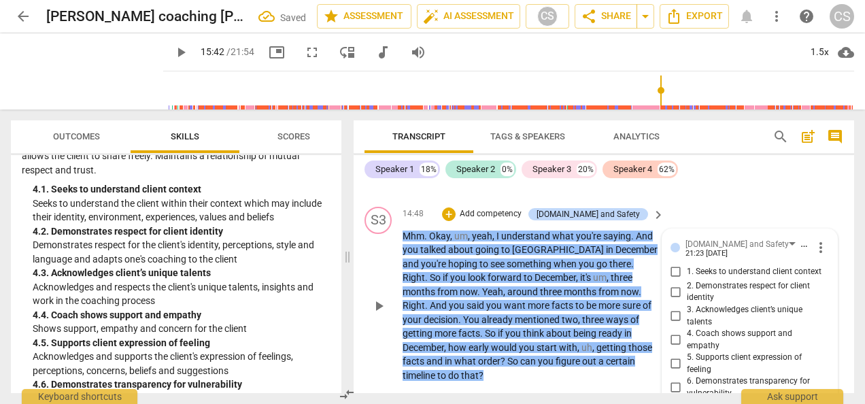
click at [673, 332] on input "4. Coach shows support and empathy" at bounding box center [676, 340] width 22 height 16
checkbox input "true"
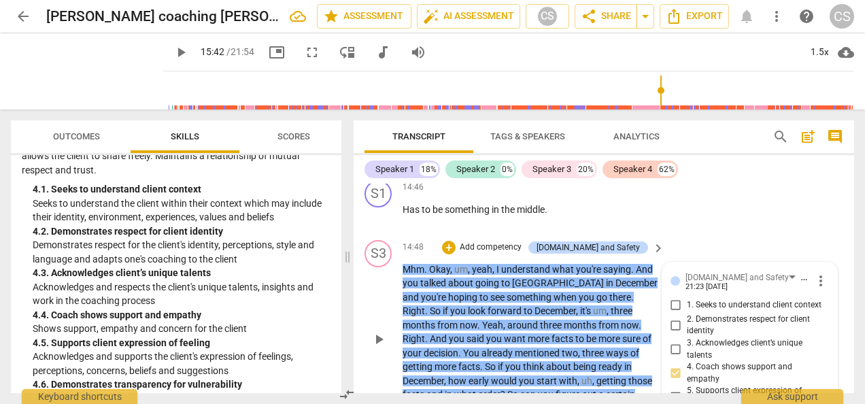
scroll to position [8470, 0]
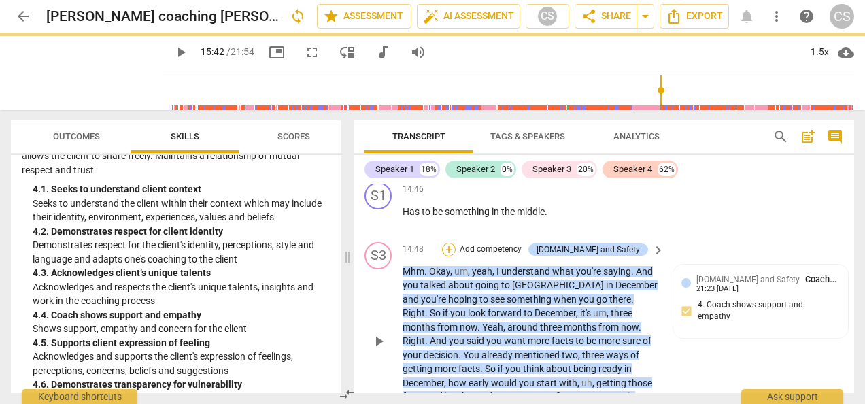
click at [456, 243] on div "+" at bounding box center [449, 250] width 14 height 14
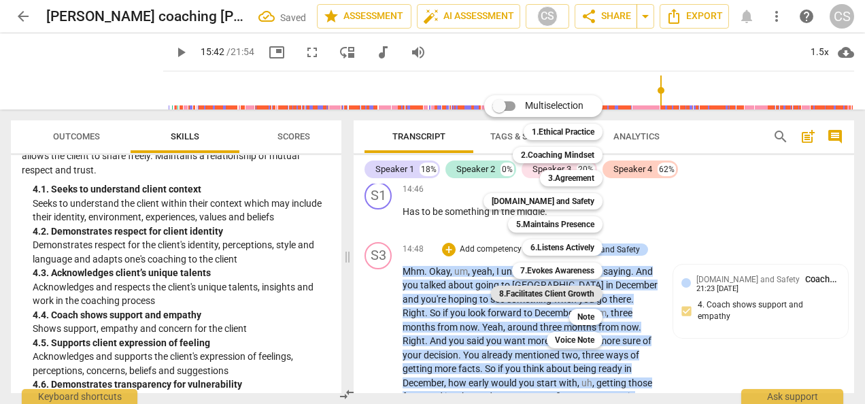
click at [580, 294] on b "8.Facilitates Client Growth" at bounding box center [546, 294] width 95 height 16
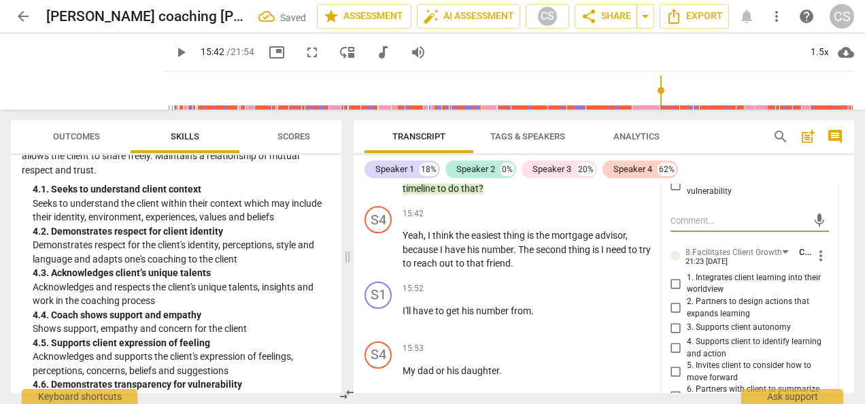
scroll to position [8708, 0]
click at [673, 363] on input "5. Invites client to consider how to move forward" at bounding box center [676, 371] width 22 height 16
checkbox input "true"
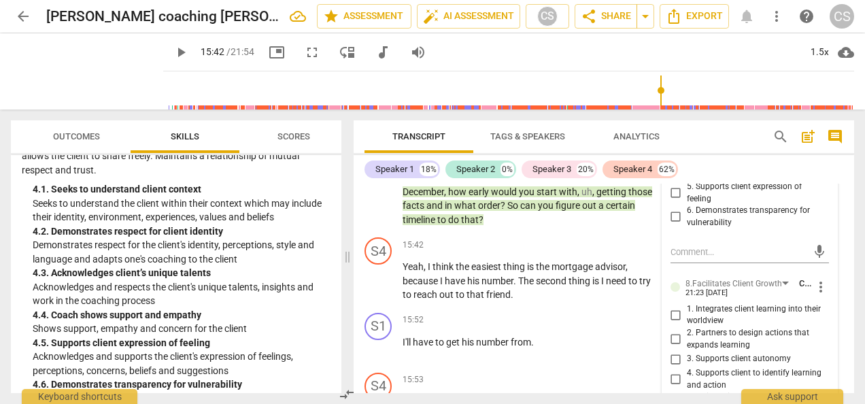
scroll to position [8631, 0]
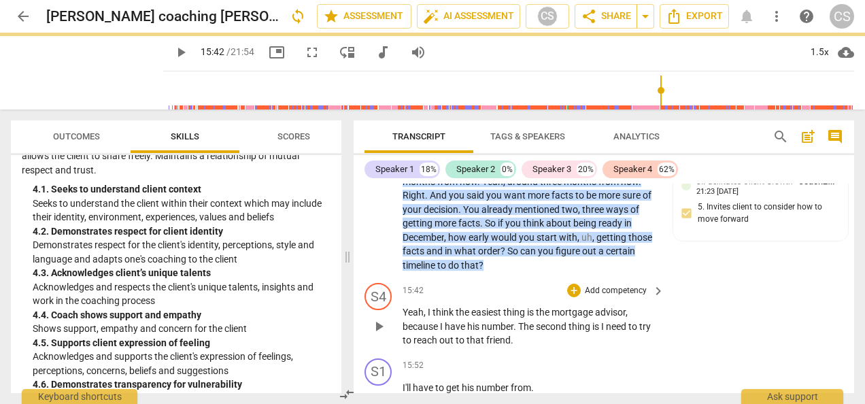
click at [386, 318] on span "play_arrow" at bounding box center [379, 326] width 16 height 16
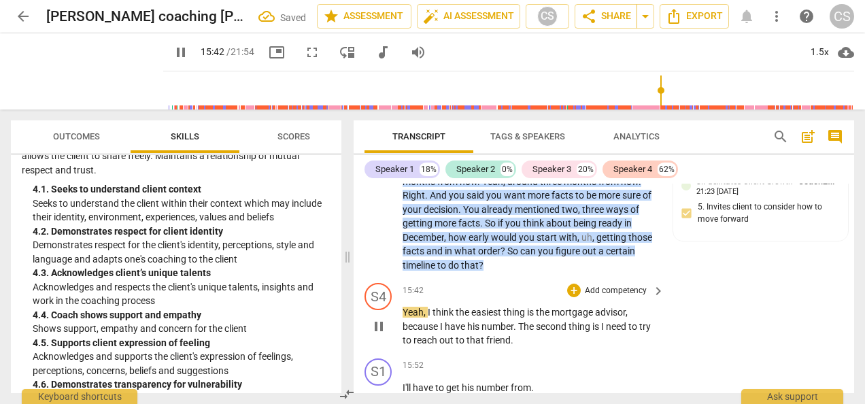
click at [375, 318] on span "pause" at bounding box center [379, 326] width 16 height 16
click at [173, 55] on span "play_arrow" at bounding box center [181, 52] width 16 height 16
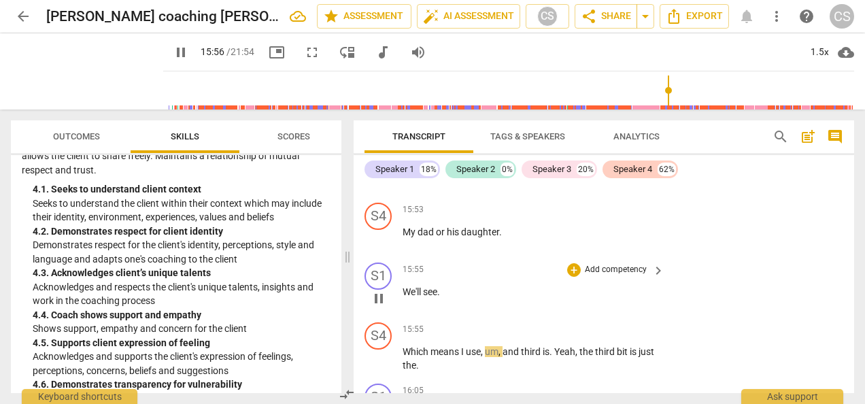
click at [741, 265] on div "S1 play_arrow pause 15:55 + Add competency keyboard_arrow_right We'll see ." at bounding box center [604, 287] width 501 height 60
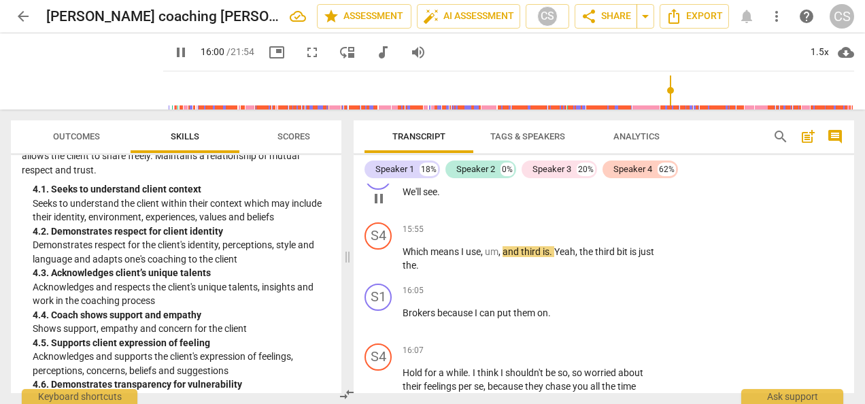
scroll to position [8949, 0]
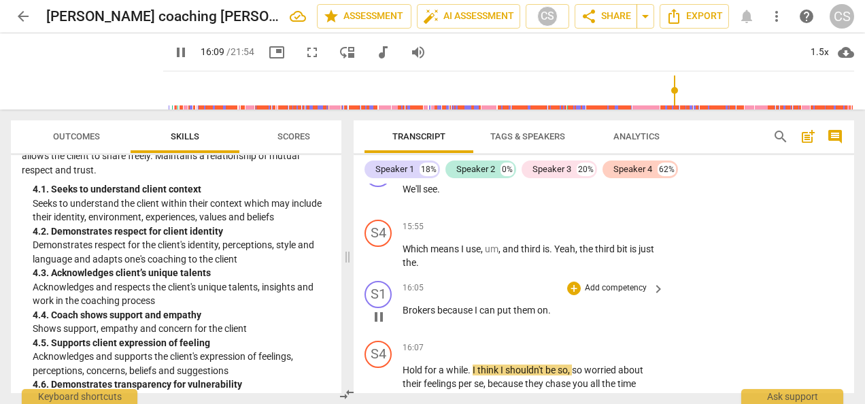
click at [744, 275] on div "S1 play_arrow pause 16:05 + Add competency keyboard_arrow_right Brokers because…" at bounding box center [604, 305] width 501 height 60
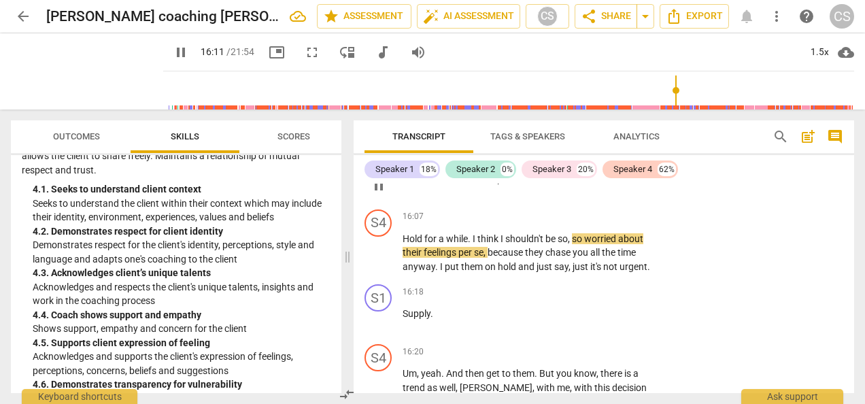
scroll to position [9084, 0]
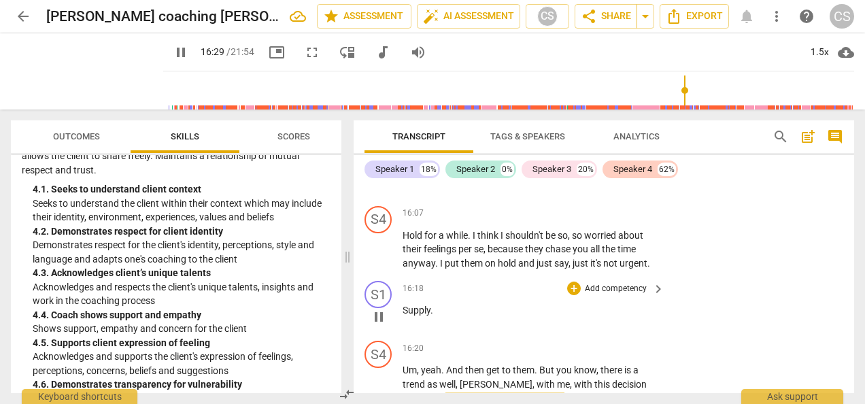
click at [760, 275] on div "S1 play_arrow pause 16:18 + Add competency keyboard_arrow_right Supply ." at bounding box center [604, 305] width 501 height 60
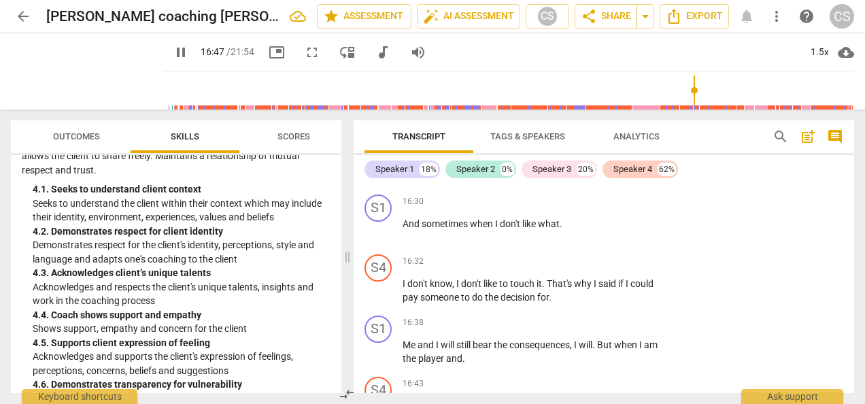
scroll to position [9540, 0]
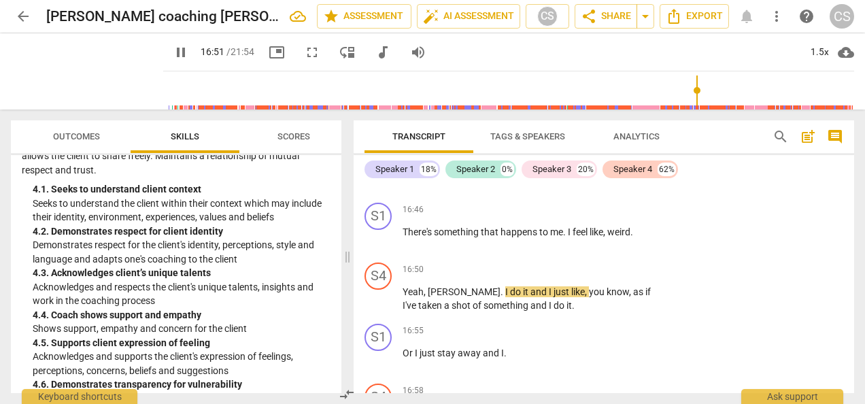
click at [744, 322] on div "S1 play_arrow pause 16:55 + Add competency keyboard_arrow_right Or I just stay …" at bounding box center [604, 348] width 501 height 60
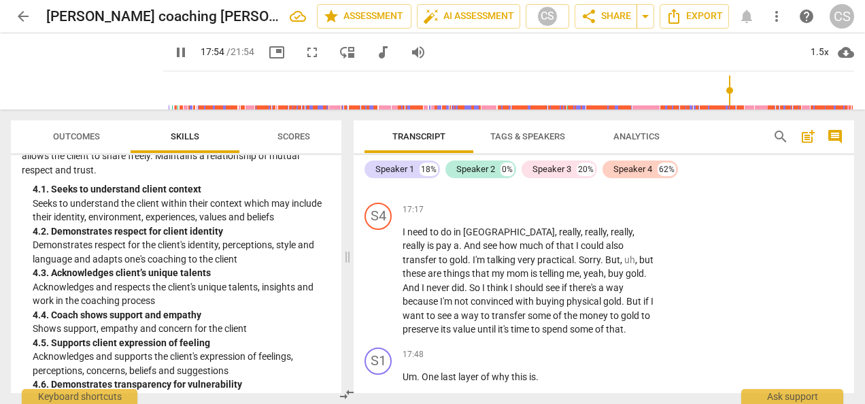
scroll to position [10134, 0]
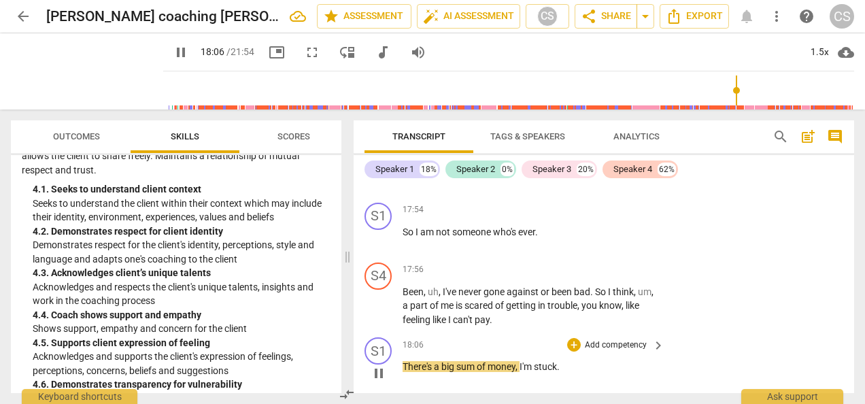
click at [751, 332] on div "S1 play_arrow pause 18:06 + Add competency keyboard_arrow_right There's a big s…" at bounding box center [604, 362] width 501 height 60
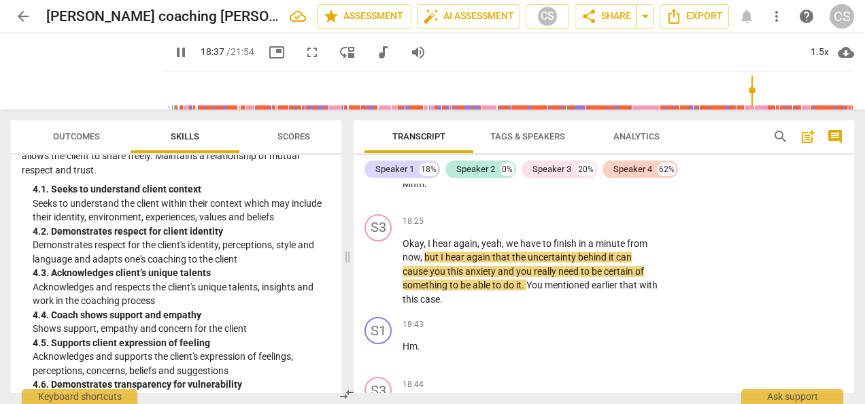
scroll to position [10514, 0]
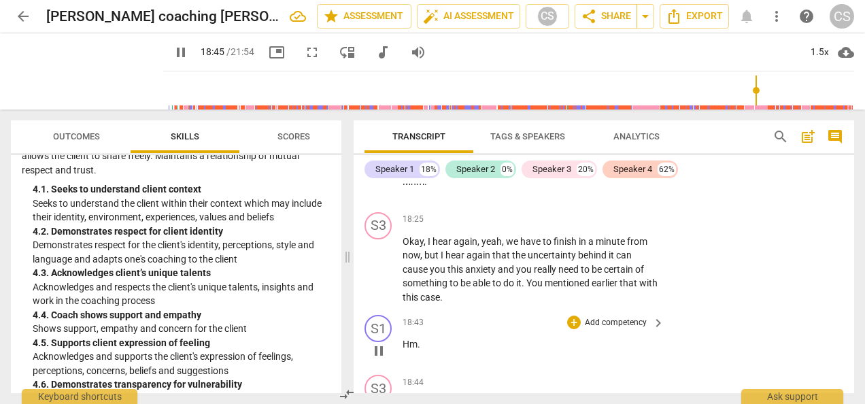
click at [716, 310] on div "S1 play_arrow pause 18:43 + Add competency keyboard_arrow_right Hm ." at bounding box center [604, 340] width 501 height 60
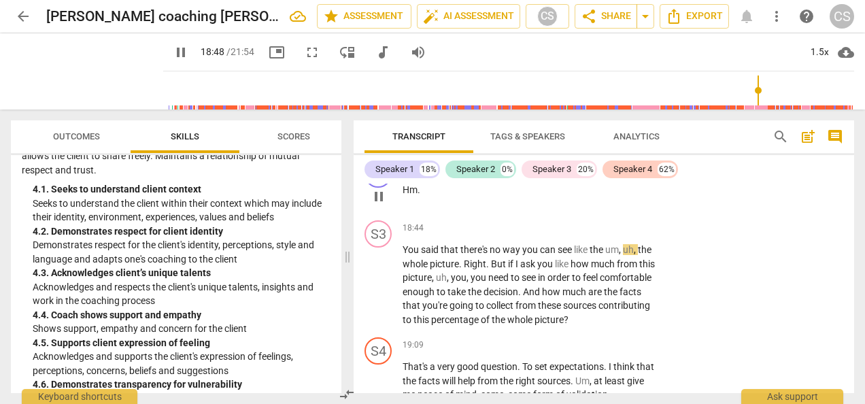
scroll to position [10670, 0]
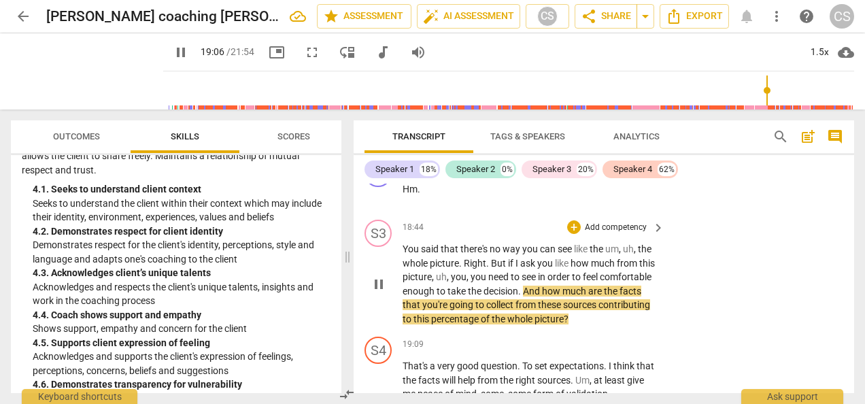
click at [384, 276] on span "pause" at bounding box center [379, 284] width 16 height 16
type input "1147"
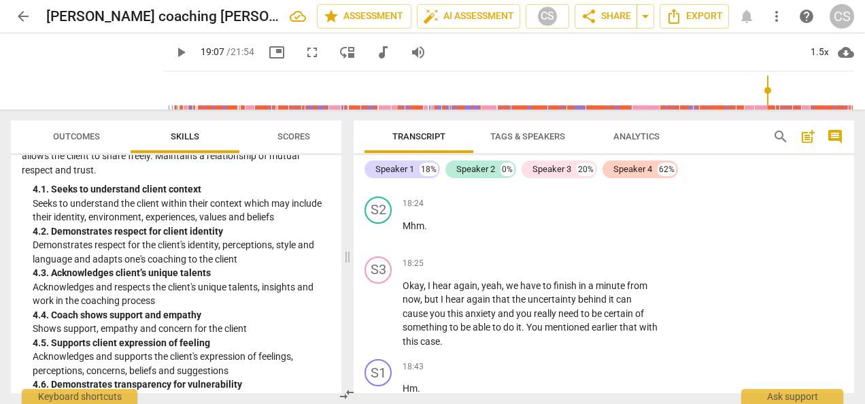
scroll to position [10466, 0]
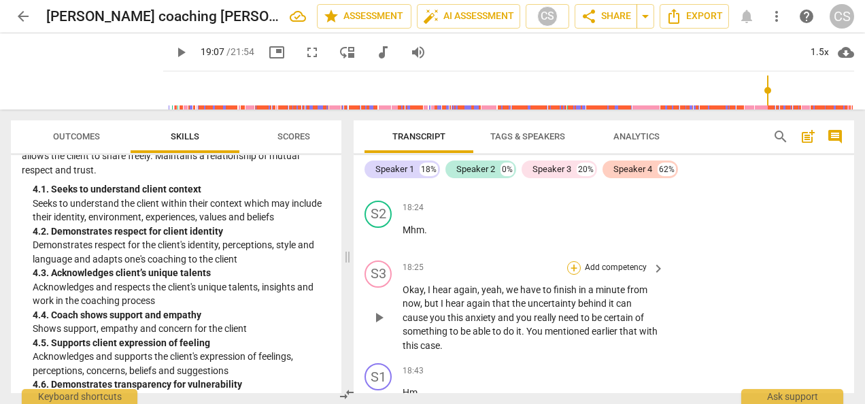
click at [572, 261] on div "+" at bounding box center [574, 268] width 14 height 14
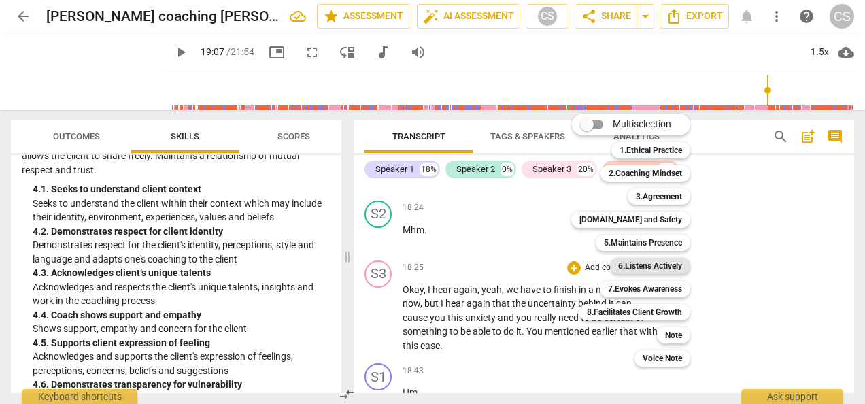
click at [634, 260] on b "6.Listens Actively" at bounding box center [650, 266] width 64 height 16
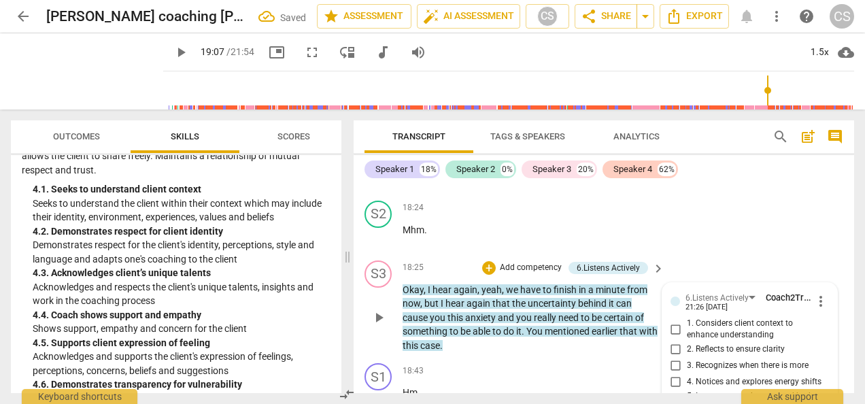
scroll to position [10603, 0]
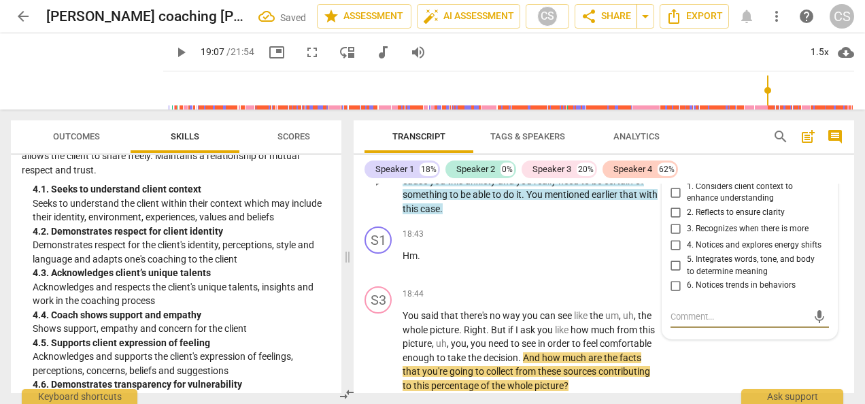
click at [672, 205] on input "2. Reflects to ensure clarity" at bounding box center [676, 213] width 22 height 16
checkbox input "true"
click at [781, 335] on div "S3 play_arrow pause 18:44 + Add competency keyboard_arrow_right You said that t…" at bounding box center [604, 339] width 501 height 117
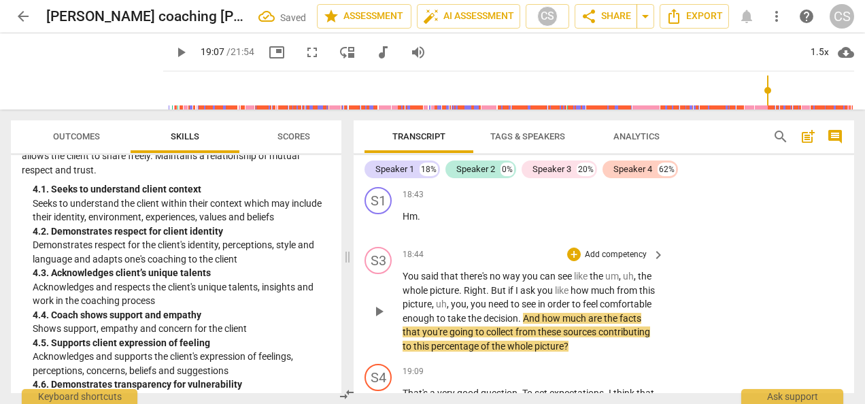
scroll to position [10647, 0]
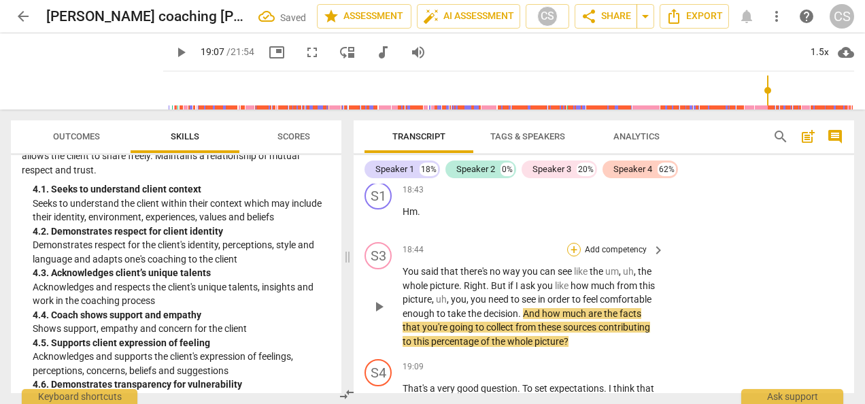
click at [571, 243] on div "+" at bounding box center [574, 250] width 14 height 14
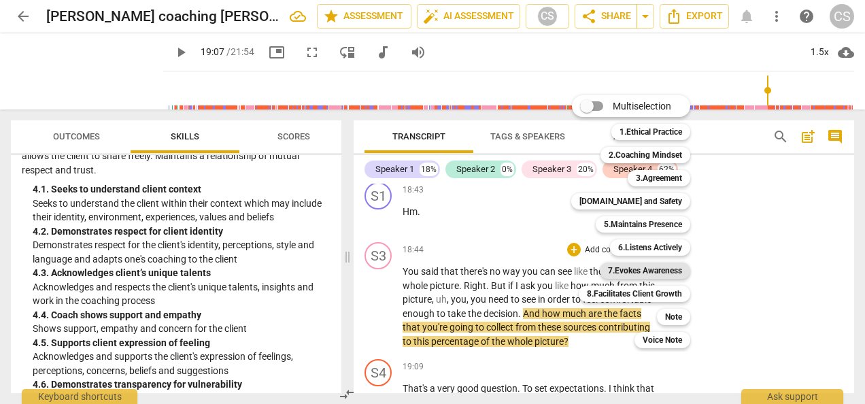
click at [646, 271] on b "7.Evokes Awareness" at bounding box center [645, 271] width 74 height 16
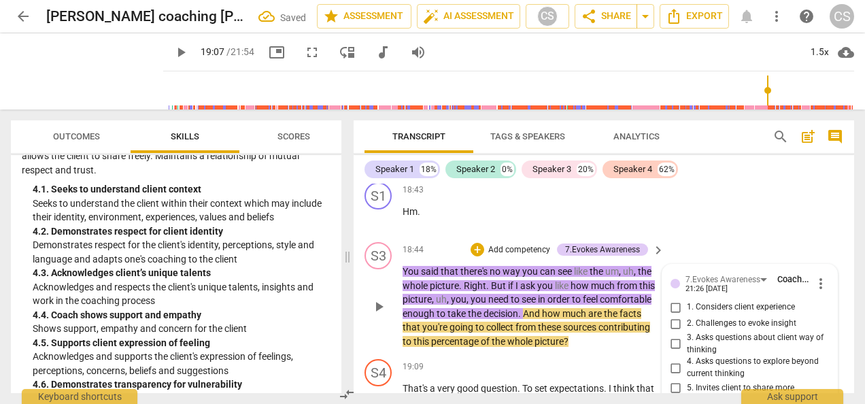
scroll to position [10870, 0]
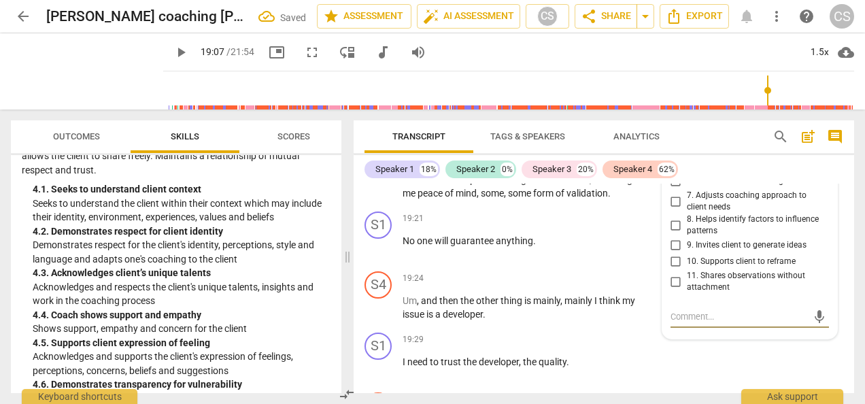
click at [790, 254] on label "10. Supports client to reframe" at bounding box center [744, 262] width 158 height 16
click at [687, 254] on input "10. Supports client to reframe" at bounding box center [676, 262] width 22 height 16
checkbox input "true"
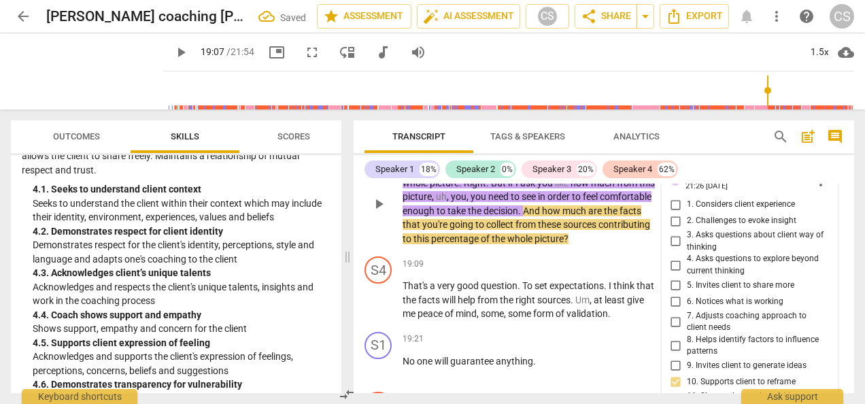
scroll to position [10744, 0]
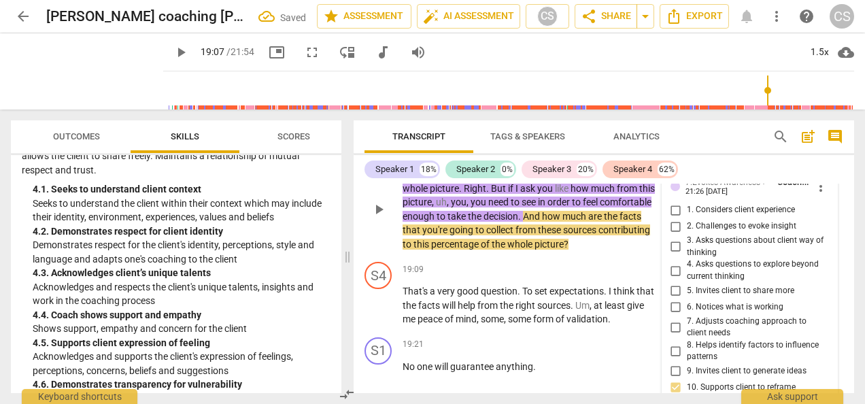
click at [667, 218] on input "2. Challenges to evoke insight" at bounding box center [676, 226] width 22 height 16
checkbox input "true"
click at [667, 380] on input "10. Supports client to reframe" at bounding box center [676, 388] width 22 height 16
click at [669, 380] on input "10. Supports client to reframe" at bounding box center [676, 388] width 22 height 16
checkbox input "false"
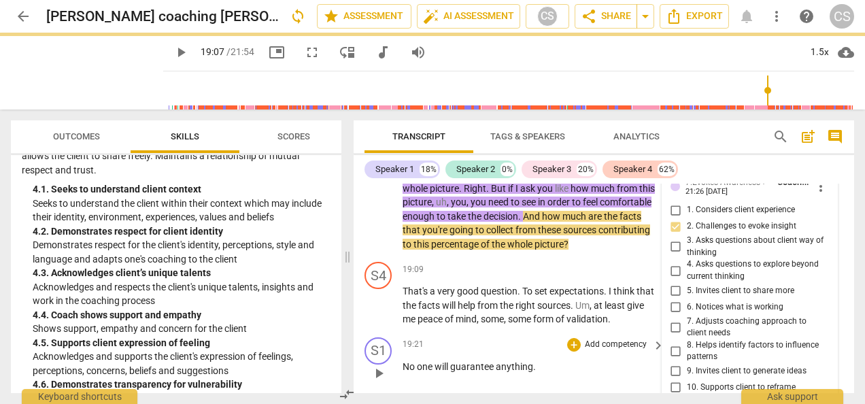
click at [595, 337] on div "+ Add competency keyboard_arrow_right" at bounding box center [615, 344] width 101 height 15
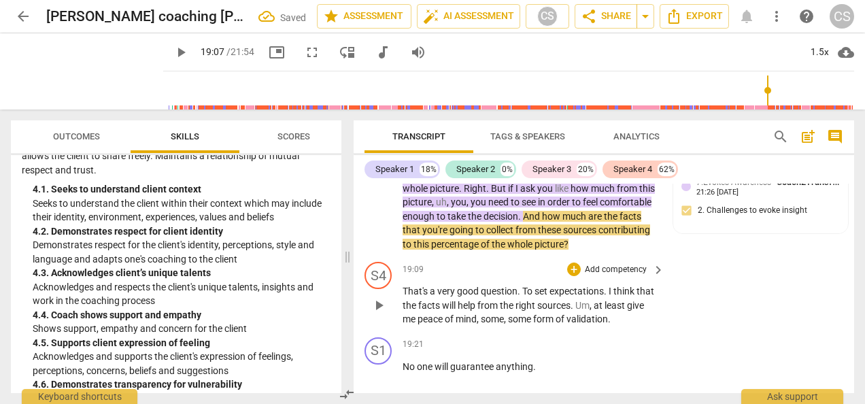
click at [594, 300] on span "," at bounding box center [592, 305] width 4 height 11
click at [371, 297] on span "play_arrow" at bounding box center [379, 305] width 16 height 16
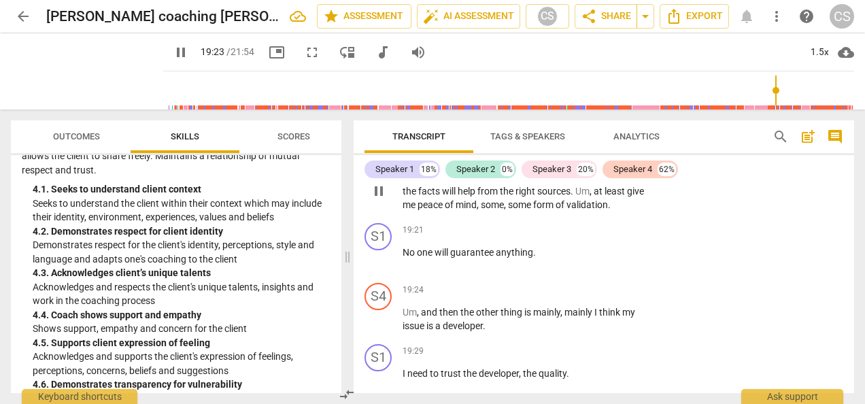
scroll to position [10855, 0]
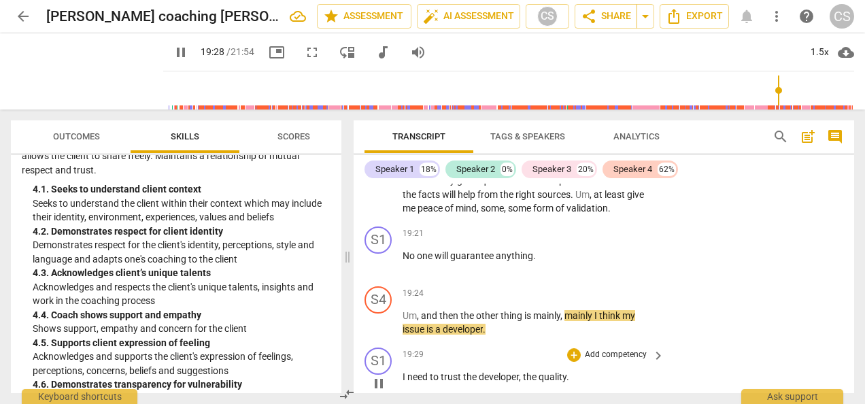
click at [802, 342] on div "S1 play_arrow pause 19:29 + Add competency keyboard_arrow_right I need to trust…" at bounding box center [604, 372] width 501 height 60
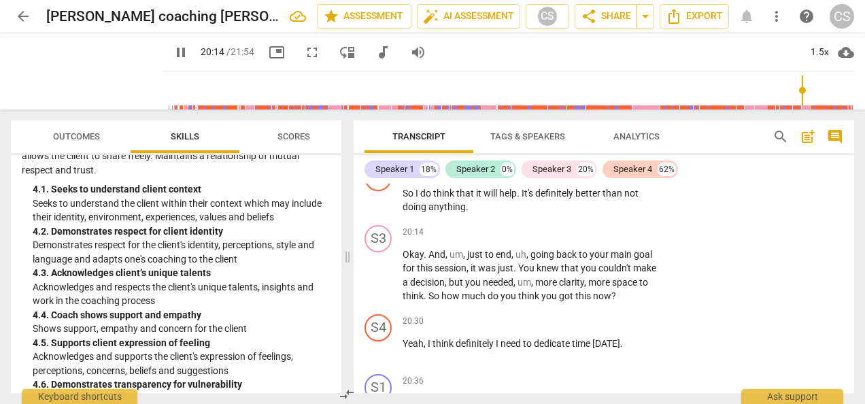
scroll to position [11610, 0]
click at [574, 225] on div "+" at bounding box center [574, 232] width 14 height 14
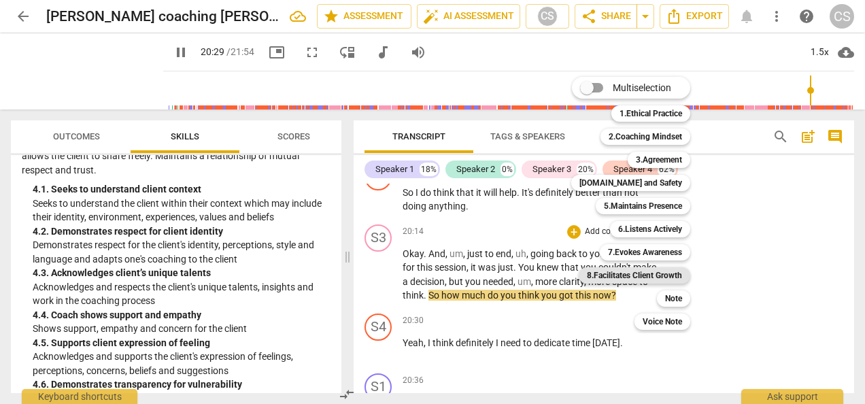
click at [672, 275] on b "8.Facilitates Client Growth" at bounding box center [634, 275] width 95 height 16
type input "1230"
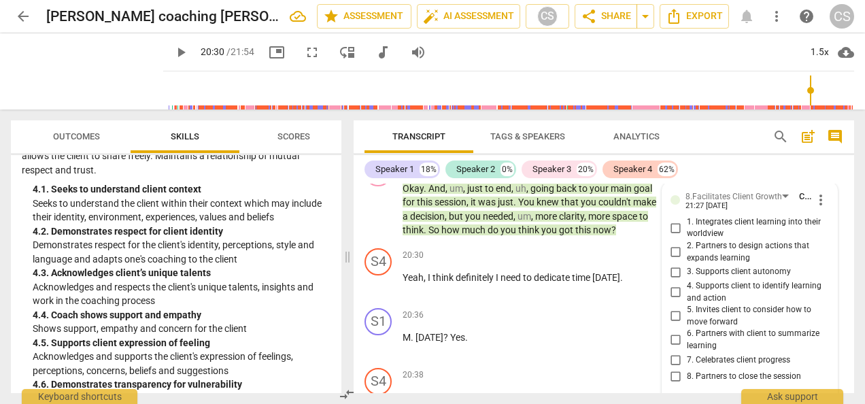
scroll to position [11678, 0]
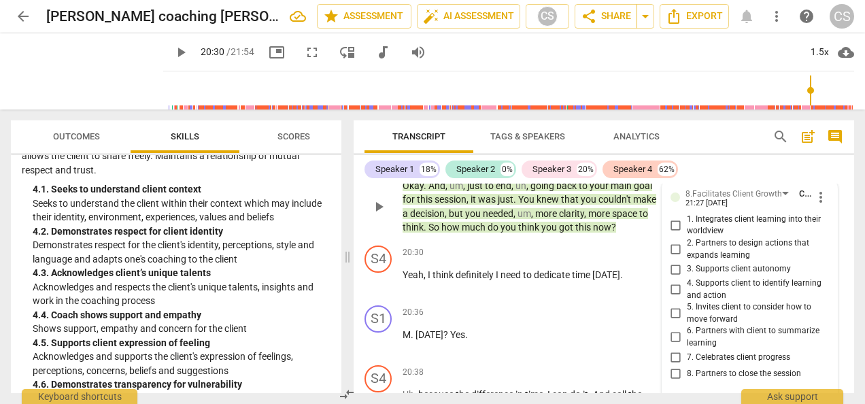
click at [668, 282] on input "4. Supports client to identify learning and action" at bounding box center [676, 290] width 22 height 16
checkbox input "true"
click at [329, 235] on div "ICF Updated Core Competencies (2019) visibility 1. Demonstrates Ethical Practic…" at bounding box center [176, 274] width 331 height 238
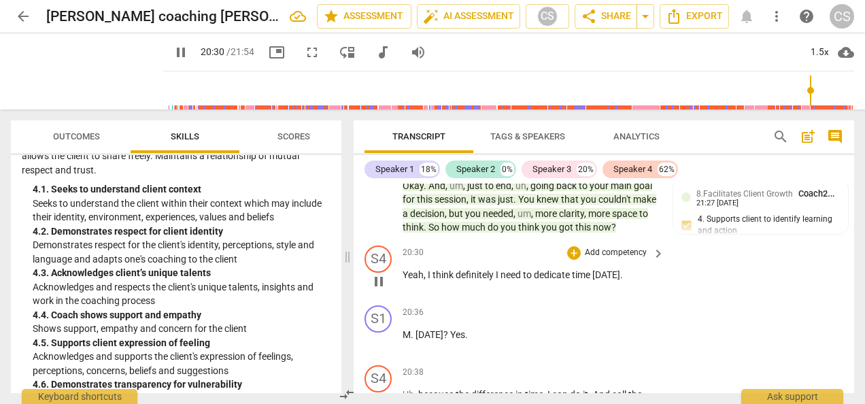
click at [403, 269] on span "Yeah" at bounding box center [413, 274] width 21 height 11
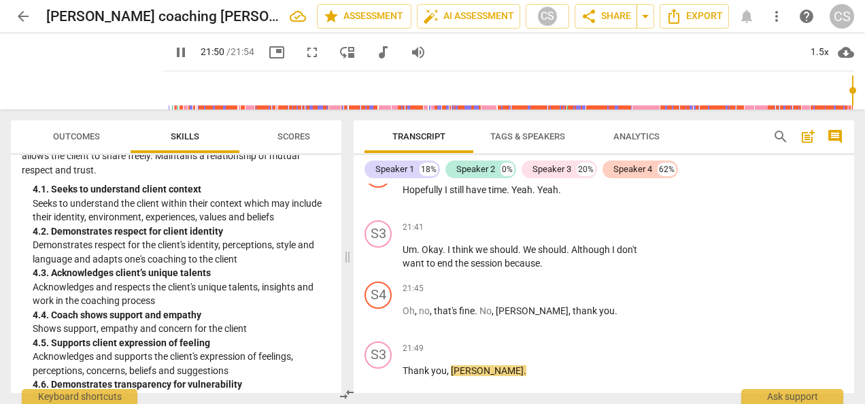
scroll to position [12681, 0]
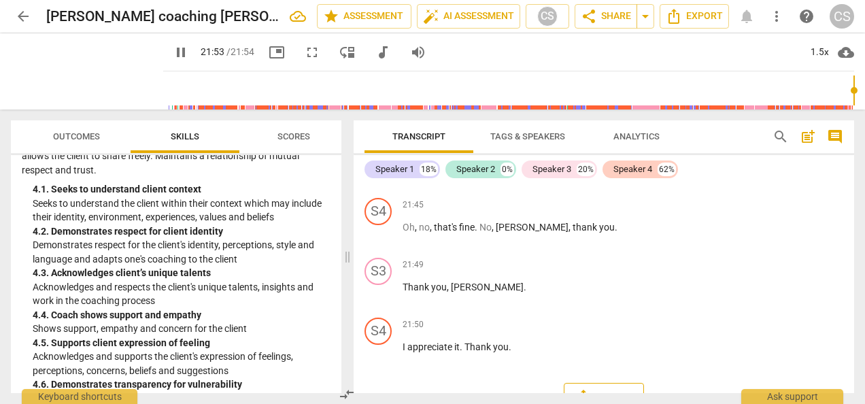
click at [600, 389] on span "Export" at bounding box center [603, 397] width 57 height 16
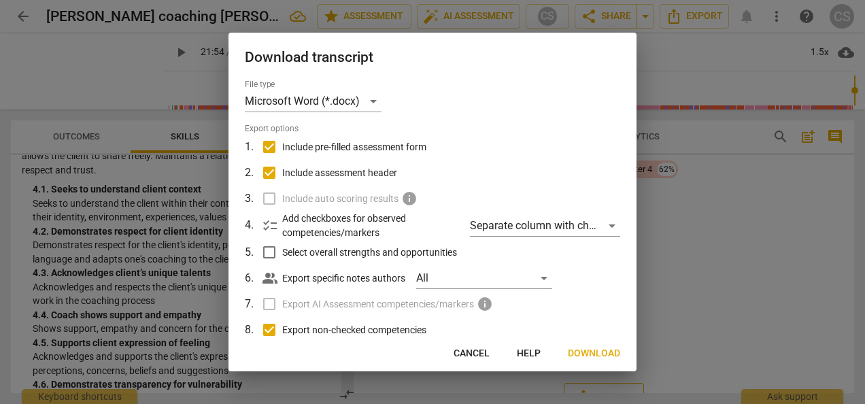
type input "1314"
click at [600, 358] on span "Download" at bounding box center [594, 354] width 52 height 14
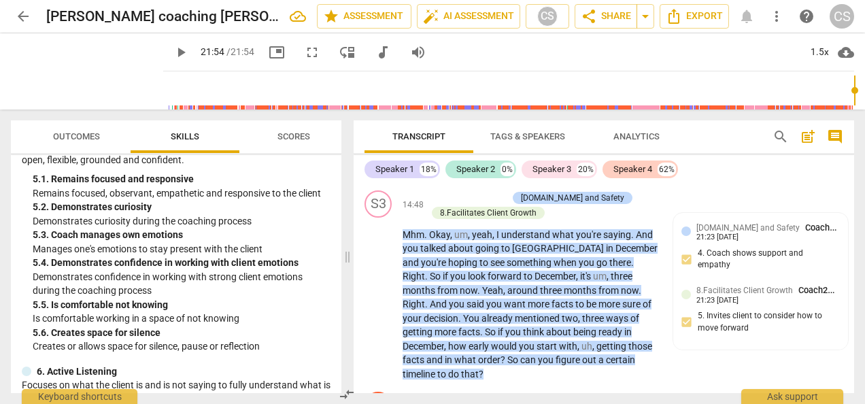
scroll to position [8525, 0]
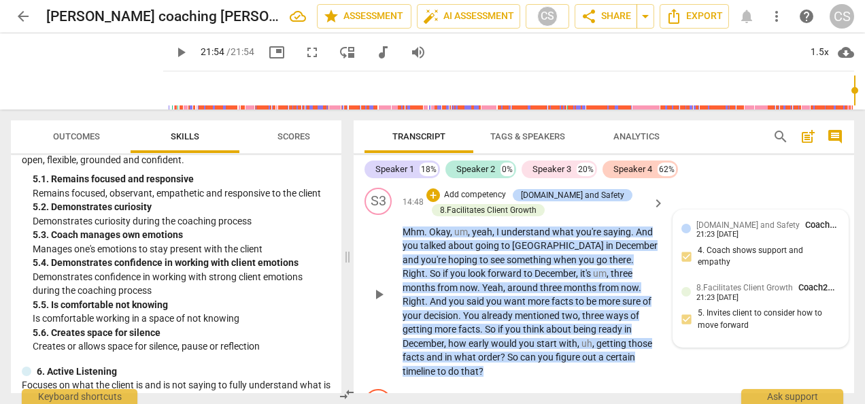
click at [799, 316] on div "[DOMAIN_NAME] and Safety Coach2Transform School 21:23 [DATE] 4. Coach shows sup…" at bounding box center [760, 278] width 175 height 137
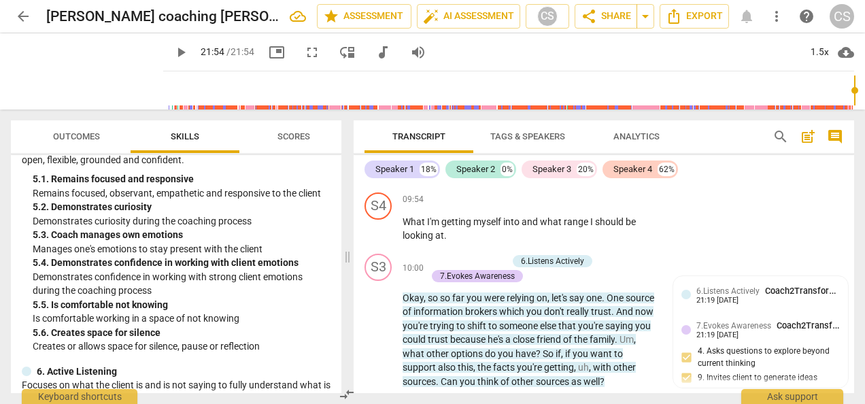
scroll to position [6007, 0]
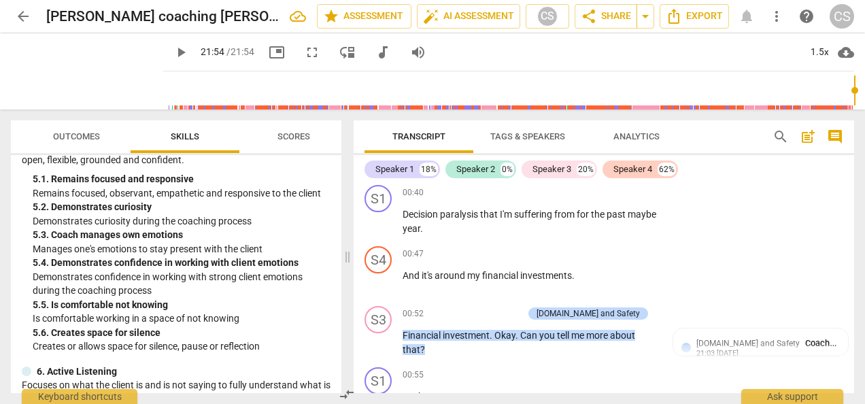
click at [805, 246] on div "S4 play_arrow pause 00:47 + Add competency keyboard_arrow_right And it's around…" at bounding box center [604, 271] width 501 height 60
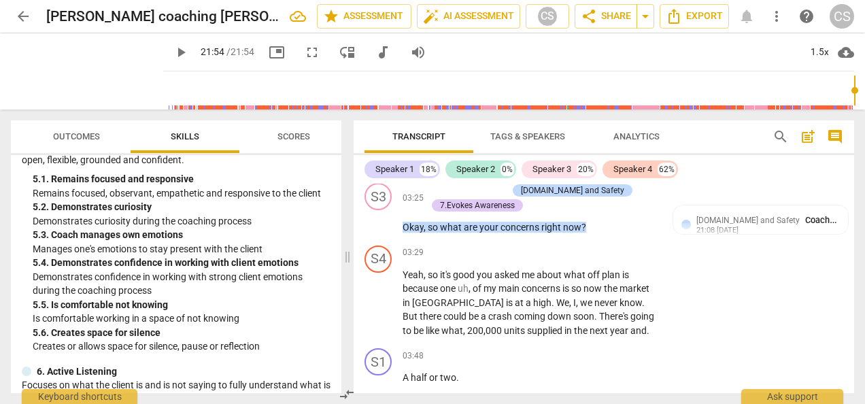
scroll to position [2052, 0]
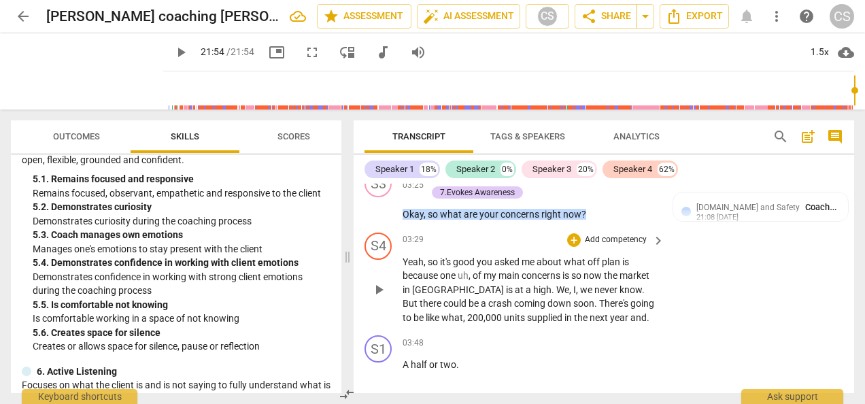
click at [773, 316] on div "S4 play_arrow pause 03:29 + Add competency keyboard_arrow_right Yeah , so it's …" at bounding box center [604, 278] width 501 height 103
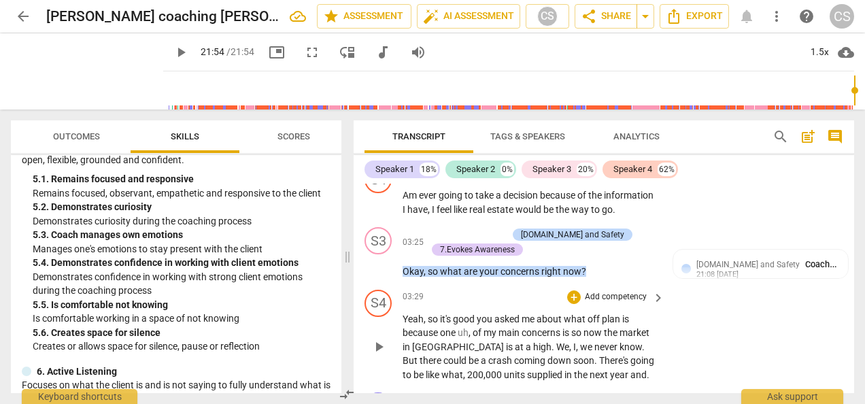
scroll to position [1994, 0]
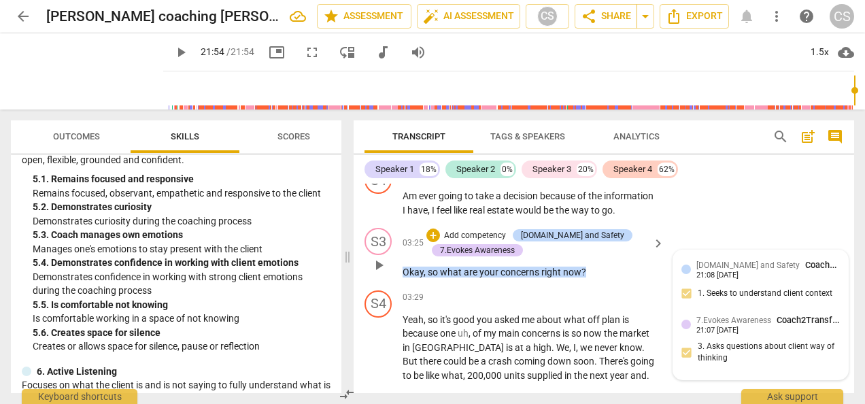
click at [673, 260] on div "[DOMAIN_NAME] and Safety Coach2Transform School 21:08 [DATE] 1. Seeks to unders…" at bounding box center [760, 314] width 175 height 129
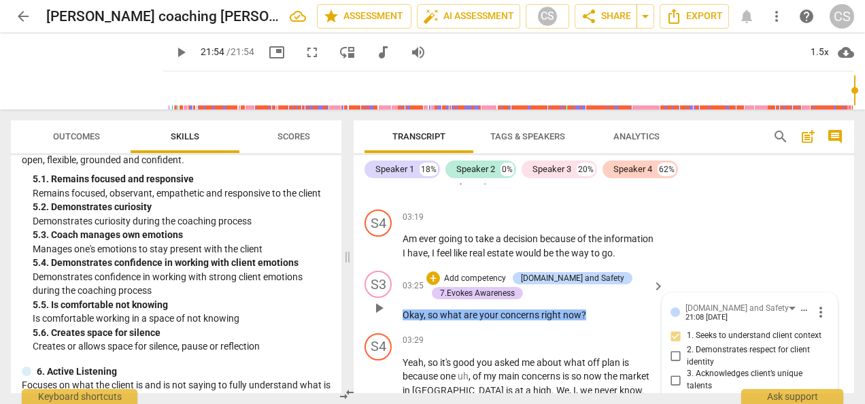
scroll to position [1943, 0]
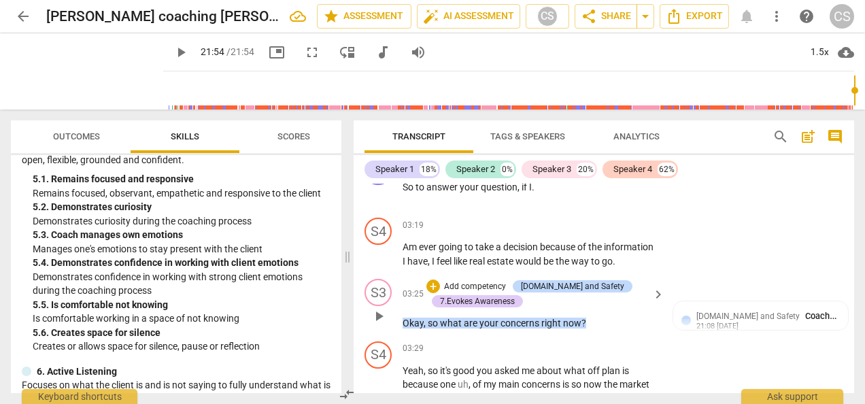
click at [429, 280] on div "+ Add competency" at bounding box center [467, 287] width 81 height 14
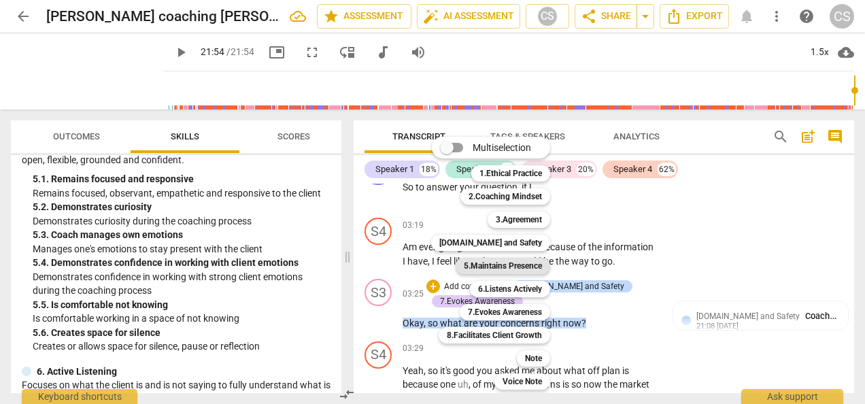
click at [493, 271] on b "5.Maintains Presence" at bounding box center [503, 266] width 78 height 16
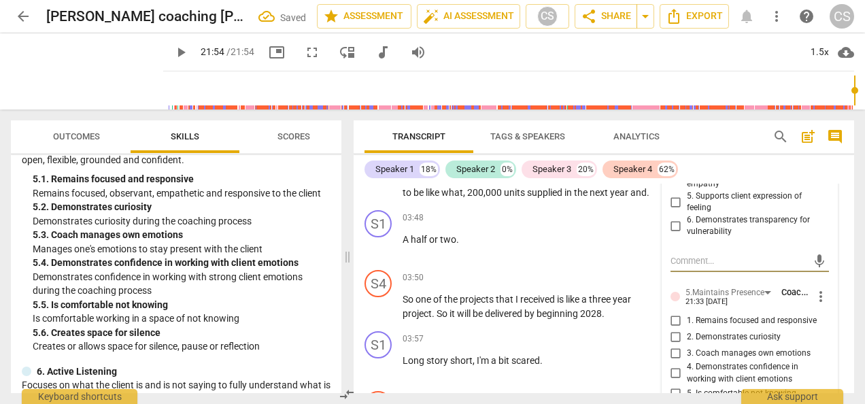
scroll to position [2204, 0]
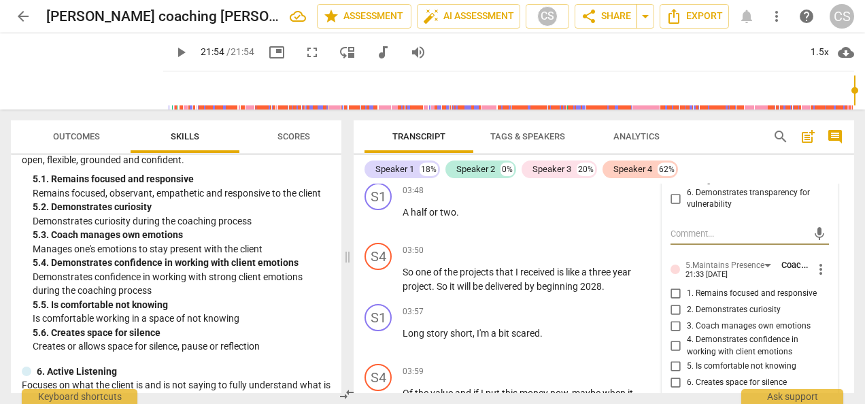
click at [671, 312] on input "2. Demonstrates curiosity" at bounding box center [676, 309] width 22 height 16
checkbox input "true"
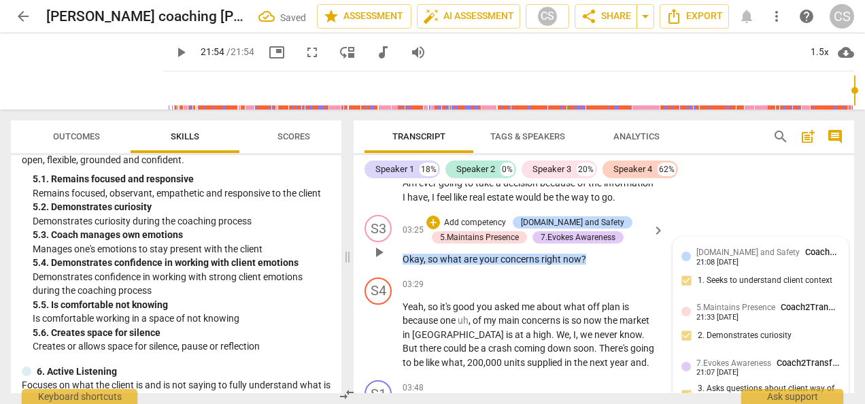
scroll to position [2005, 0]
